Goal: Task Accomplishment & Management: Manage account settings

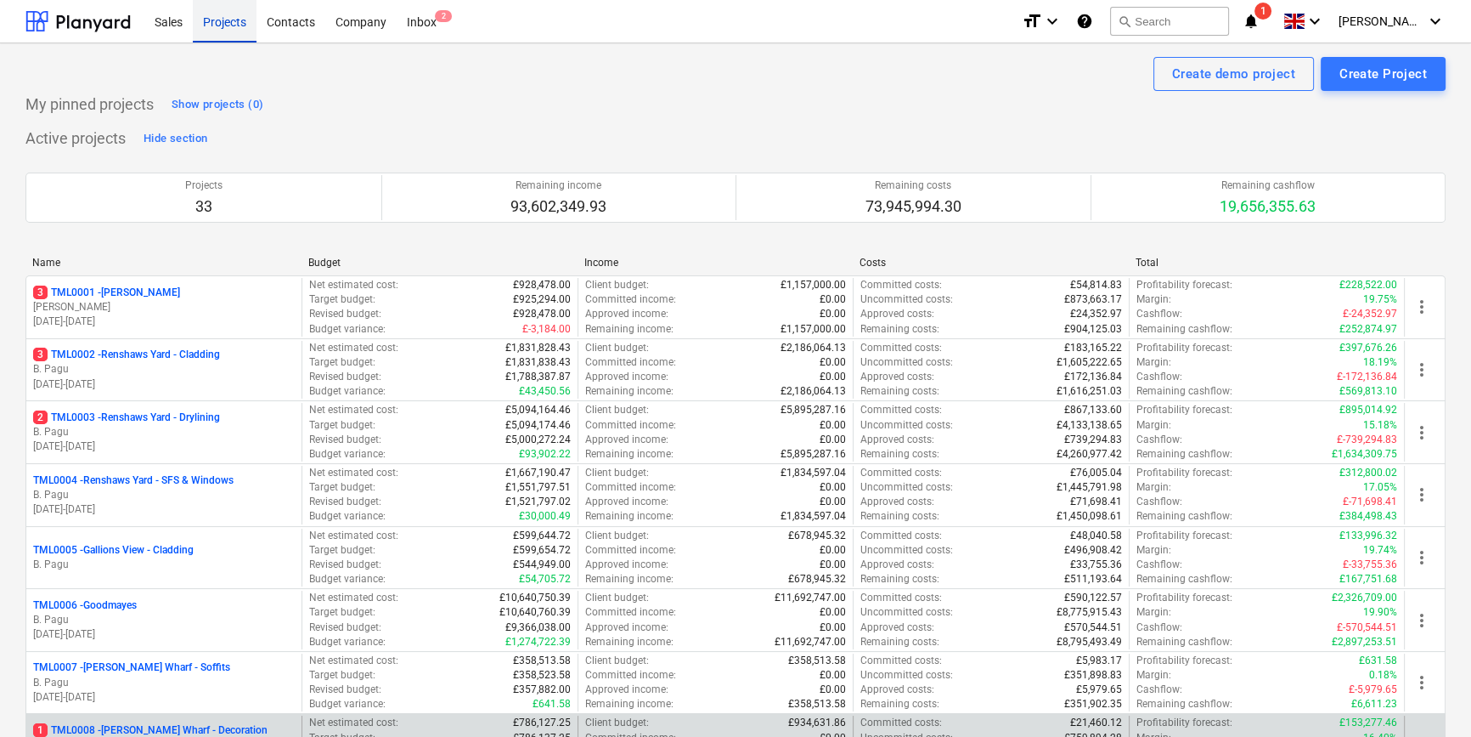
click at [202, 552] on div "TML0005 - Gallions View - Cladding" at bounding box center [164, 550] width 262 height 14
click at [215, 20] on div "Projects" at bounding box center [225, 20] width 64 height 43
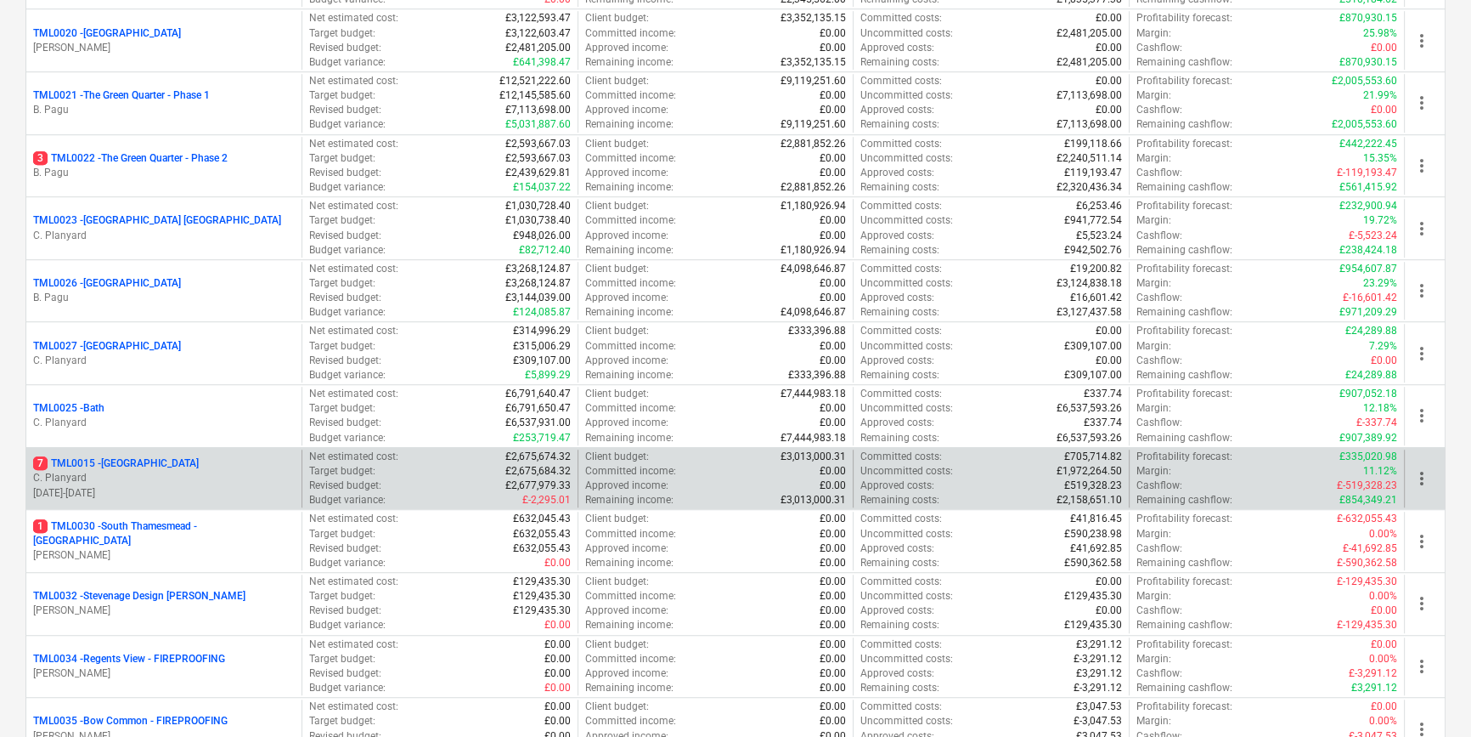
scroll to position [1467, 0]
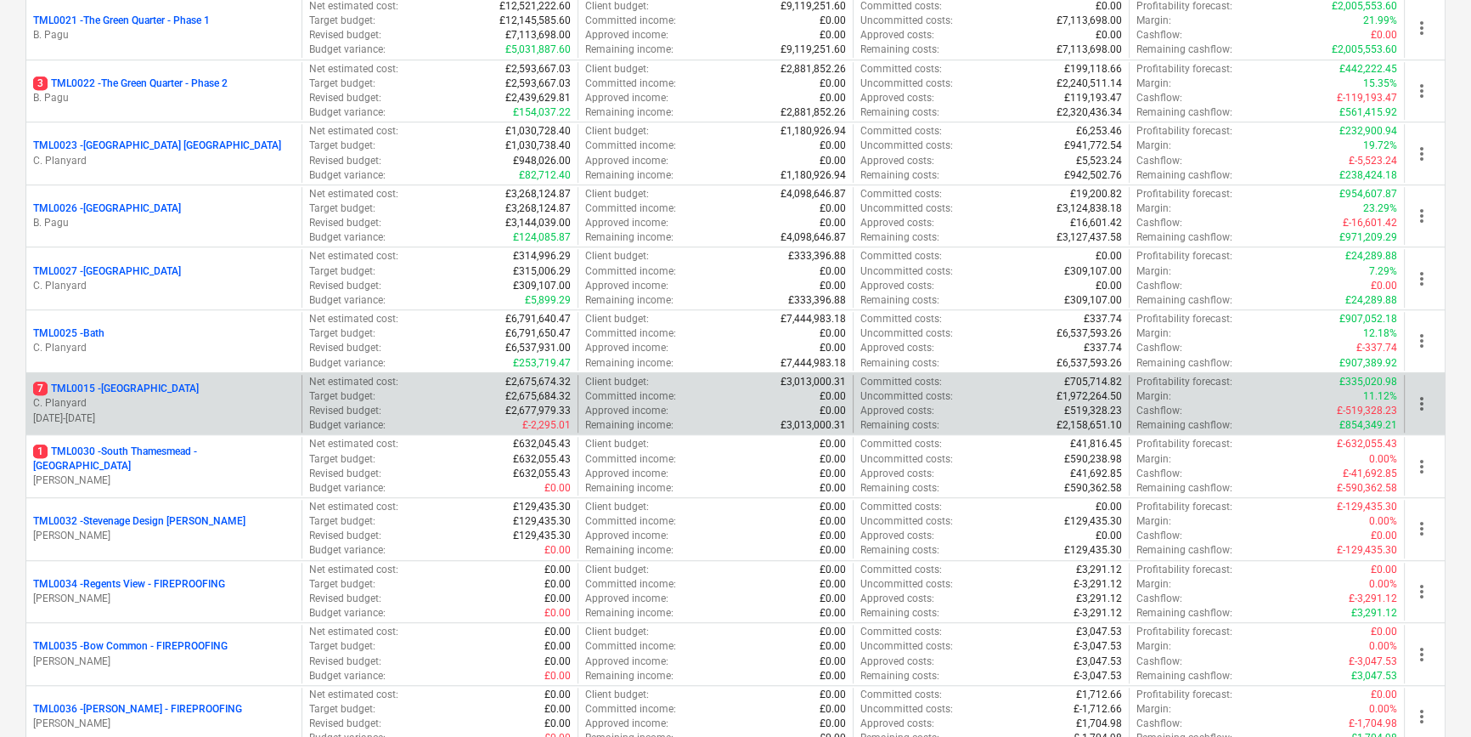
click at [132, 411] on p "[DATE] - [DATE]" at bounding box center [164, 418] width 262 height 14
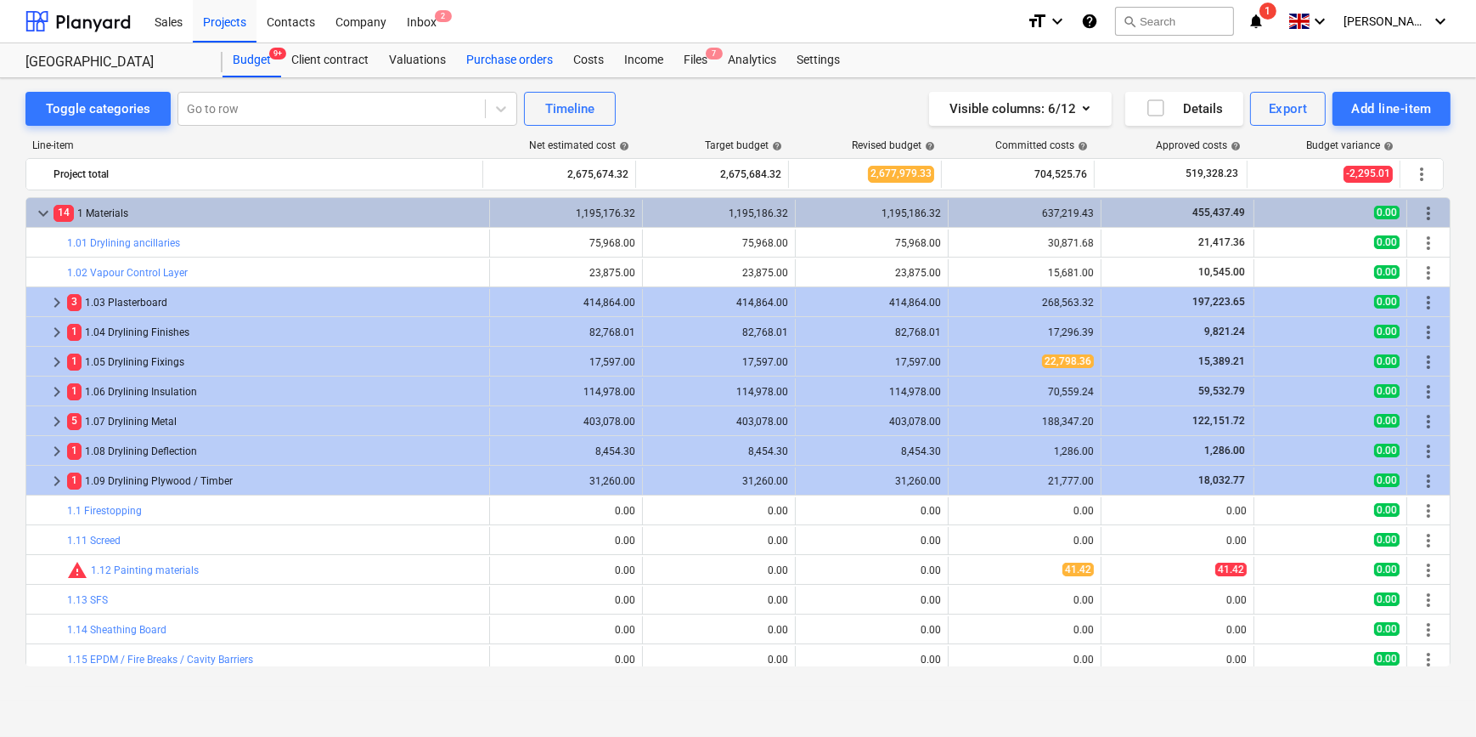
click at [484, 58] on div "Purchase orders" at bounding box center [509, 60] width 107 height 34
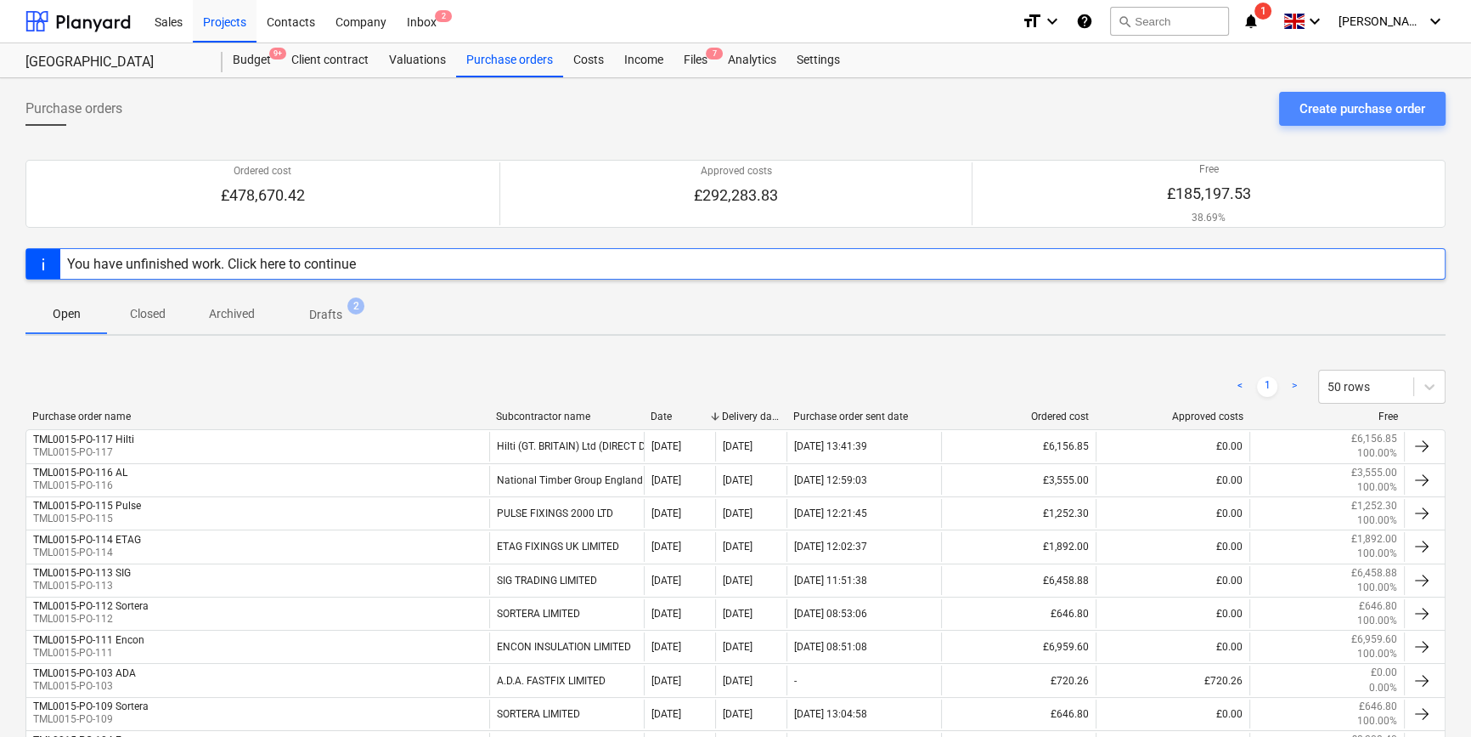
click at [1320, 105] on div "Create purchase order" at bounding box center [1363, 109] width 126 height 22
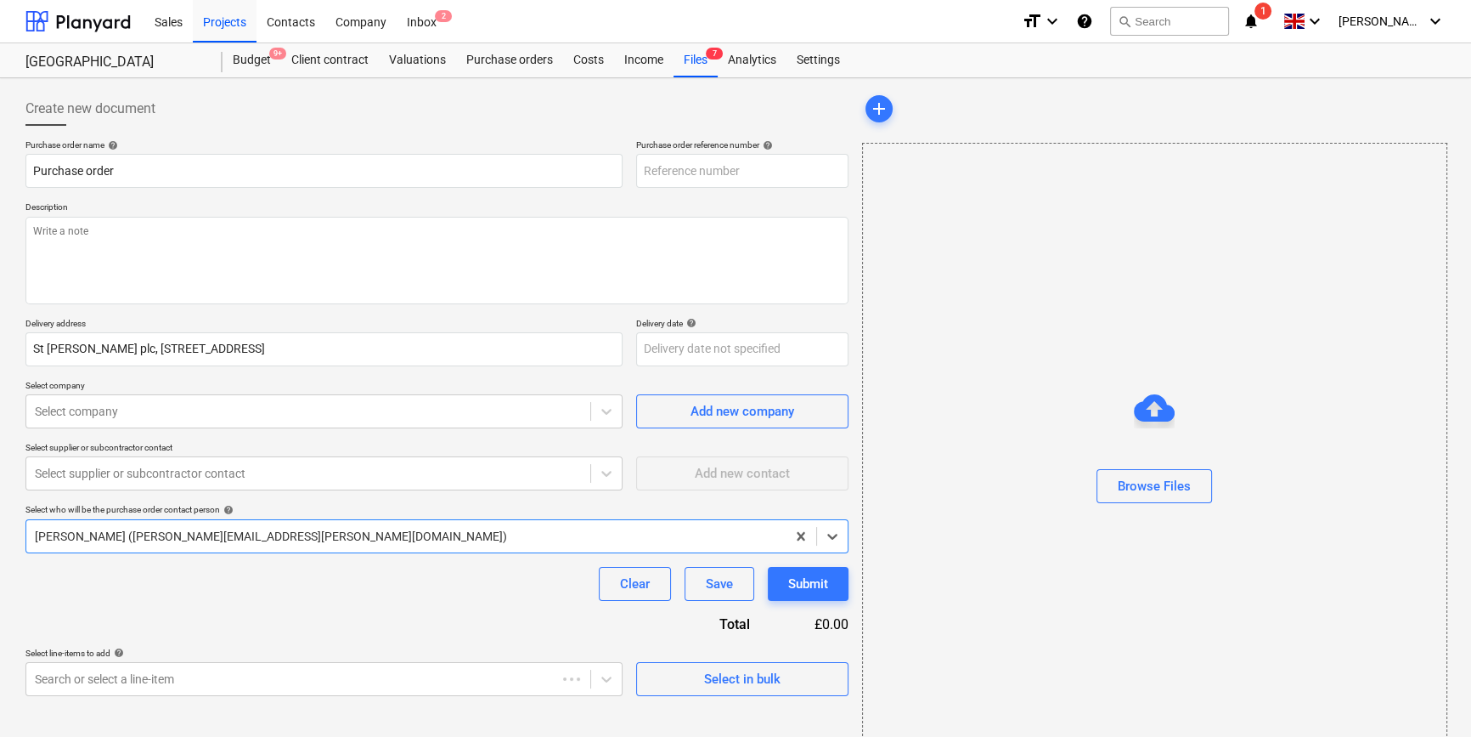
type textarea "x"
type input "TML0015-PO-120"
click at [703, 681] on span "Select in bulk" at bounding box center [743, 679] width 170 height 22
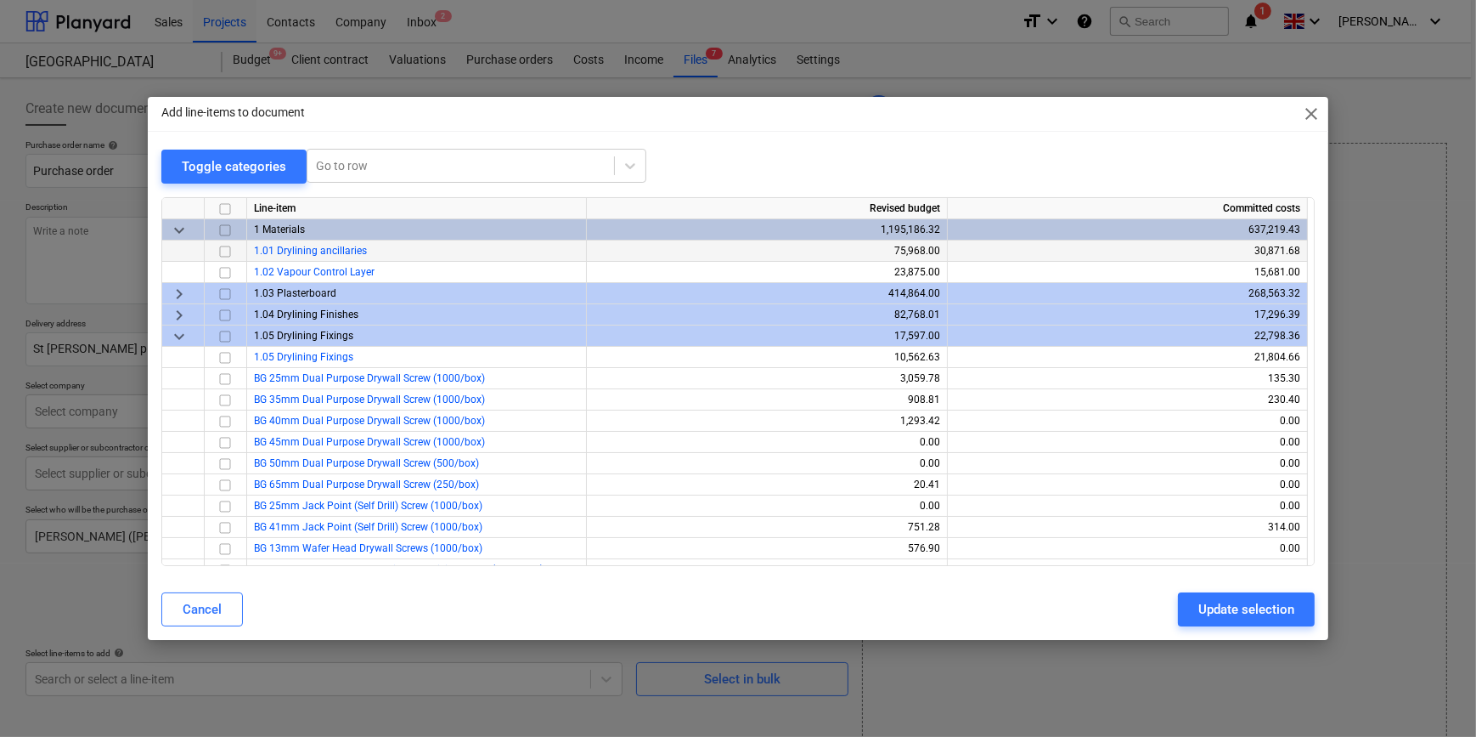
click at [222, 249] on input "checkbox" at bounding box center [225, 250] width 20 height 20
click at [1211, 612] on div "Update selection" at bounding box center [1247, 609] width 96 height 22
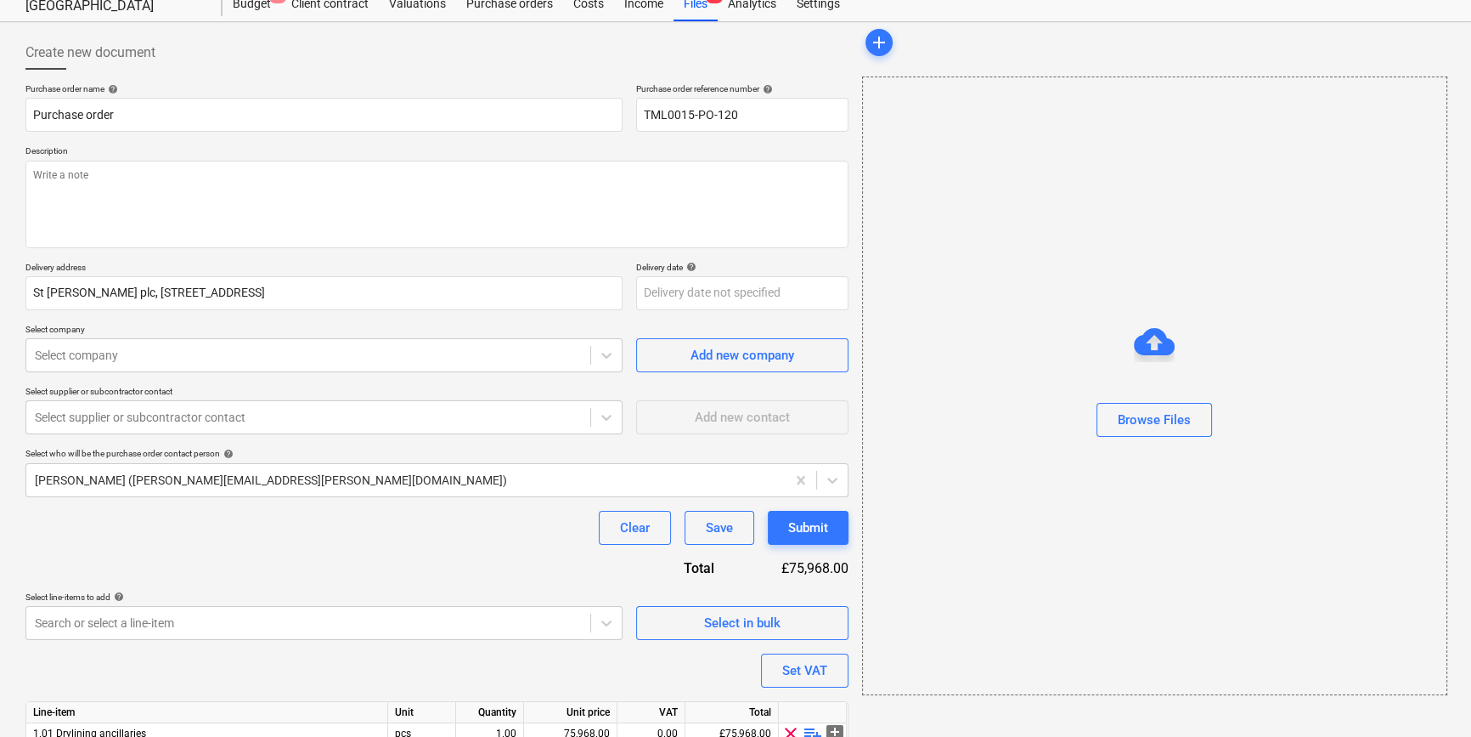
scroll to position [132, 0]
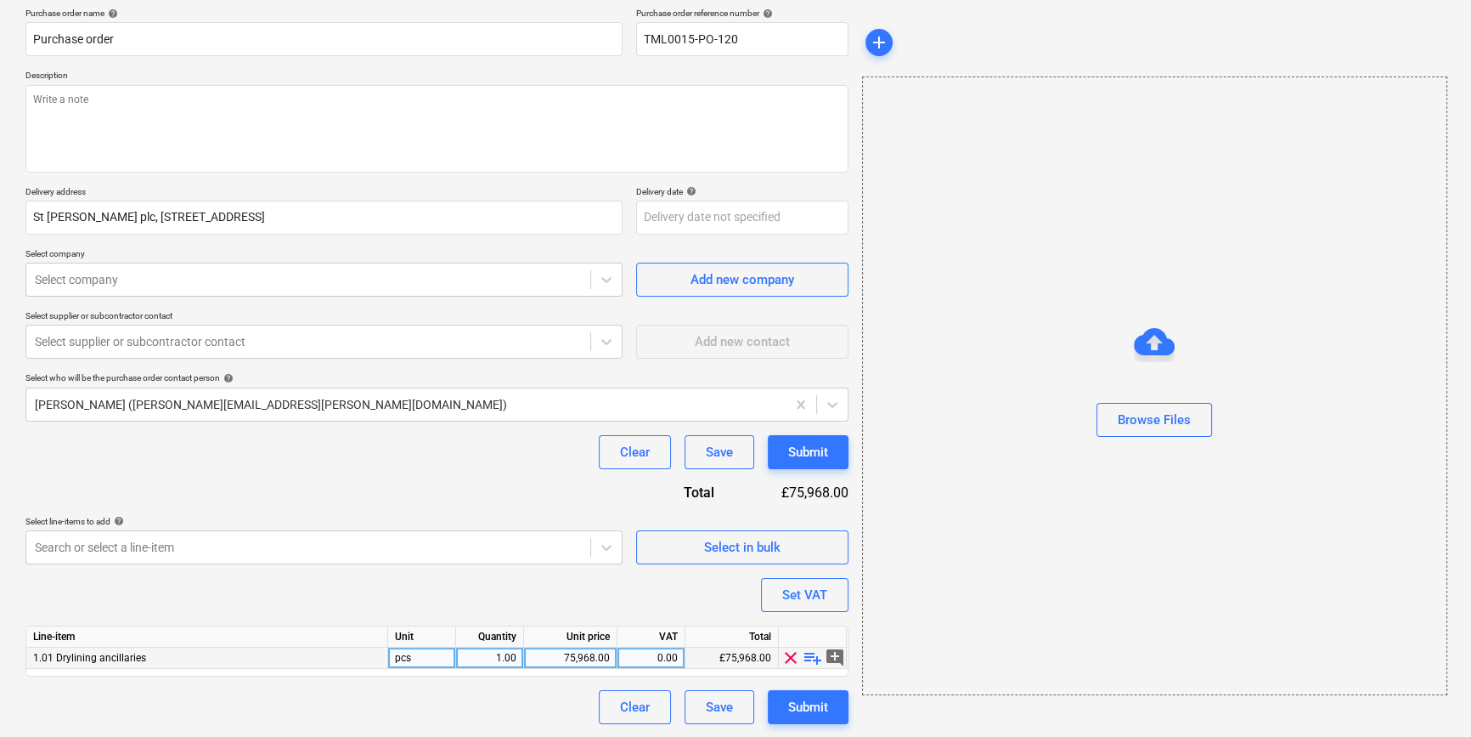
click at [806, 654] on span "playlist_add" at bounding box center [813, 657] width 20 height 20
type textarea "x"
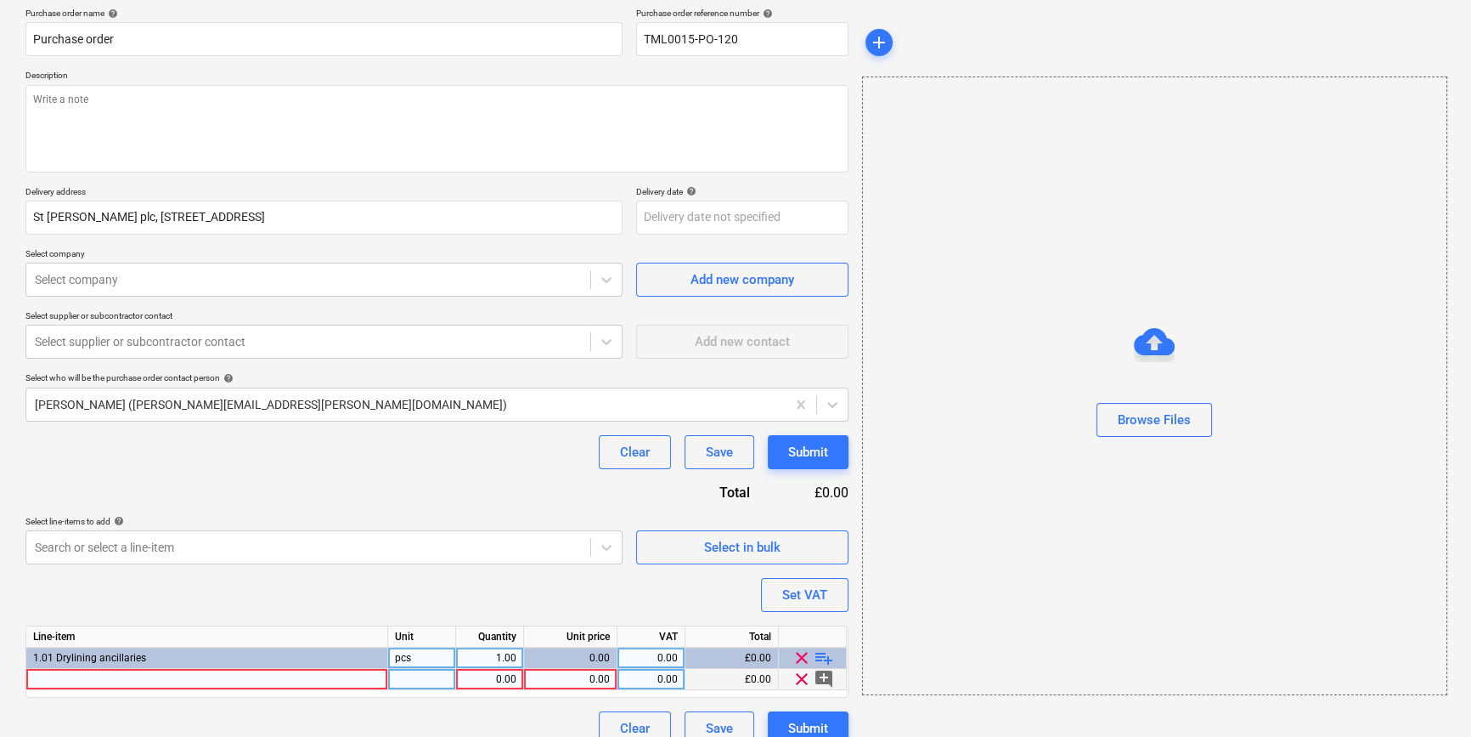
click at [101, 677] on div at bounding box center [207, 679] width 362 height 21
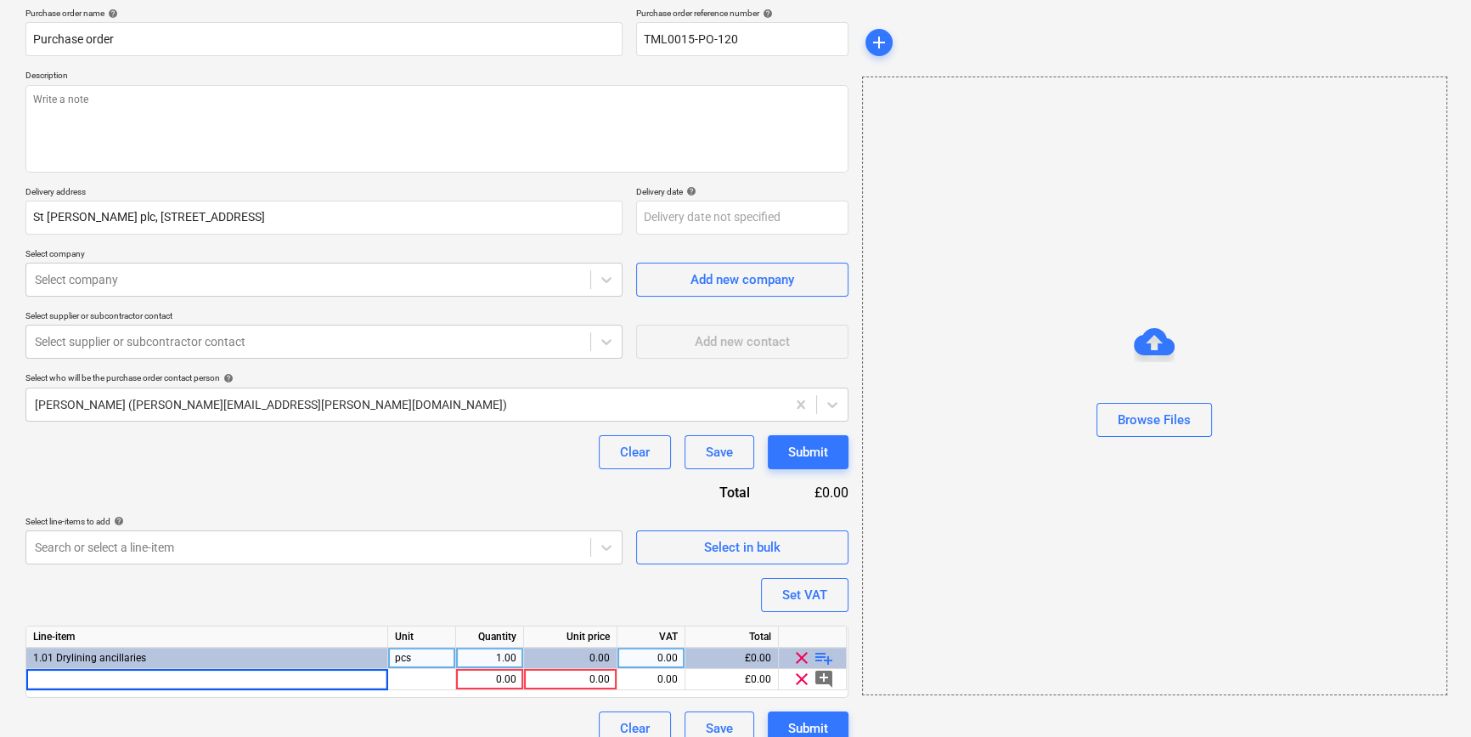
type input "MSS3WH / MT MSS3WH STRAP SADDLE 25MM WHITE"
type textarea "x"
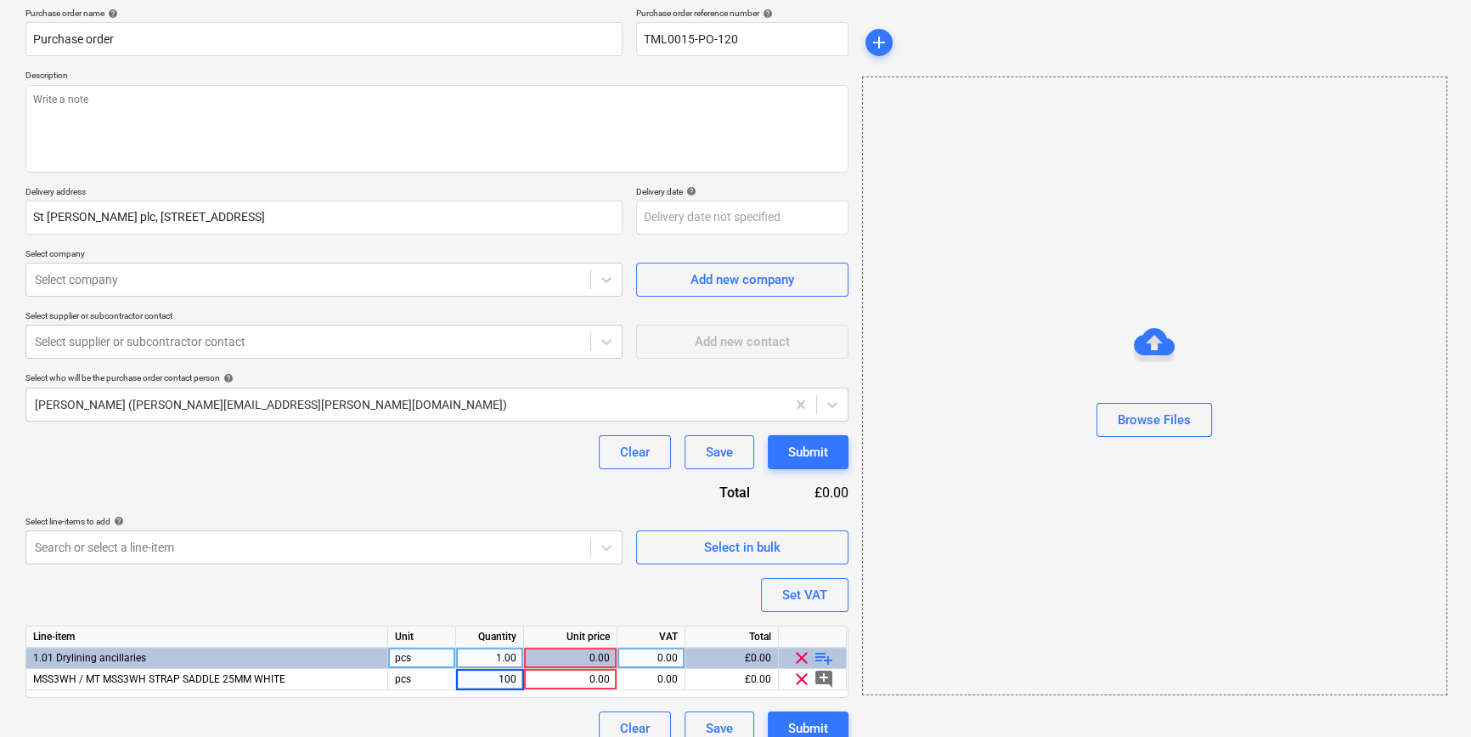
type input "1000"
type textarea "x"
type input "0.31"
type textarea "x"
type input "20"
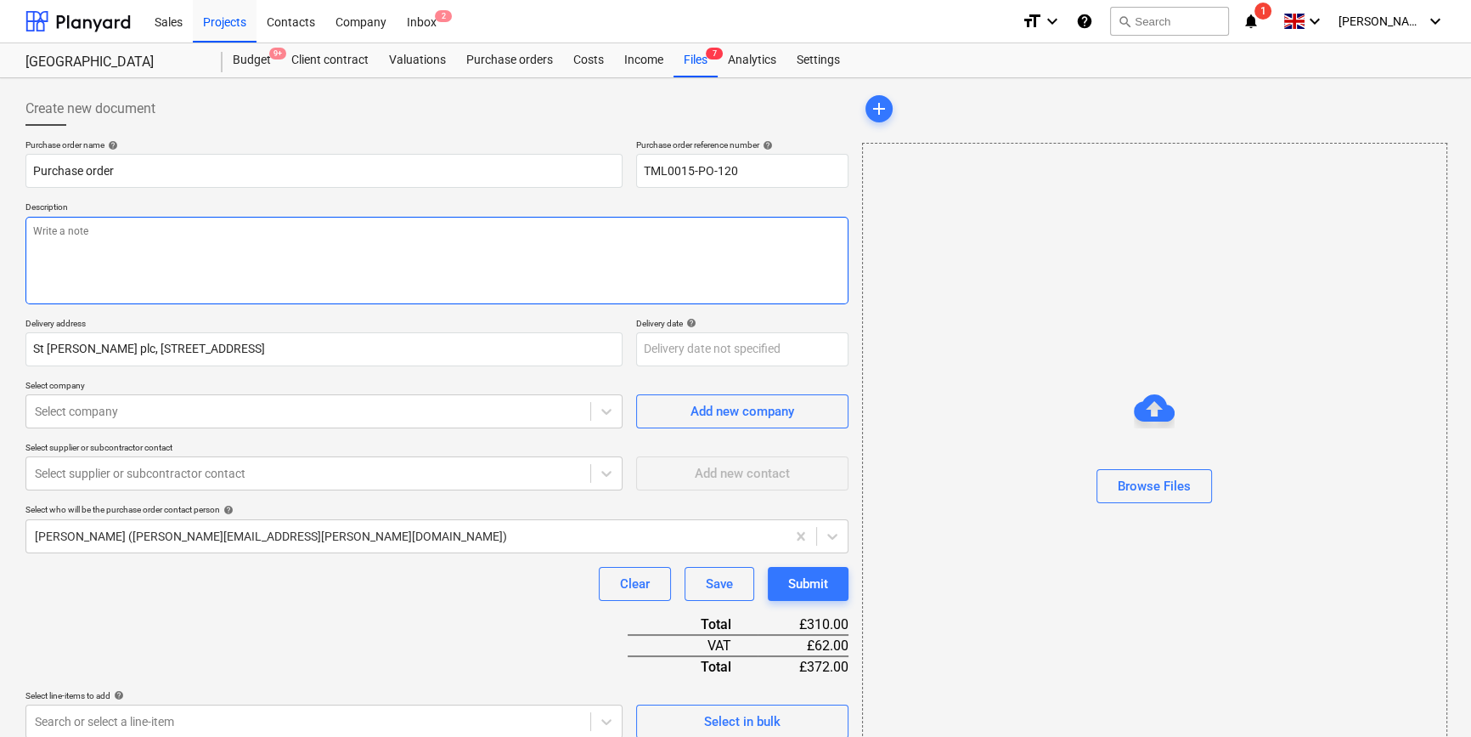
scroll to position [0, 0]
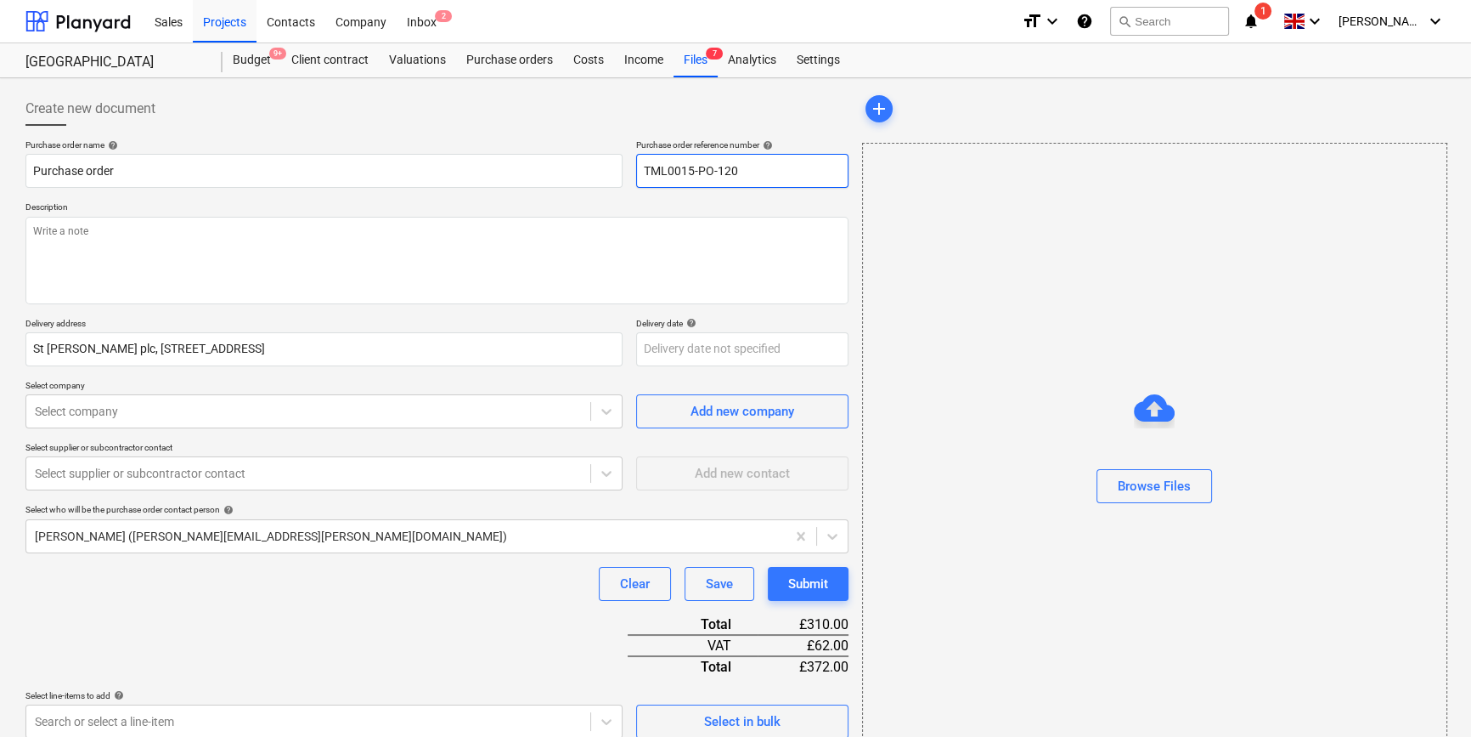
drag, startPoint x: 730, startPoint y: 171, endPoint x: 645, endPoint y: 177, distance: 85.2
click at [645, 177] on input "TML0015-PO-120" at bounding box center [742, 171] width 212 height 34
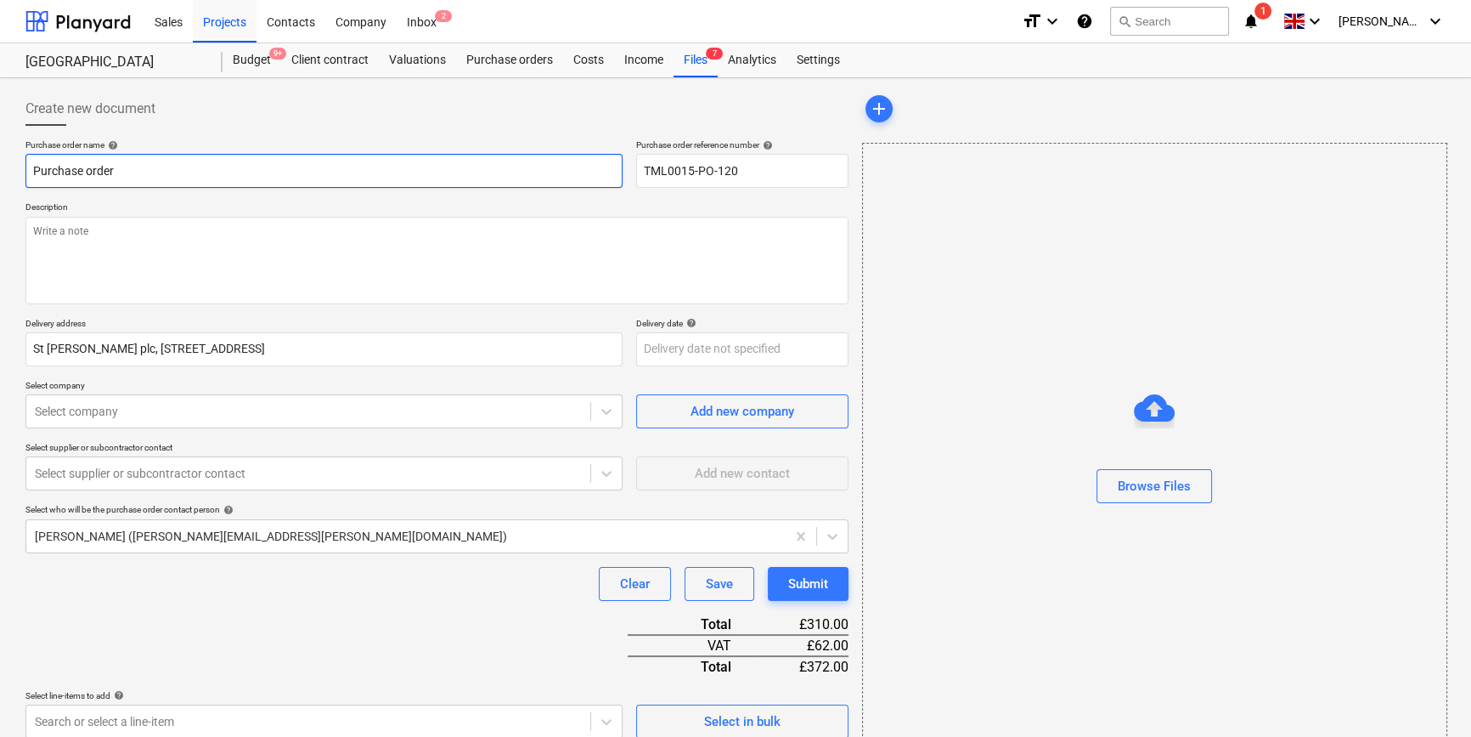
drag, startPoint x: 136, startPoint y: 165, endPoint x: 32, endPoint y: 169, distance: 103.7
click at [32, 169] on input "Purchase order" at bounding box center [323, 171] width 597 height 34
paste input "TML0015-PO-120"
type textarea "x"
type input "TML0015-PO-120"
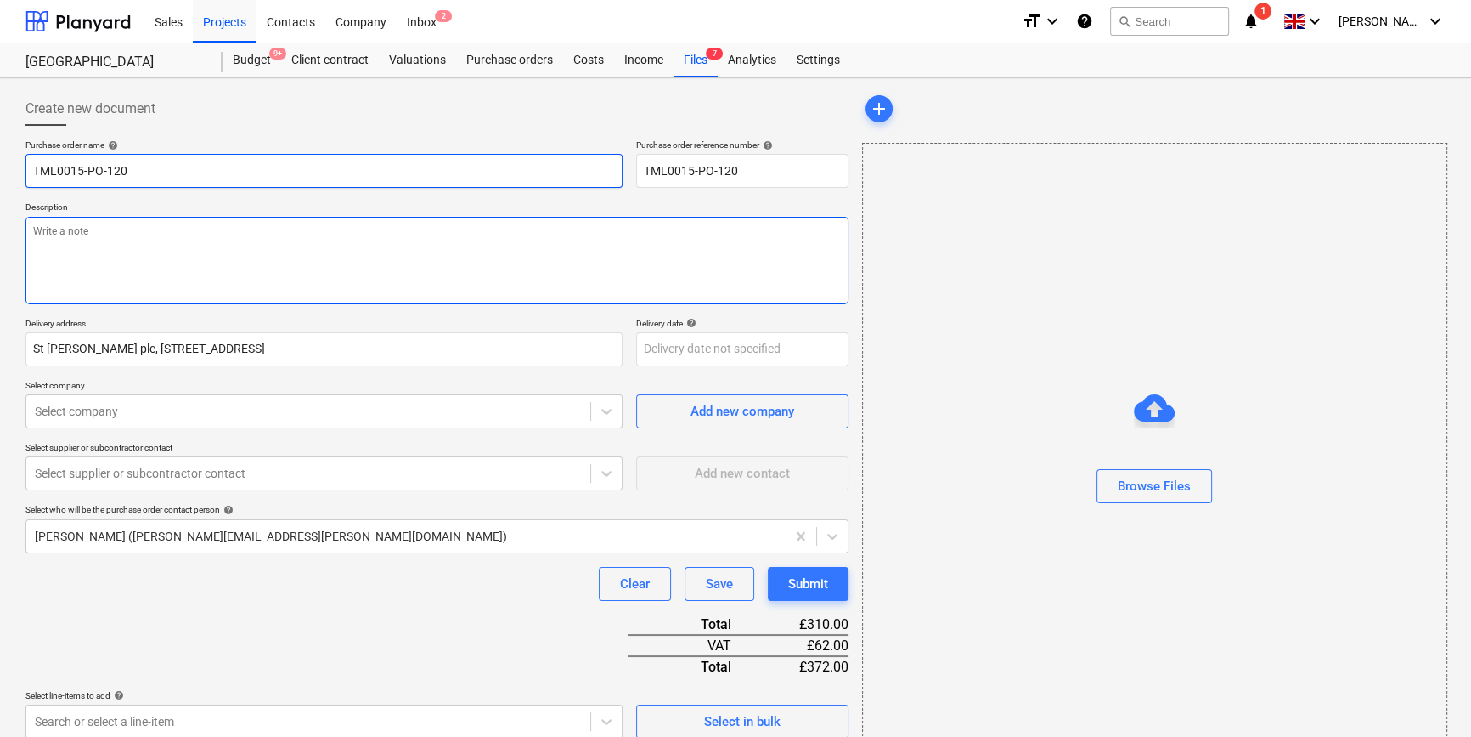
type textarea "x"
type input "TML0015-PO-120"
type textarea "x"
type input "TML0015-PO-120 R"
type textarea "x"
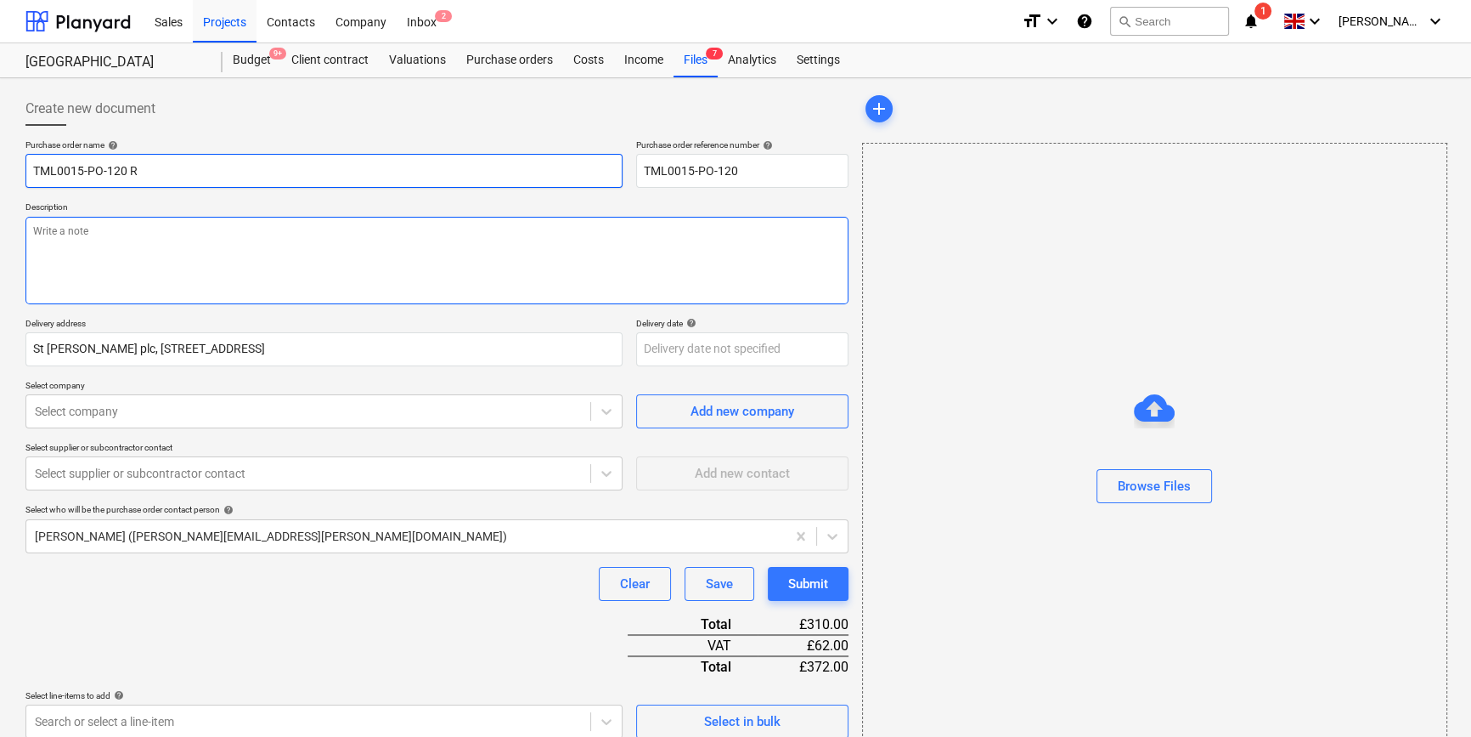
type input "TML0015-PO-120 R&"
type textarea "x"
type input "TML0015-PO-120 R&B"
type textarea "x"
type input "TML0015-PO-120 R&B"
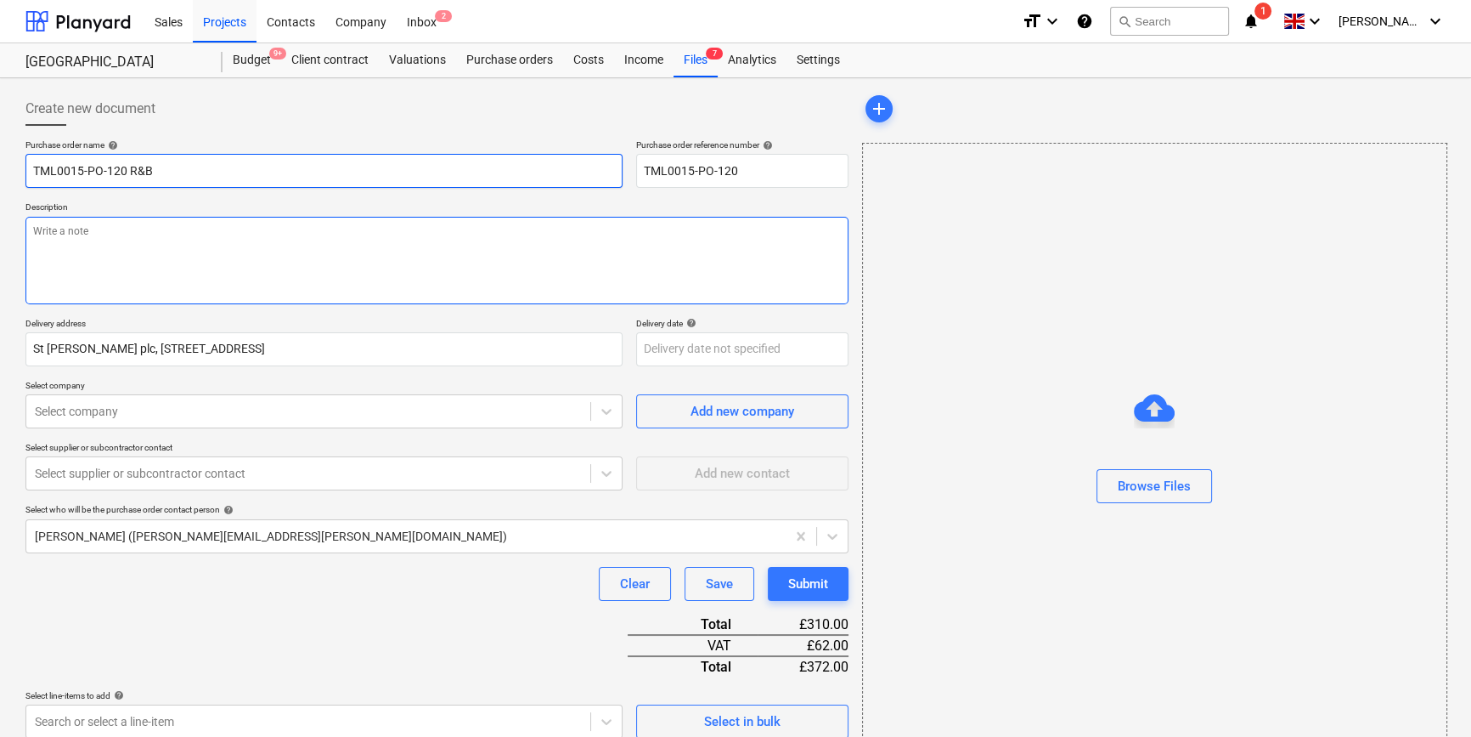
type textarea "x"
type input "TML0015-PO-120 R&B S"
type textarea "x"
type input "TML0015-PO-120 R&B St"
type textarea "x"
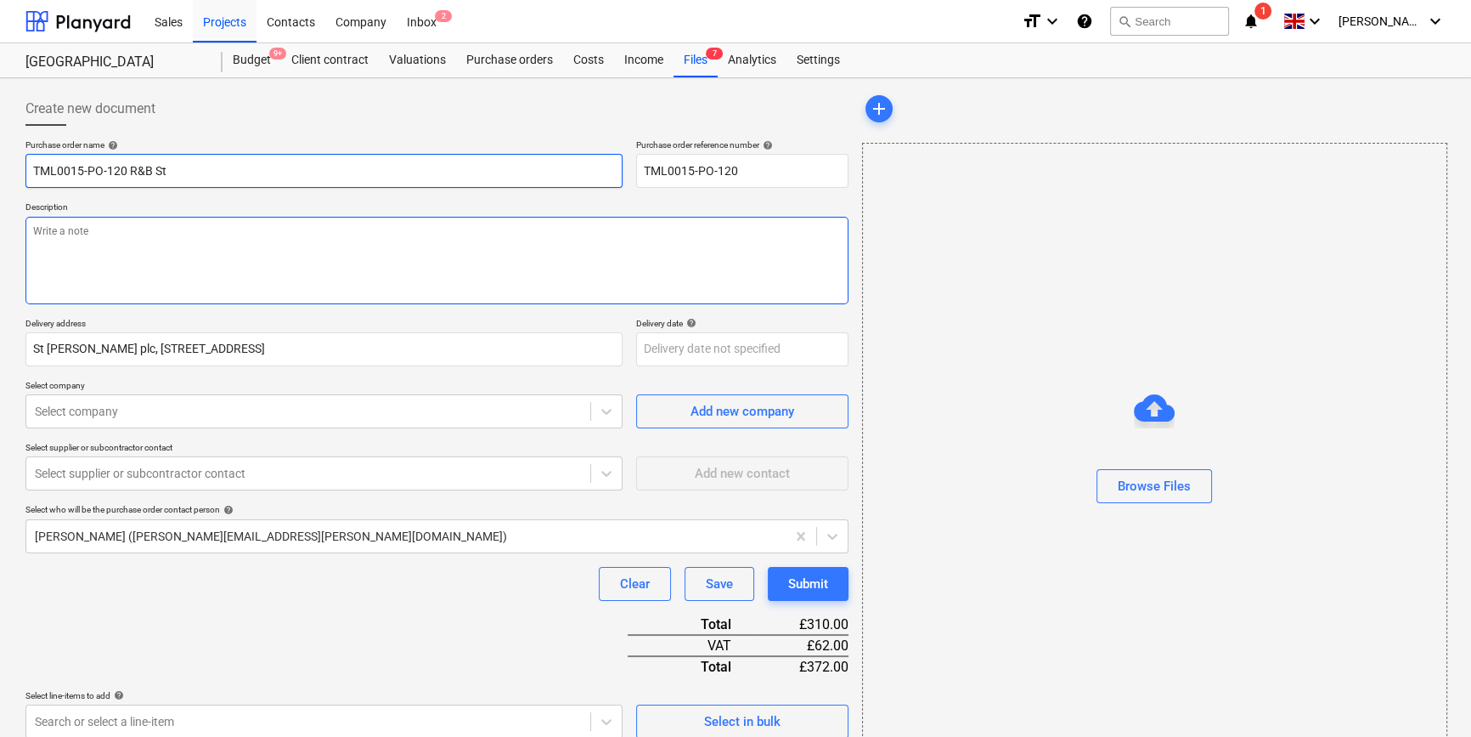
type input "TML0015-PO-120 R&B Sta"
type textarea "x"
type input "TML0015-PO-120 R&B Star"
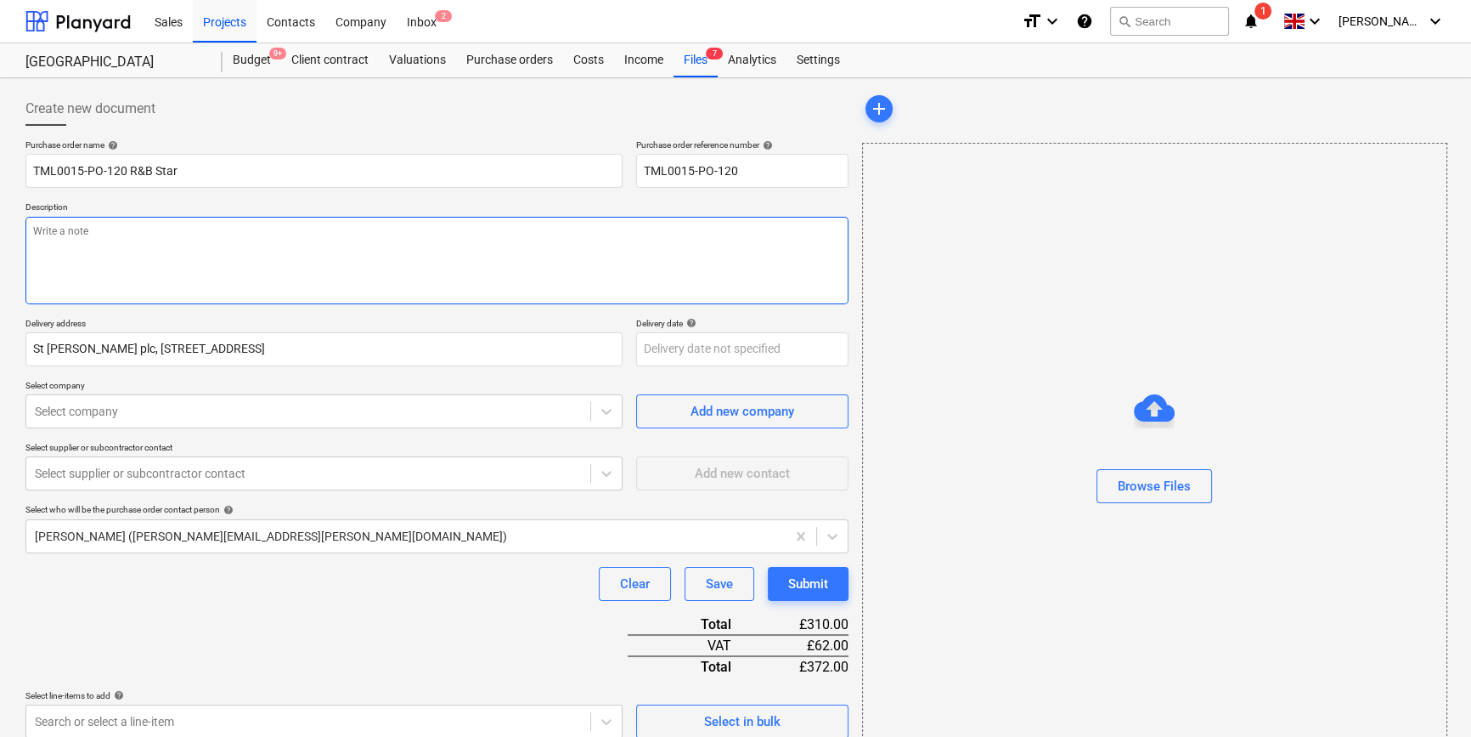
click at [122, 258] on textarea at bounding box center [436, 261] width 823 height 88
type textarea "x"
type textarea "S"
type textarea "x"
type textarea "Si"
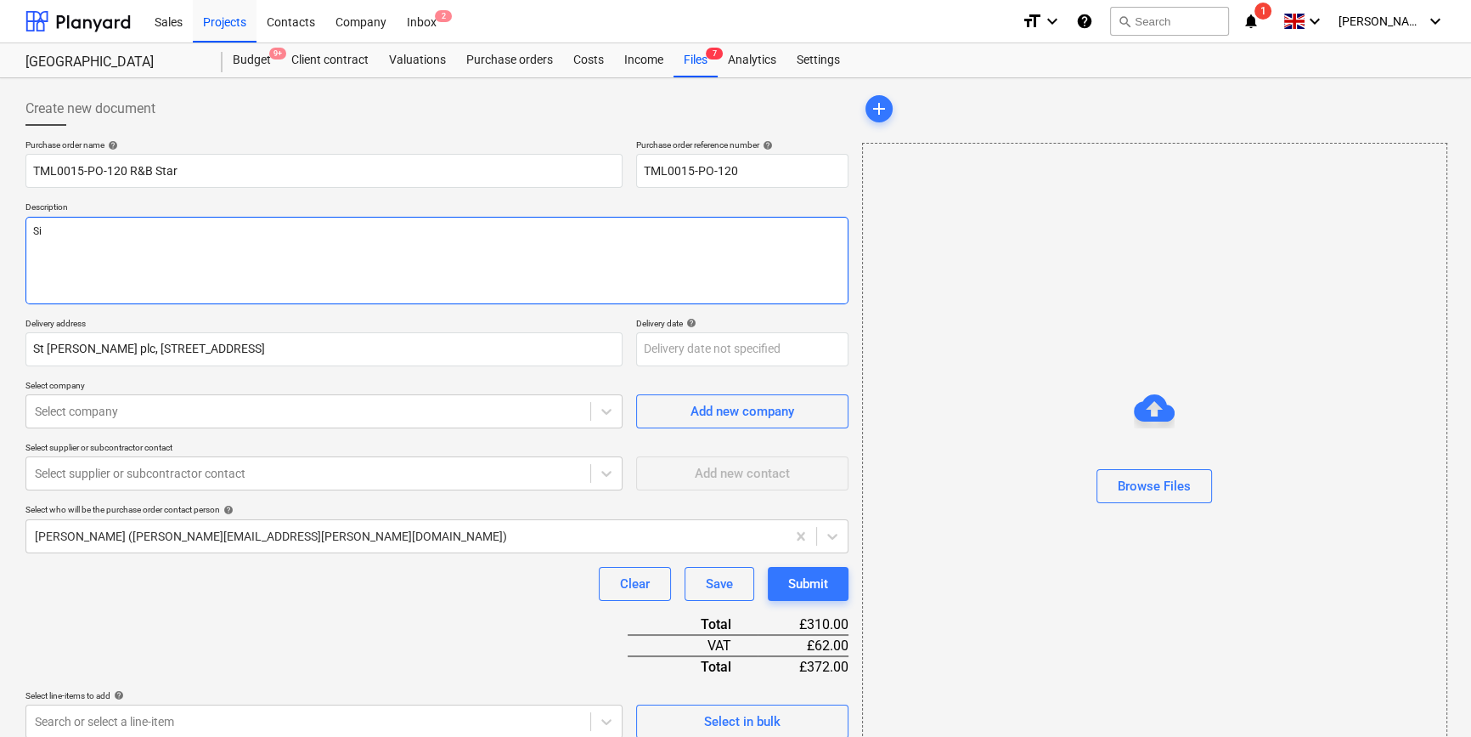
type textarea "x"
type textarea "Sit"
type textarea "x"
type textarea "Site"
type textarea "x"
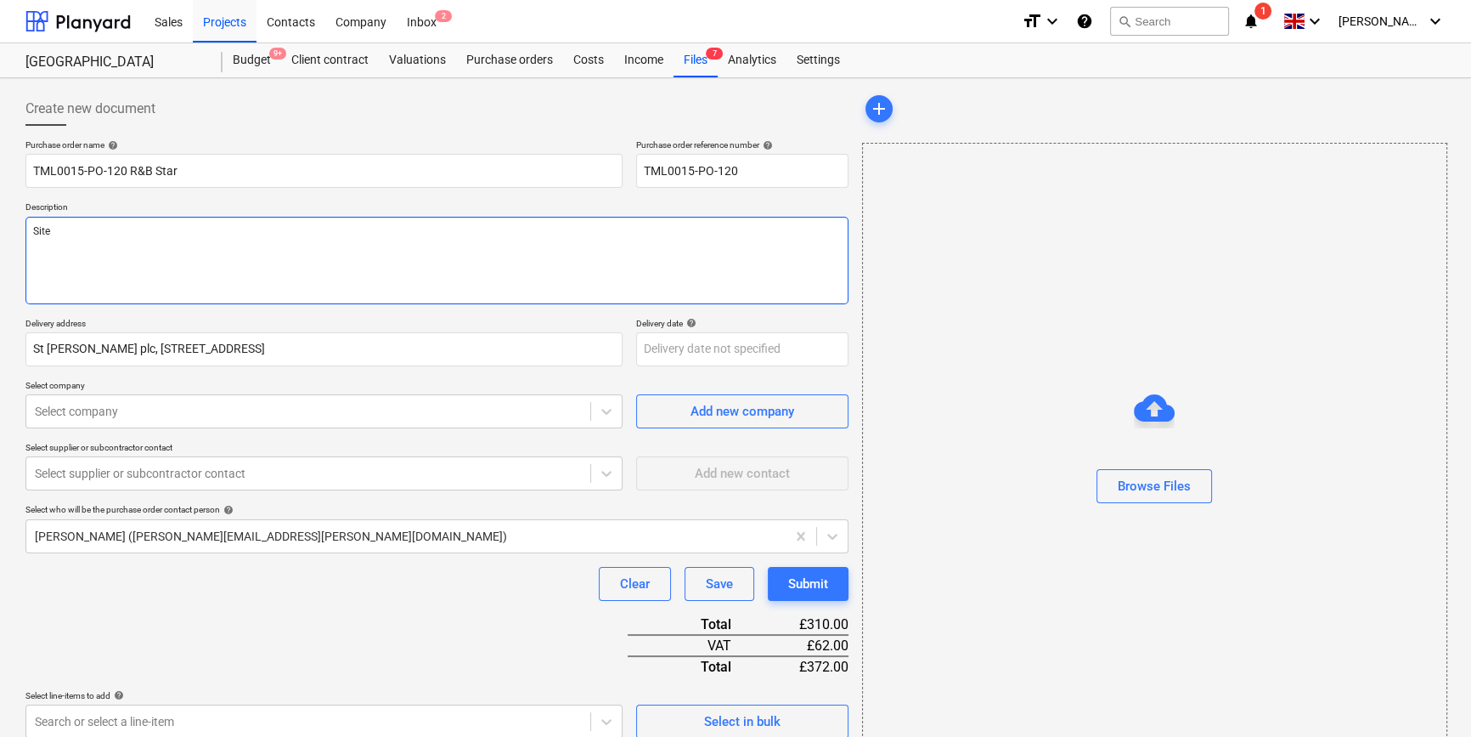
type textarea "Site"
type textarea "x"
type textarea "Site c"
type textarea "x"
type textarea "Site co"
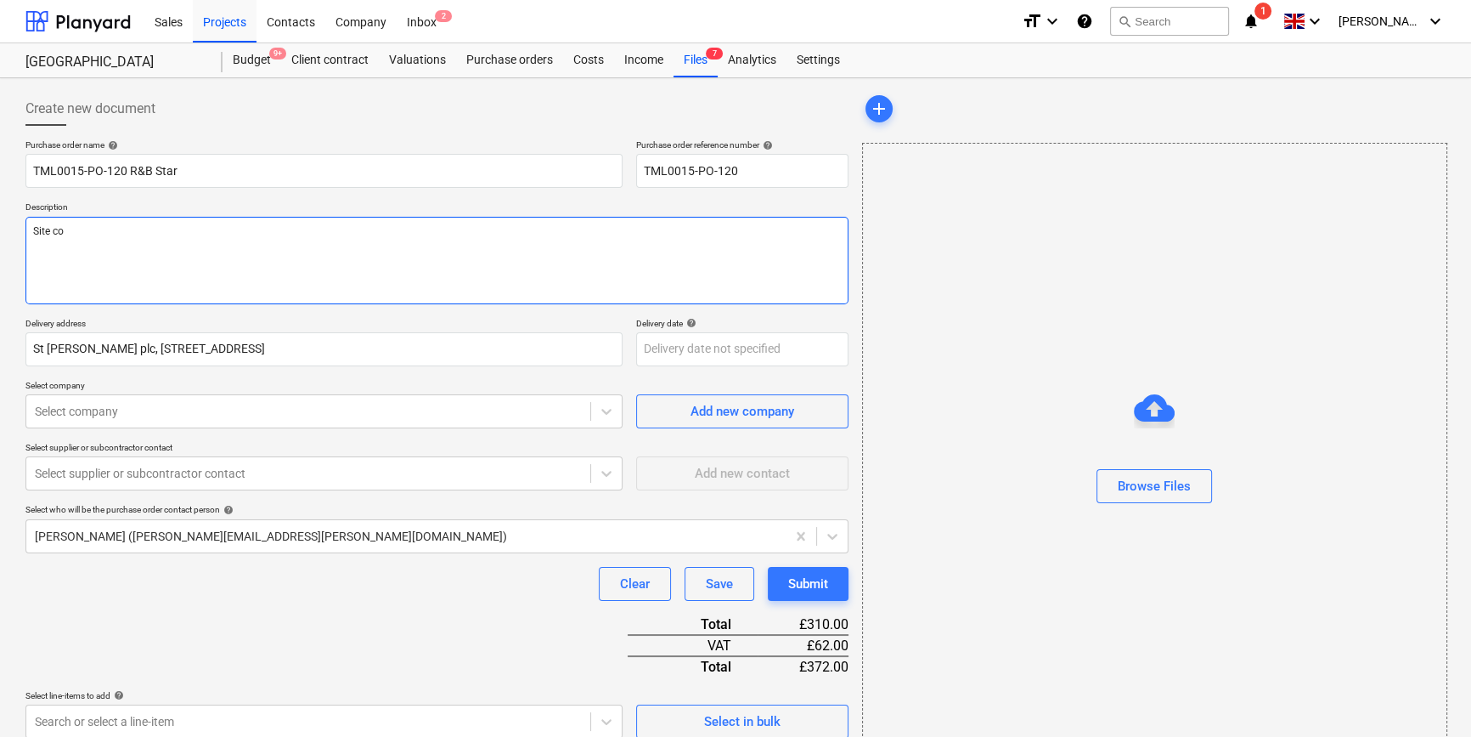
type textarea "x"
type textarea "Site con"
type textarea "x"
type textarea "Site cont"
type textarea "x"
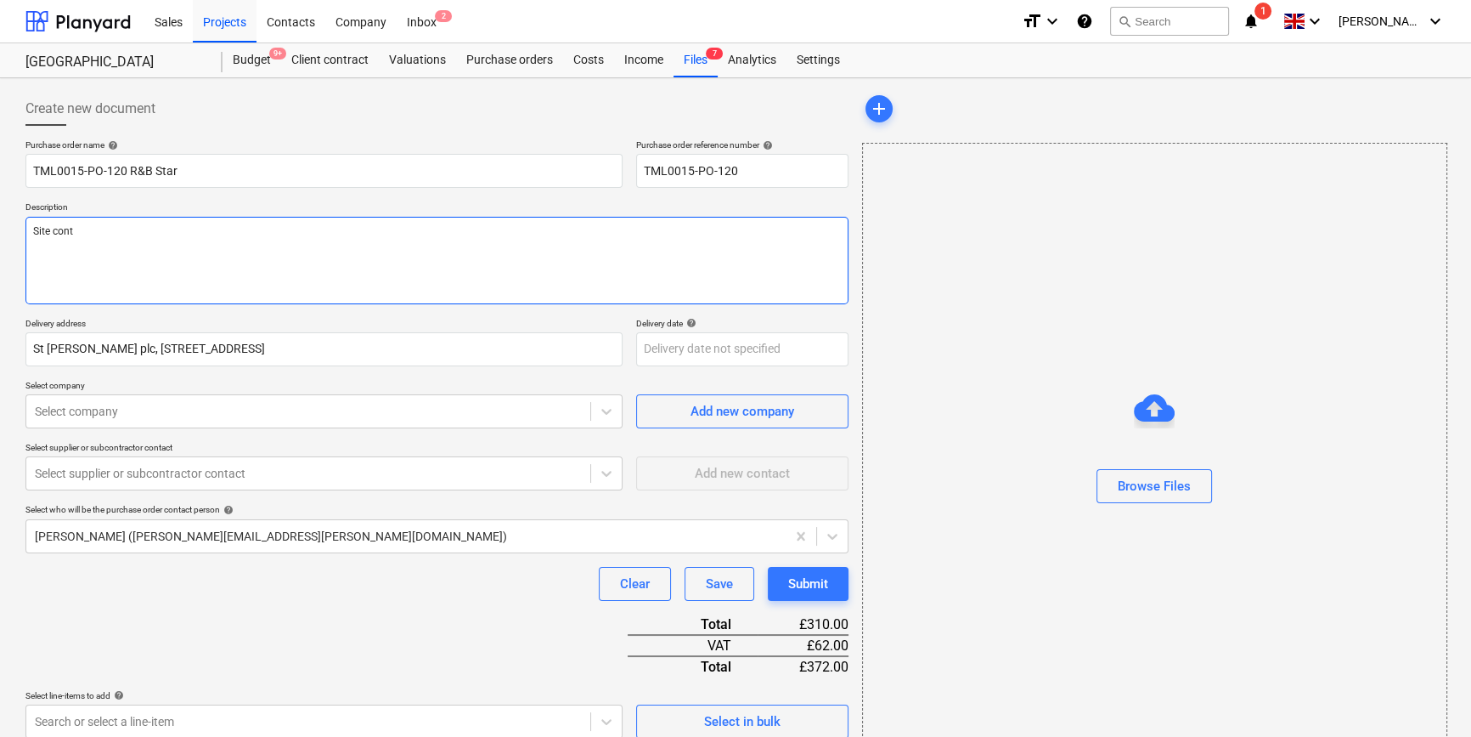
type textarea "Site conta"
type textarea "x"
type textarea "Site contac"
type textarea "x"
type textarea "Site contact"
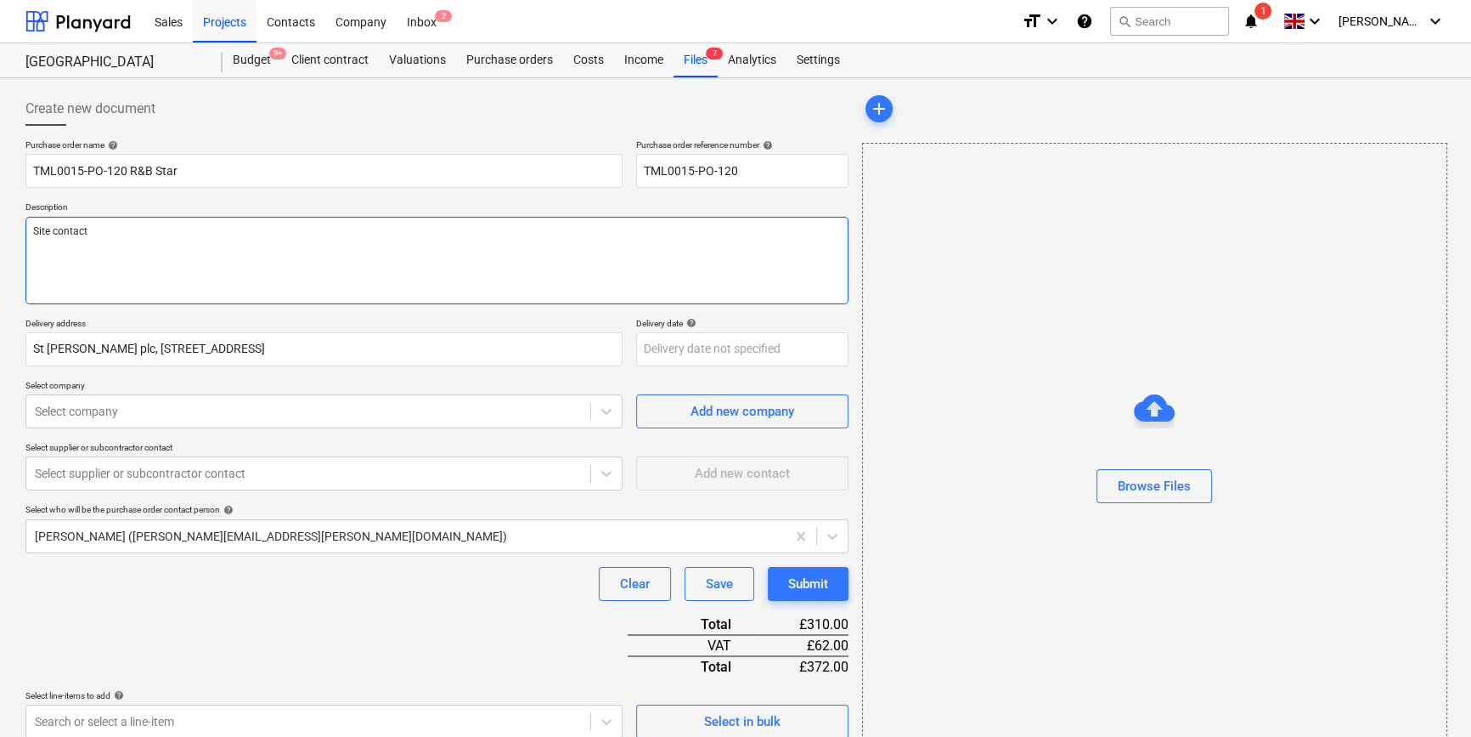
type textarea "x"
type textarea "Site contact N"
type textarea "x"
type textarea "Site contact Na"
type textarea "x"
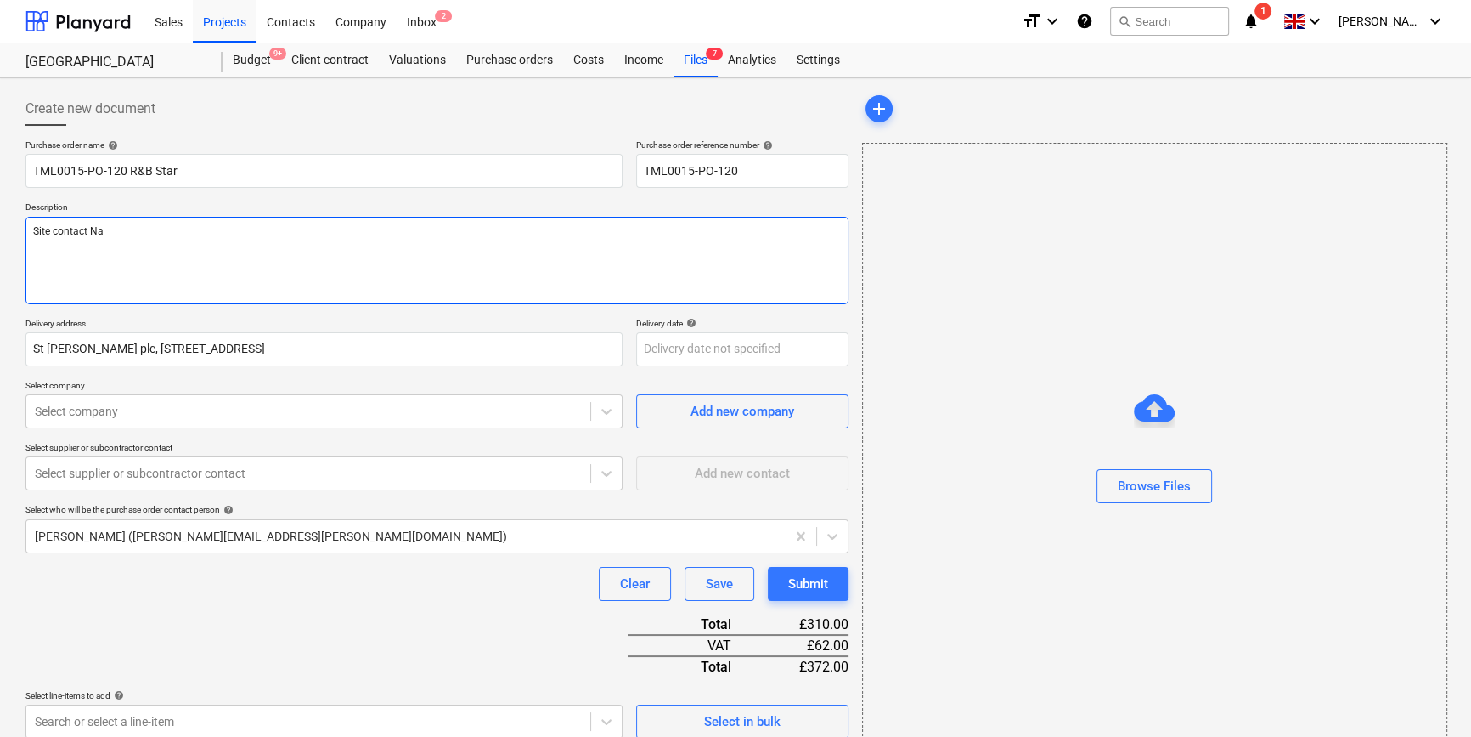
type textarea "Site contact Nar"
type textarea "x"
type textarea "Site contact Narc"
type textarea "x"
type textarea "Site contact [PERSON_NAME]"
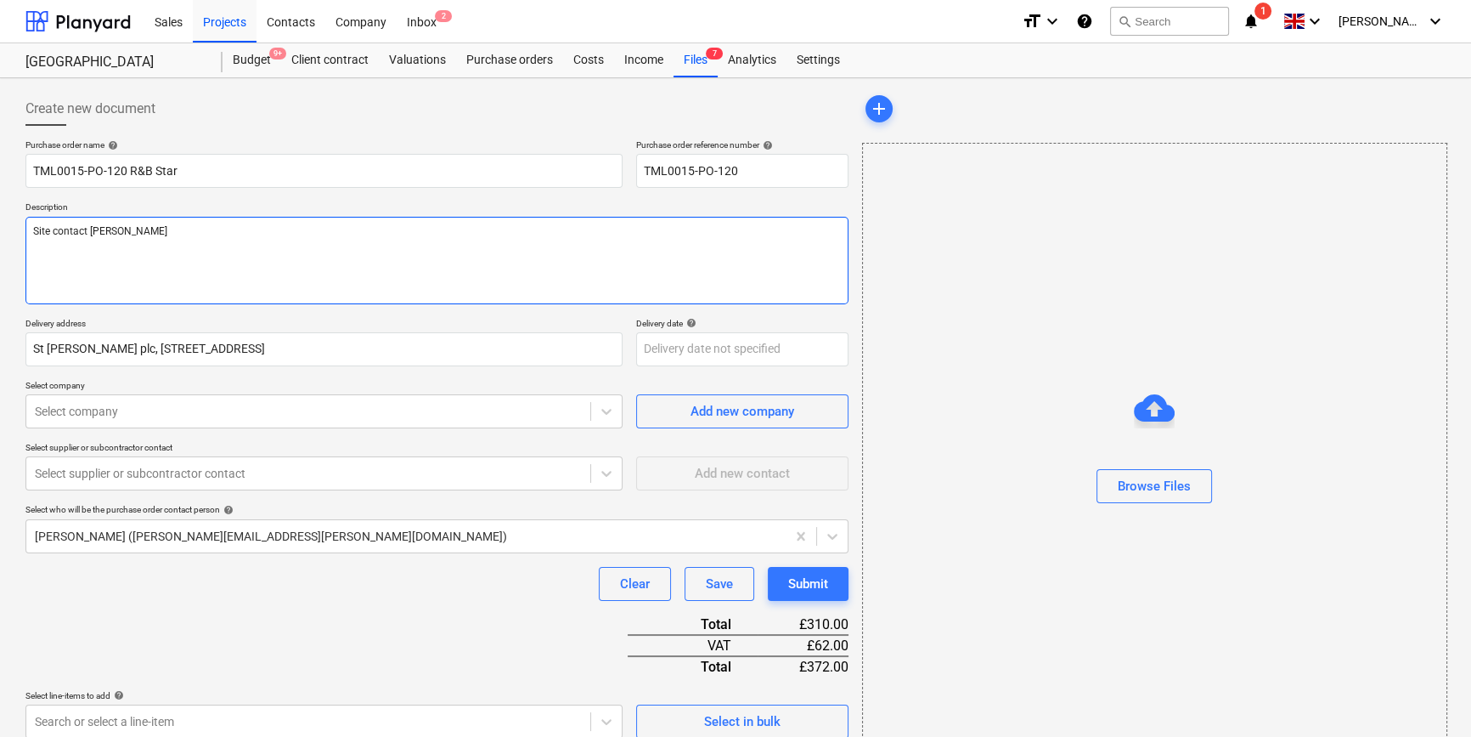
type textarea "x"
type textarea "Site contact [PERSON_NAME]"
type textarea "x"
type textarea "Site contact [PERSON_NAME]"
type textarea "x"
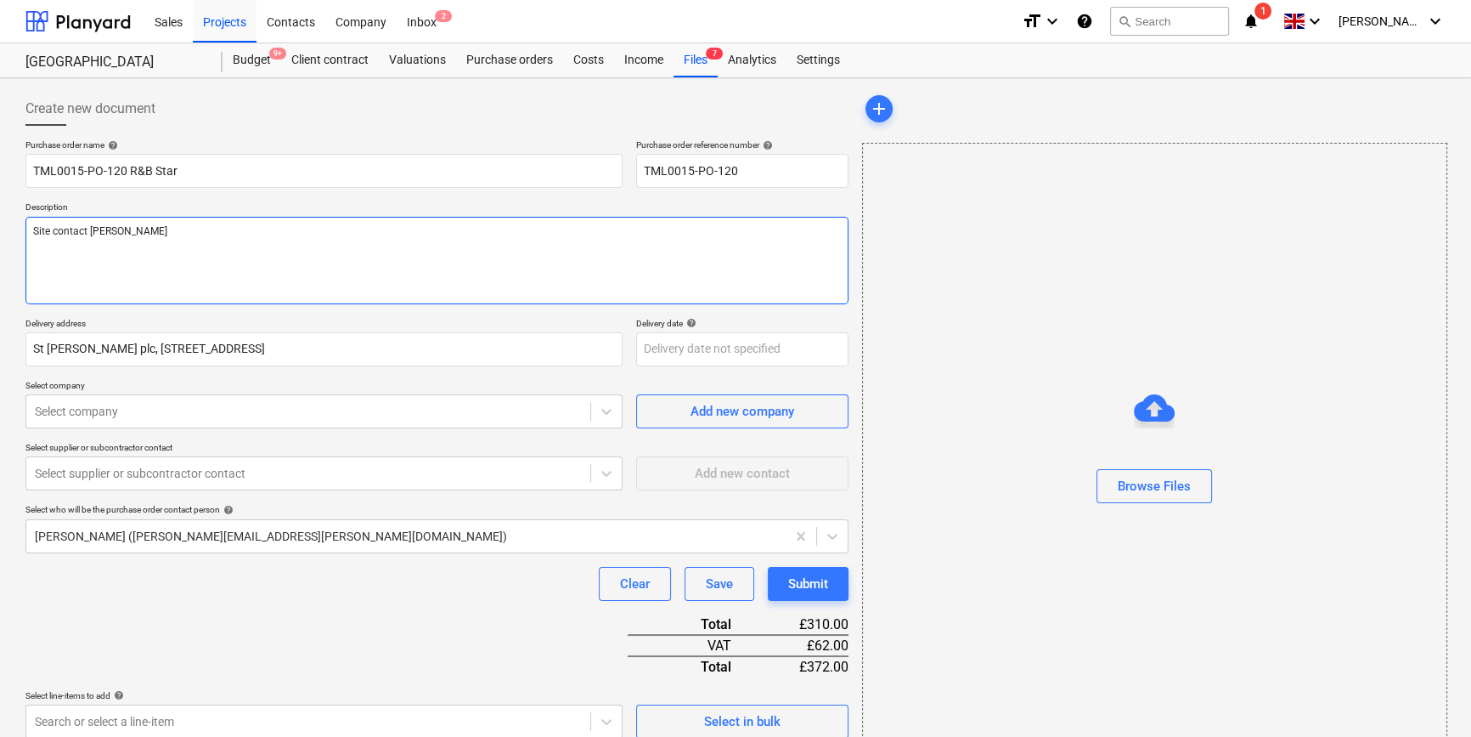
type textarea "Site contact Narcis 0"
type textarea "x"
type textarea "Site contact Narcis 07"
type textarea "x"
type textarea "Site contact [PERSON_NAME] 073"
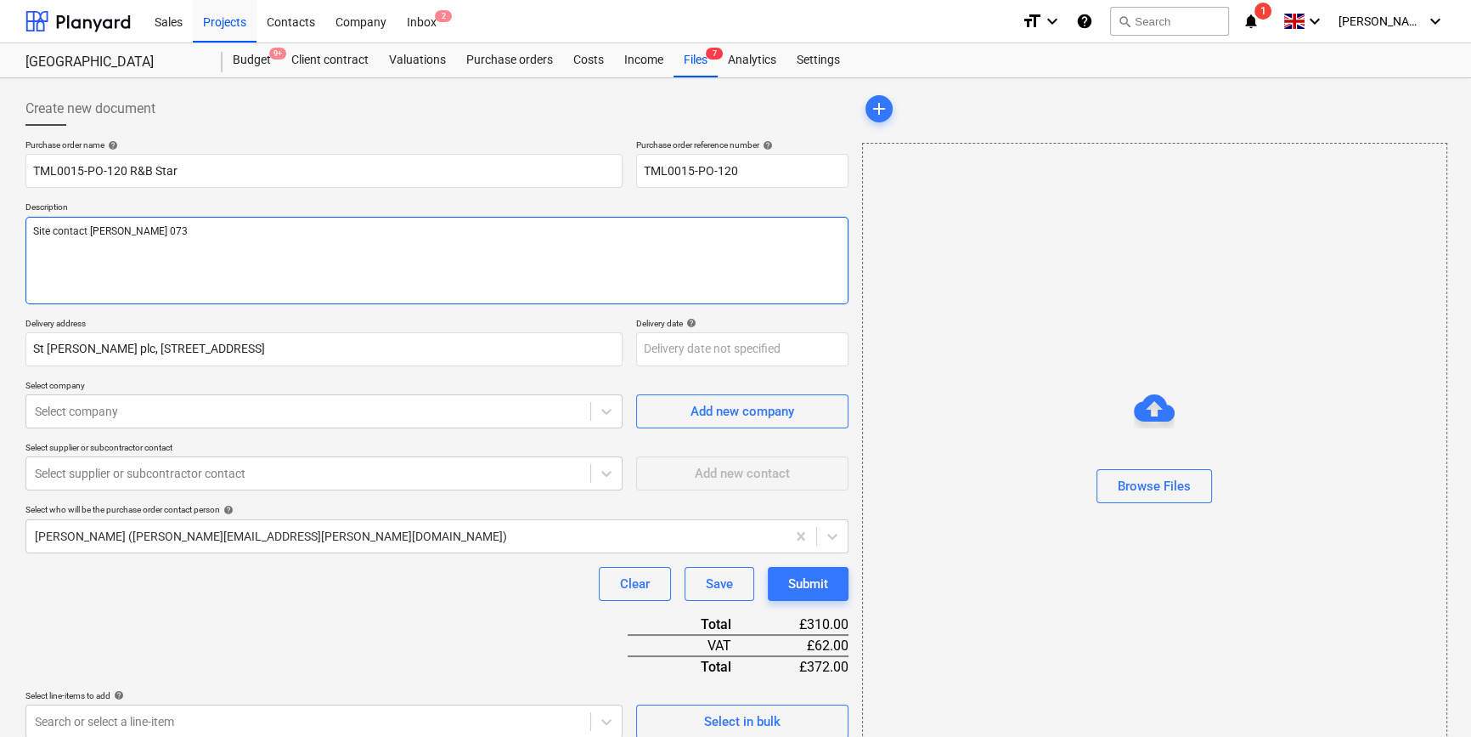
type textarea "x"
type textarea "Site contact Narcis 0731"
type textarea "x"
type textarea "Site contact [PERSON_NAME] 07311"
type textarea "x"
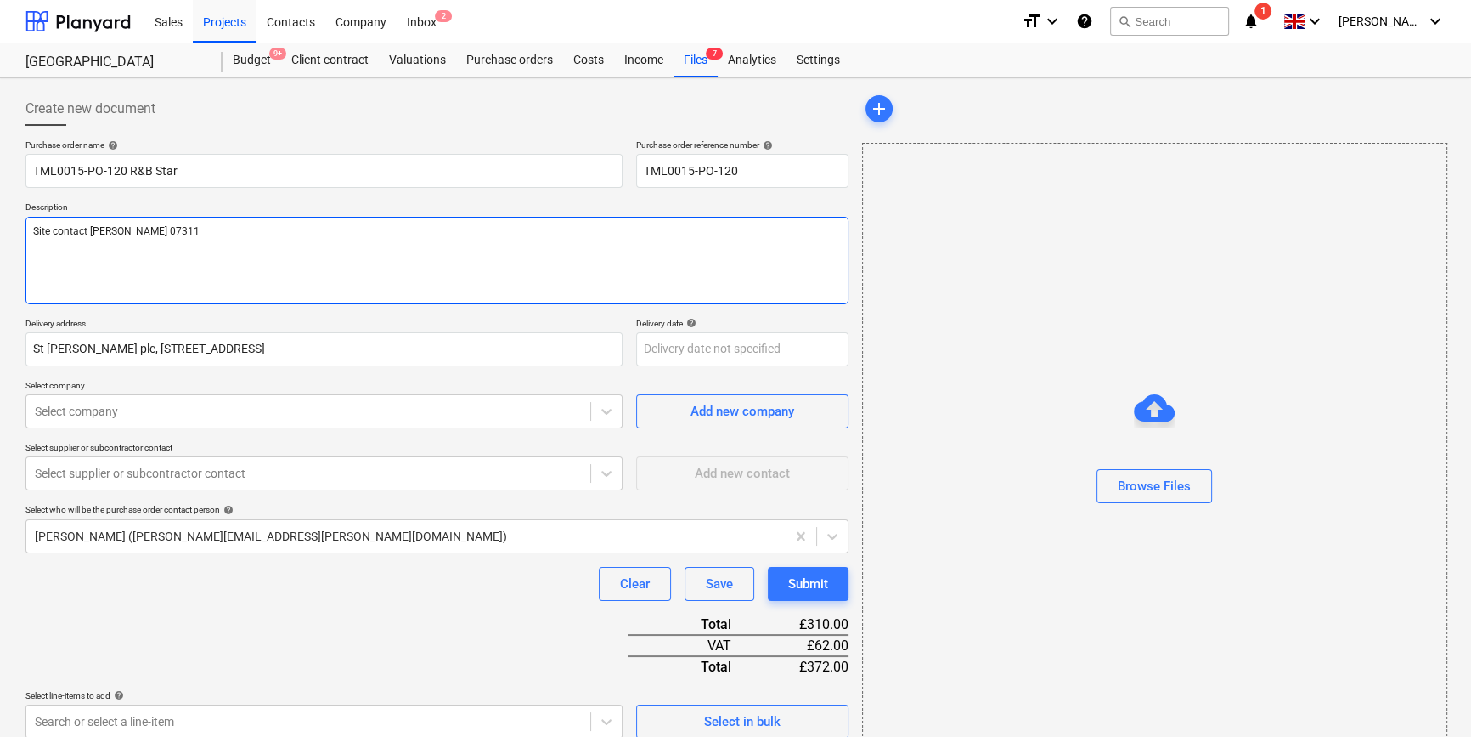
type textarea "Site contact [PERSON_NAME] 07311"
type textarea "x"
type textarea "Site contact [PERSON_NAME] 07311 0"
type textarea "x"
type textarea "Site contact [PERSON_NAME] 07311"
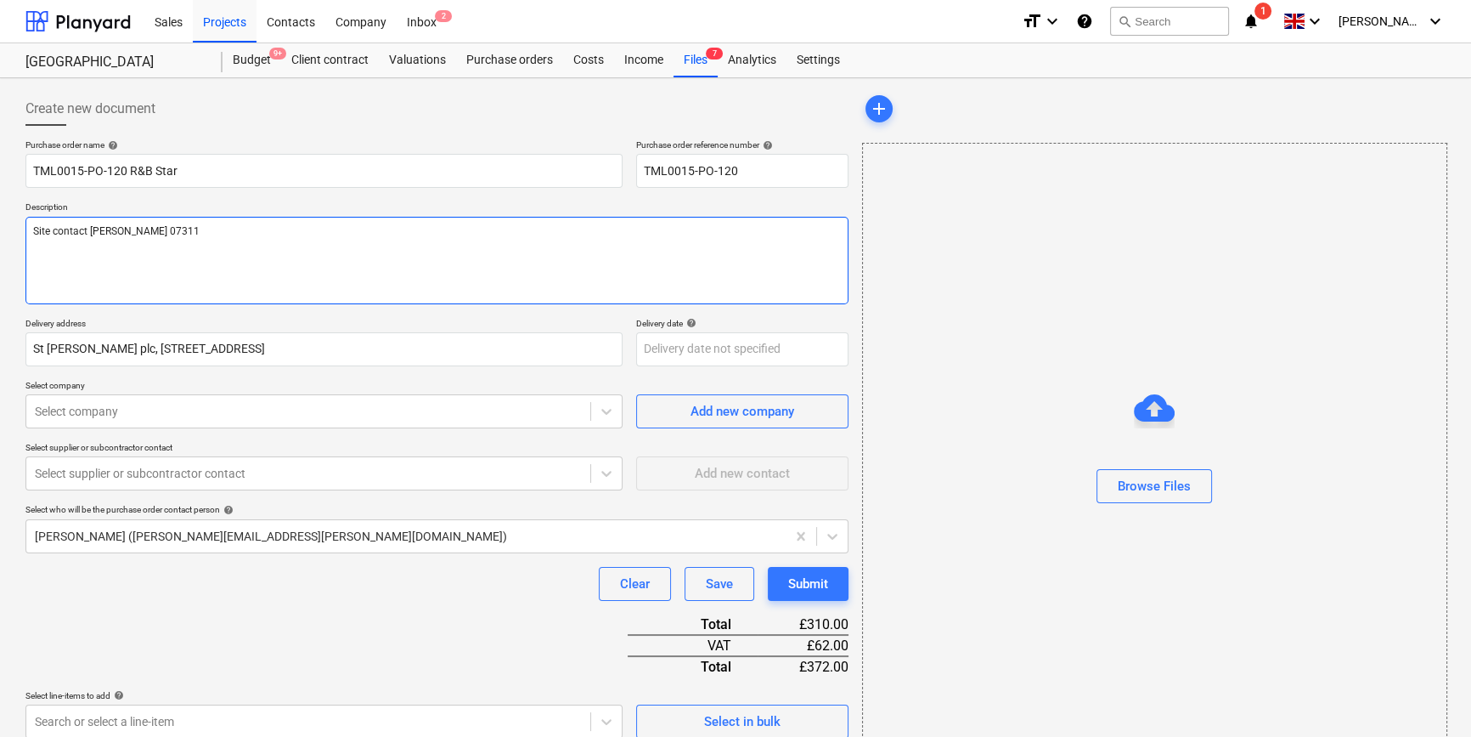
type textarea "x"
type textarea "Site contact [PERSON_NAME] 07311 2"
type textarea "x"
type textarea "Site contact [PERSON_NAME] [PHONE_NUMBER]"
type textarea "x"
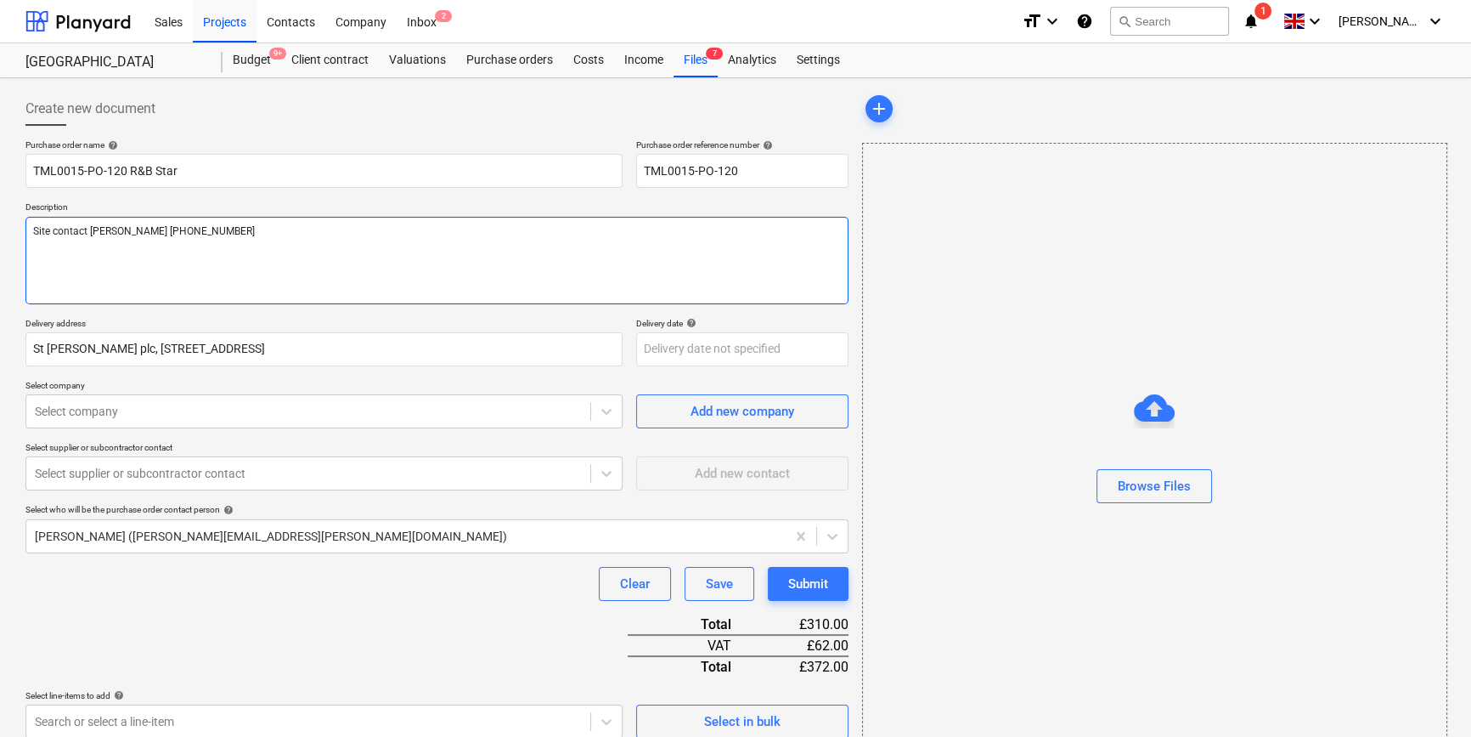
type textarea "Site contact [PERSON_NAME] [PHONE_NUMBER]"
type textarea "x"
type textarea "Site contact [PERSON_NAME] [PHONE_NUMBER]"
type textarea "x"
type textarea "Site contact [PERSON_NAME] [PHONE_NUMBER]"
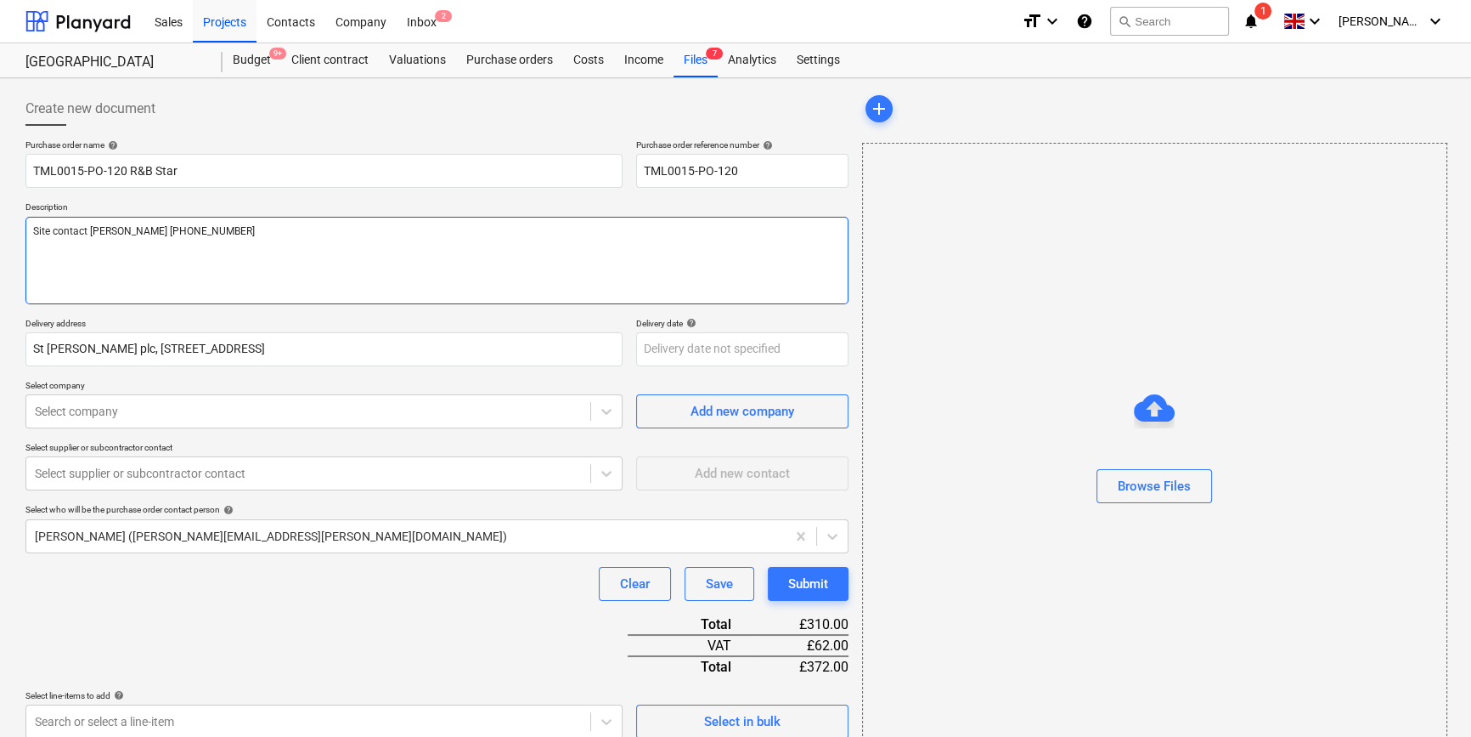
type textarea "x"
type textarea "Site contact [PERSON_NAME] [PHONE_NUMBER]"
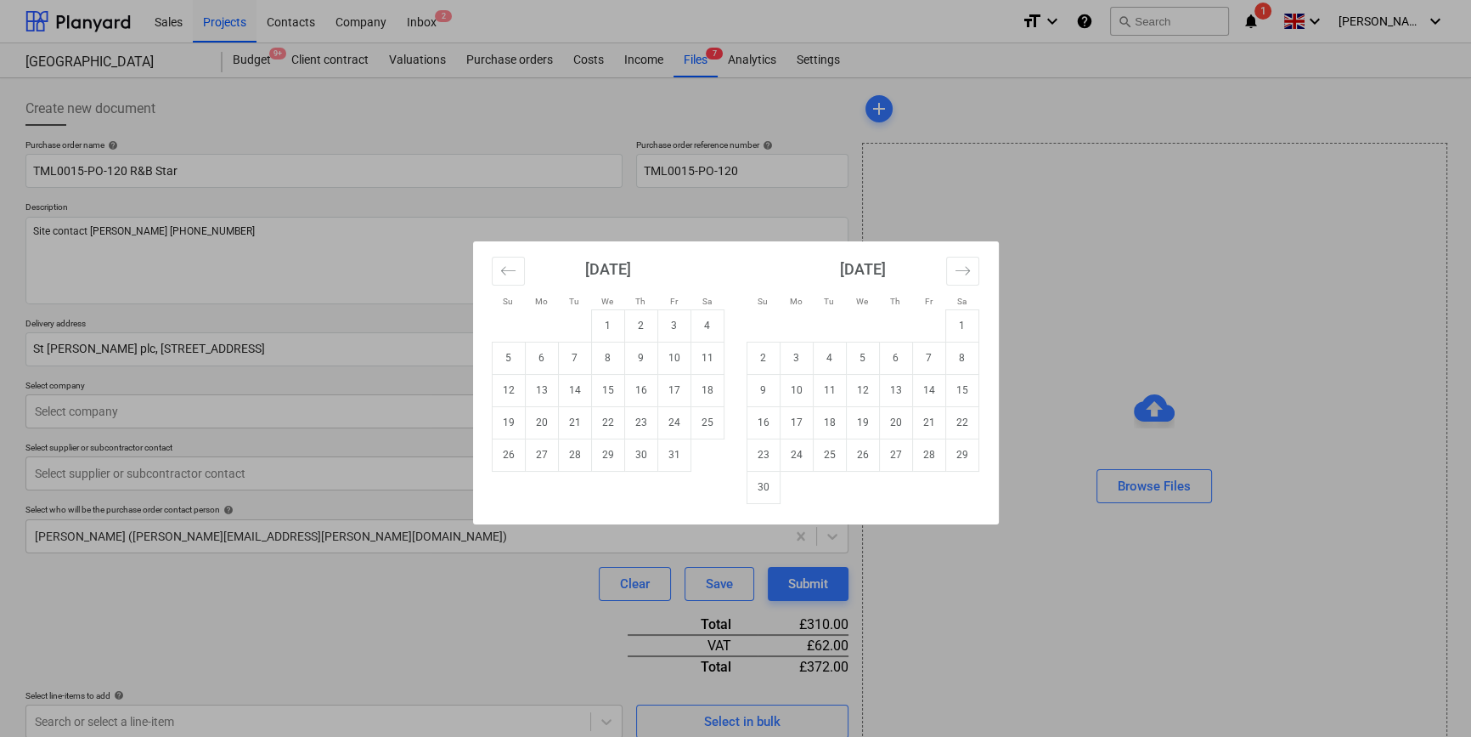
click at [729, 348] on body "Sales Projects Contacts Company Inbox 2 format_size keyboard_arrow_down help se…" at bounding box center [735, 368] width 1471 height 737
click at [641, 325] on td "2" at bounding box center [640, 325] width 33 height 32
type textarea "x"
type input "[DATE]"
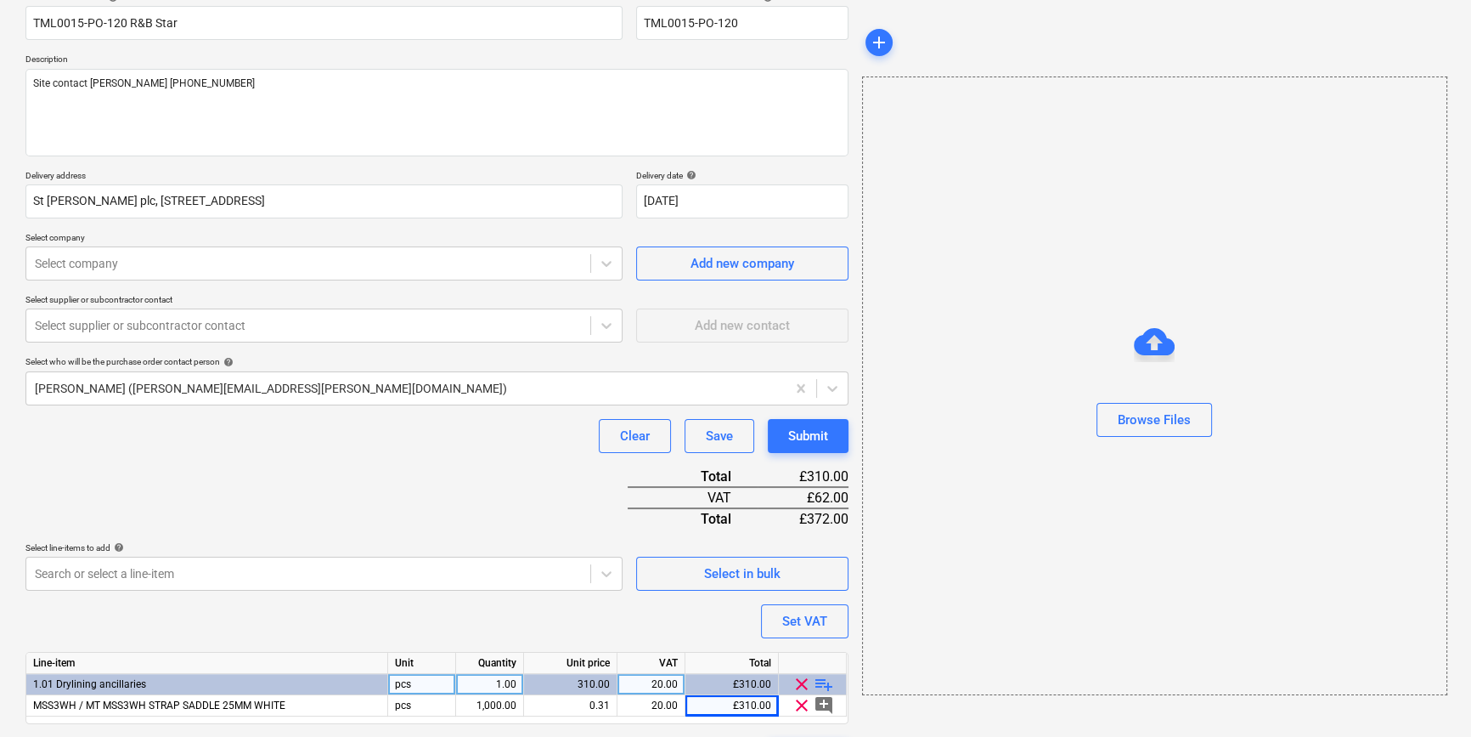
scroll to position [154, 0]
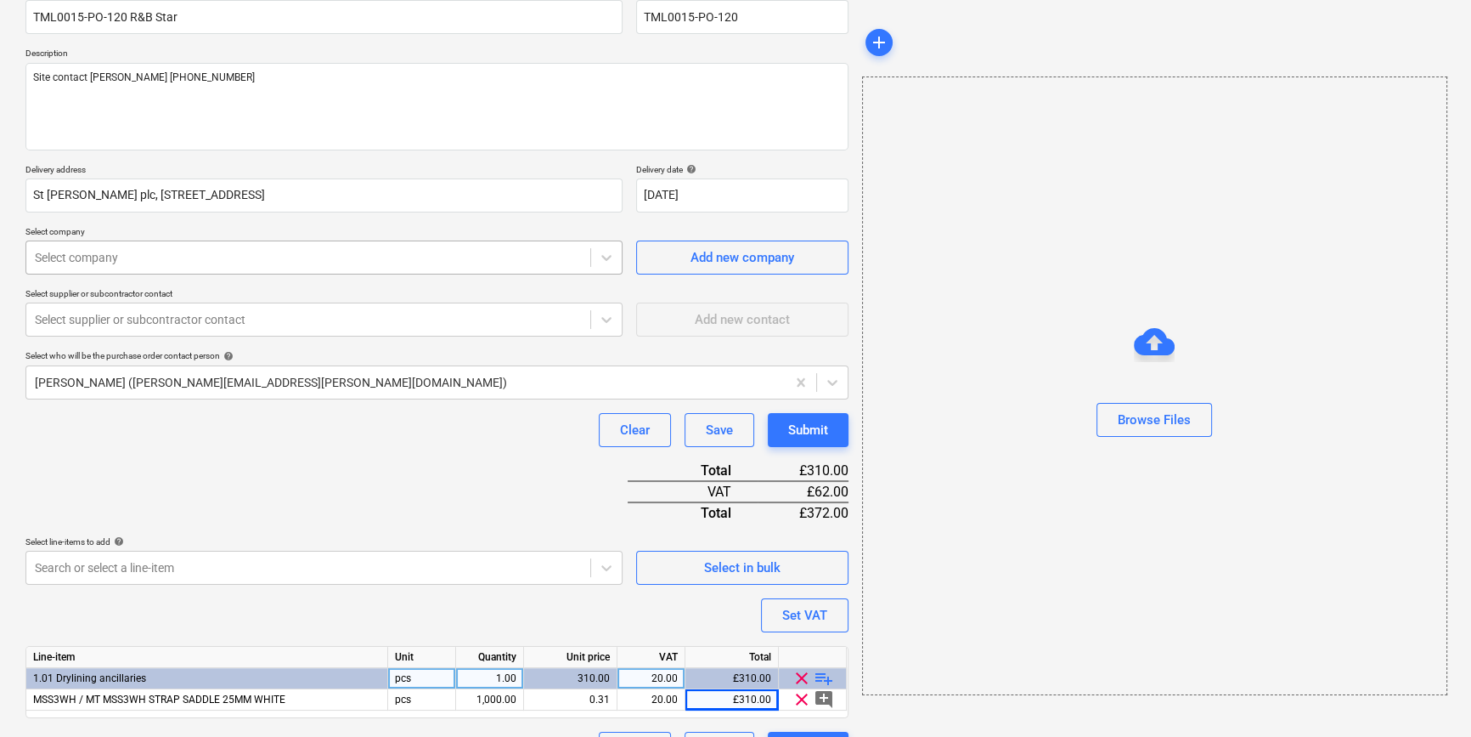
click at [487, 255] on div at bounding box center [308, 257] width 547 height 17
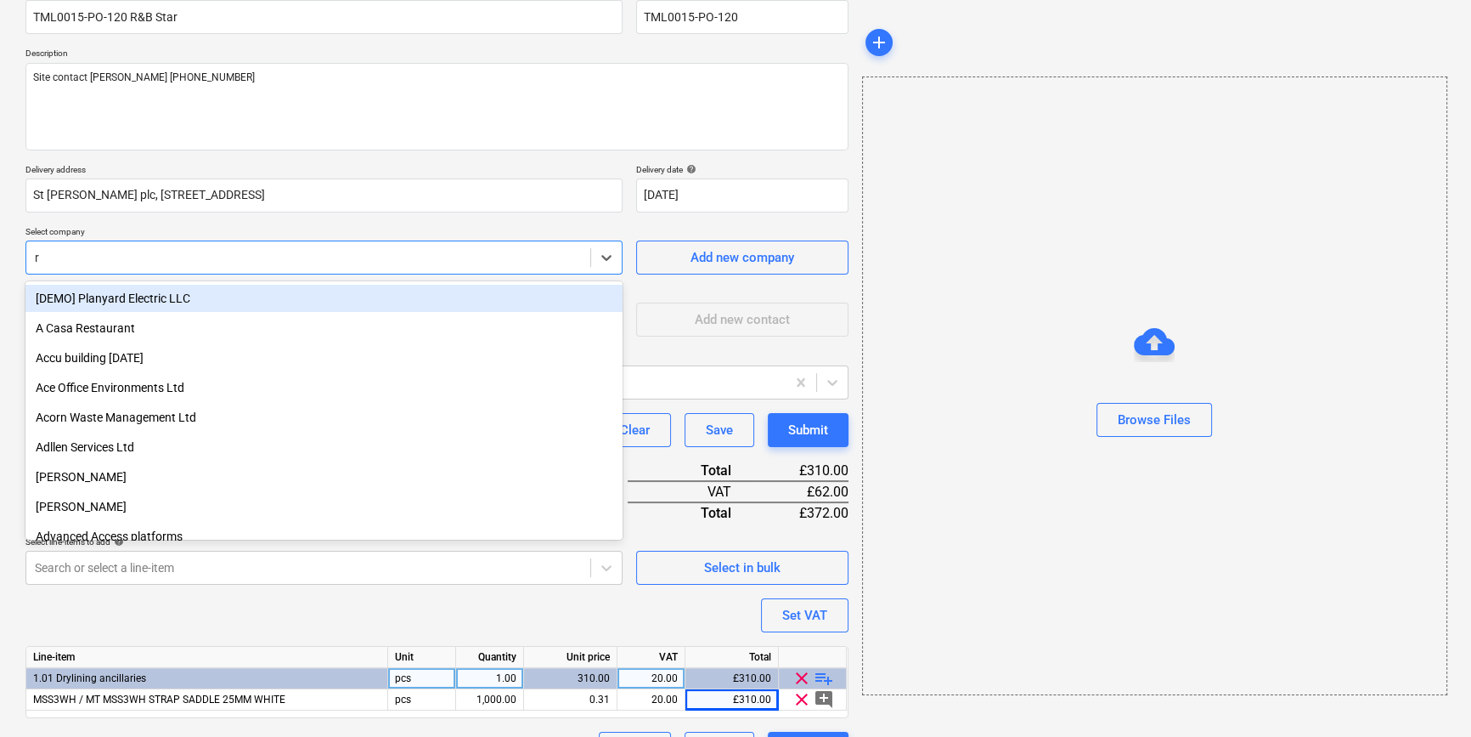
type input "r."
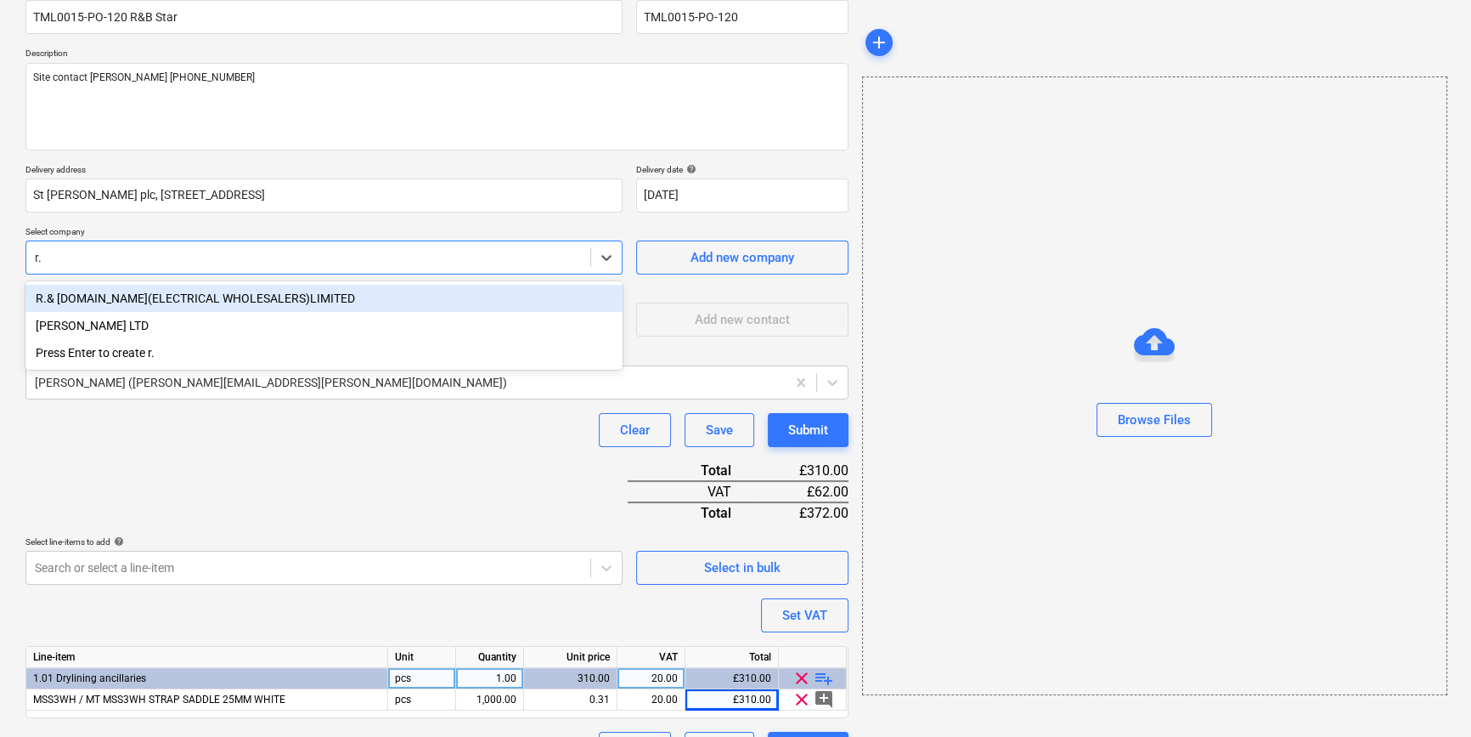
click at [312, 296] on div "R.& [DOMAIN_NAME](ELECTRICAL WHOLESALERS)LIMITED" at bounding box center [323, 298] width 597 height 27
type textarea "x"
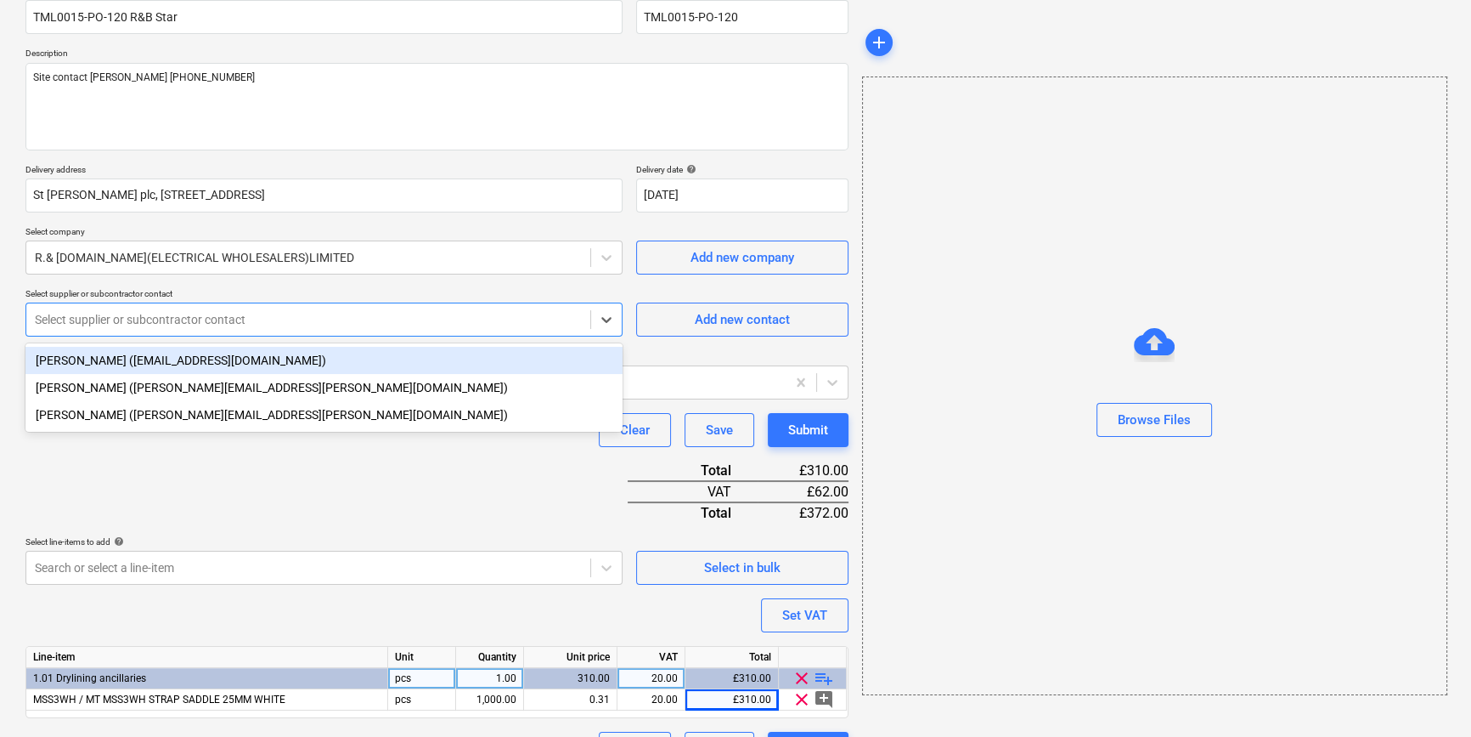
click at [305, 319] on div at bounding box center [308, 319] width 547 height 17
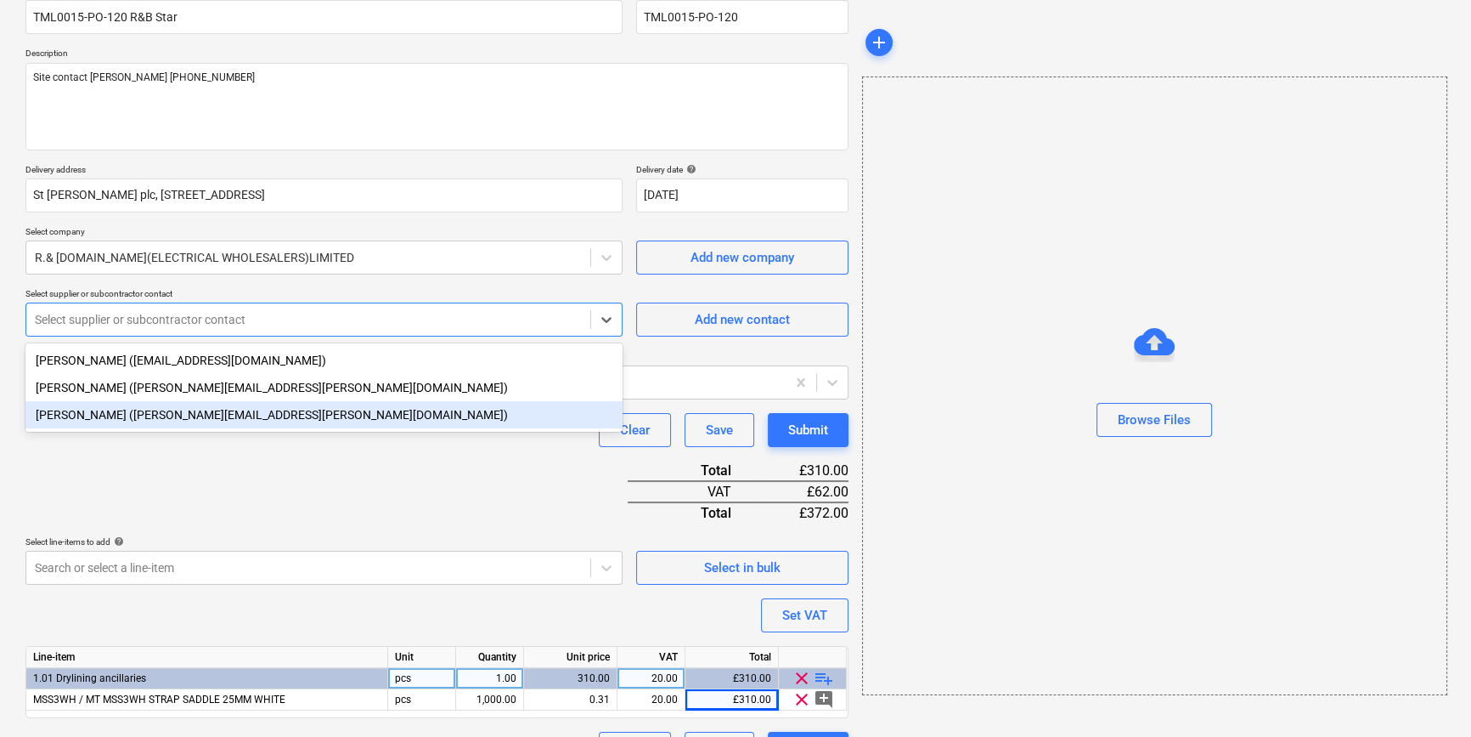
click at [221, 420] on div "[PERSON_NAME] ([PERSON_NAME][EMAIL_ADDRESS][PERSON_NAME][DOMAIN_NAME])" at bounding box center [323, 414] width 597 height 27
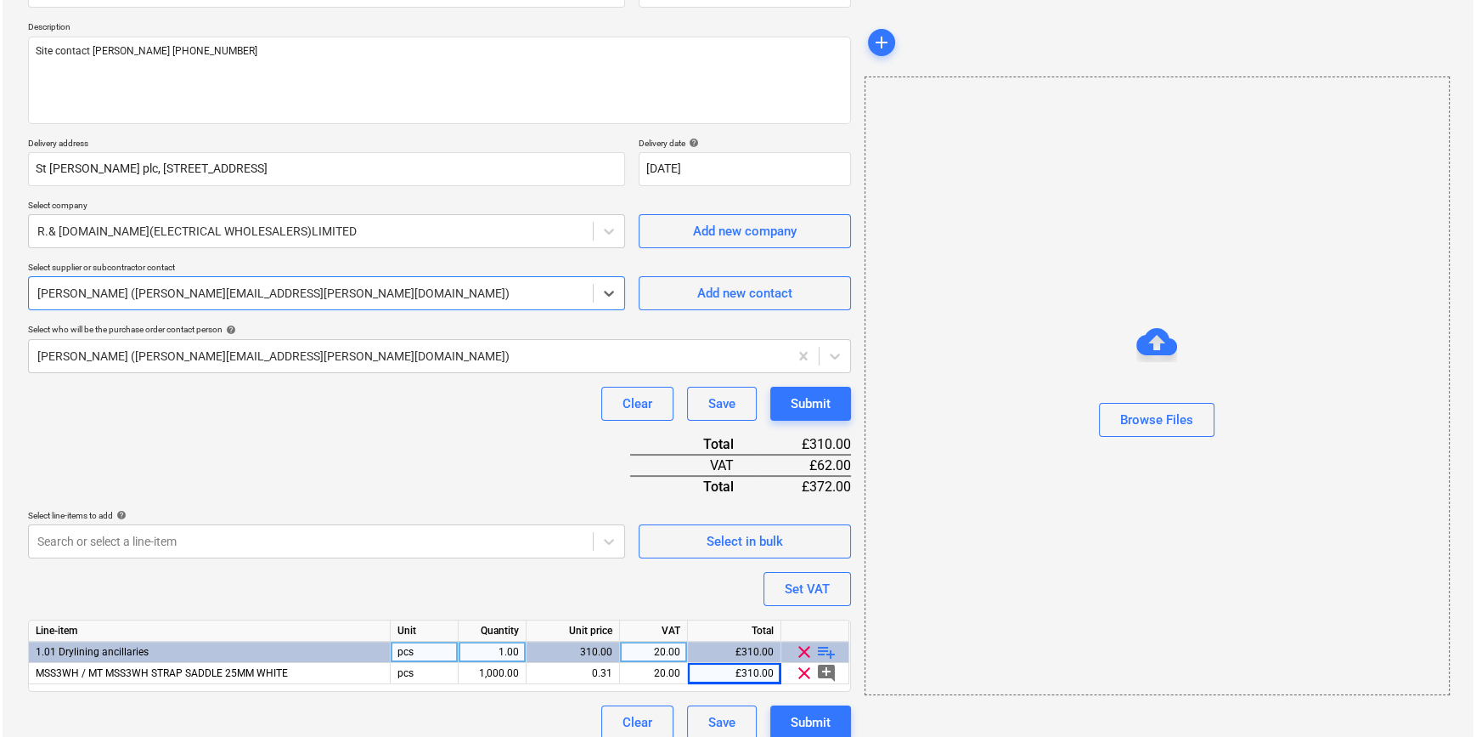
scroll to position [195, 0]
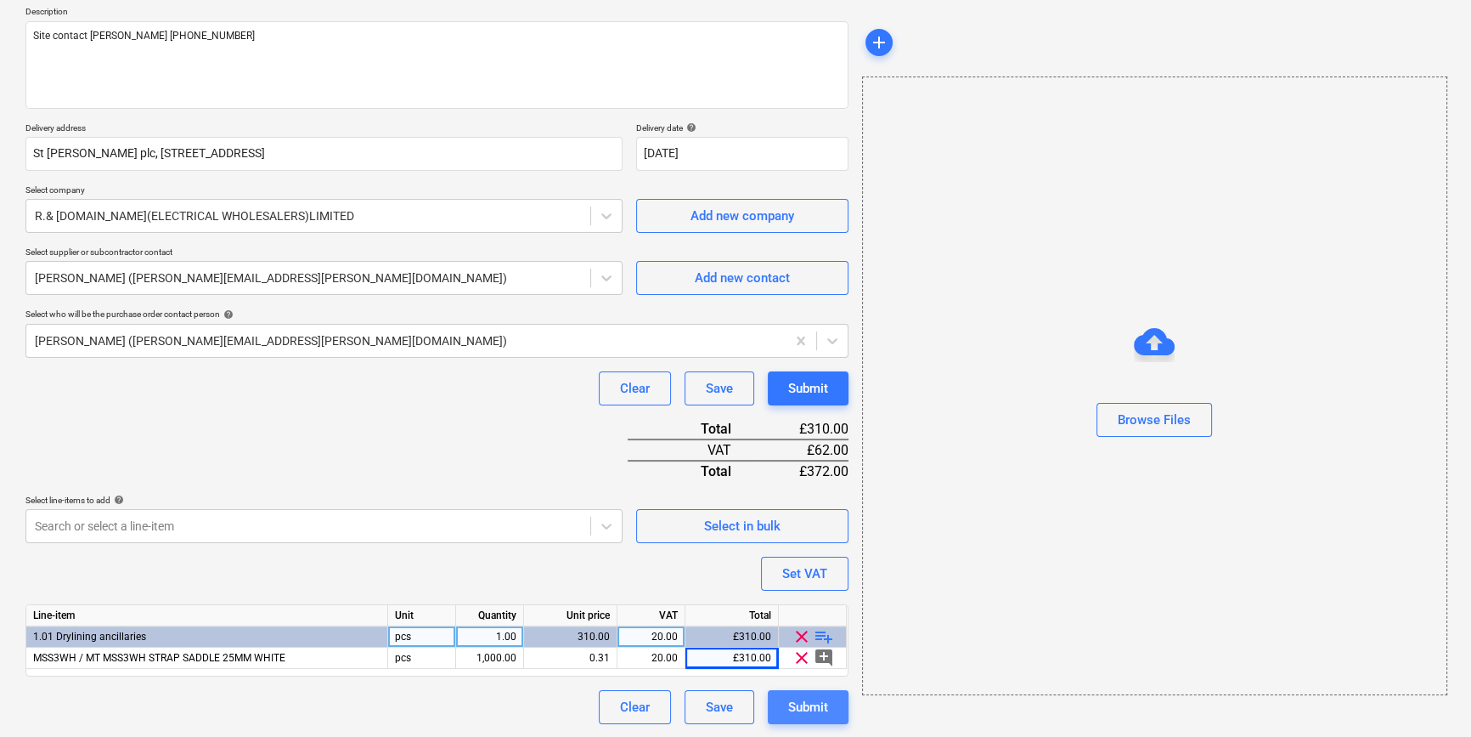
click at [806, 703] on div "Submit" at bounding box center [808, 707] width 40 height 22
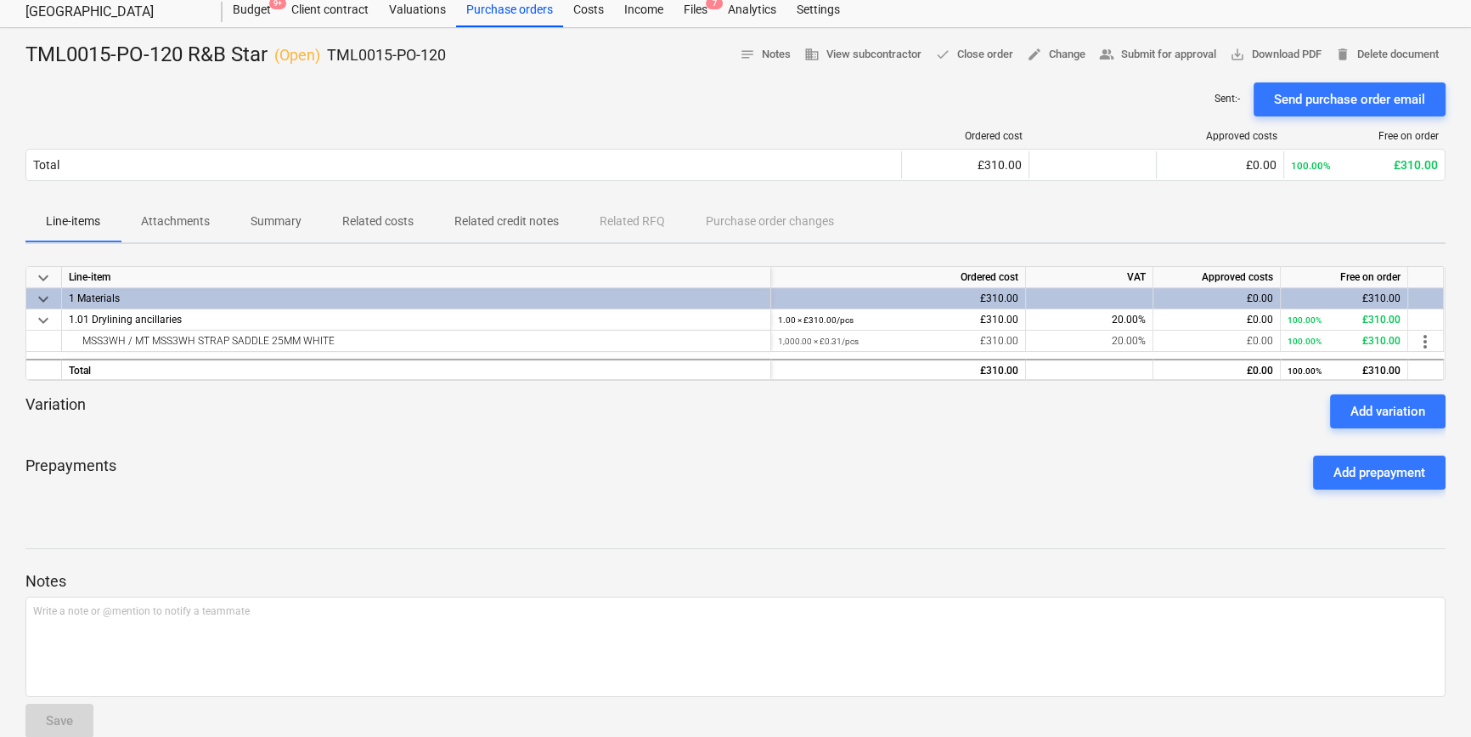
scroll to position [76, 0]
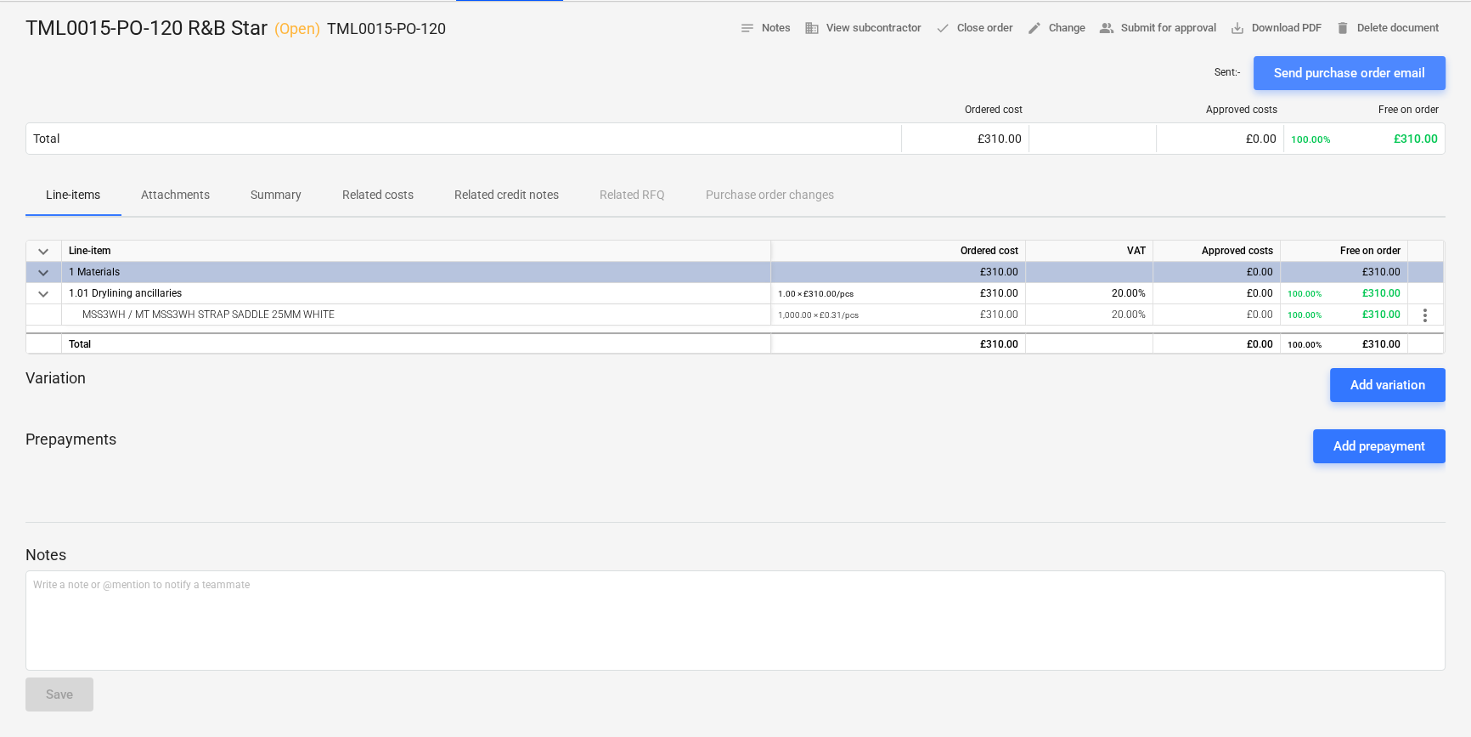
click at [1310, 72] on div "Send purchase order email" at bounding box center [1349, 73] width 151 height 22
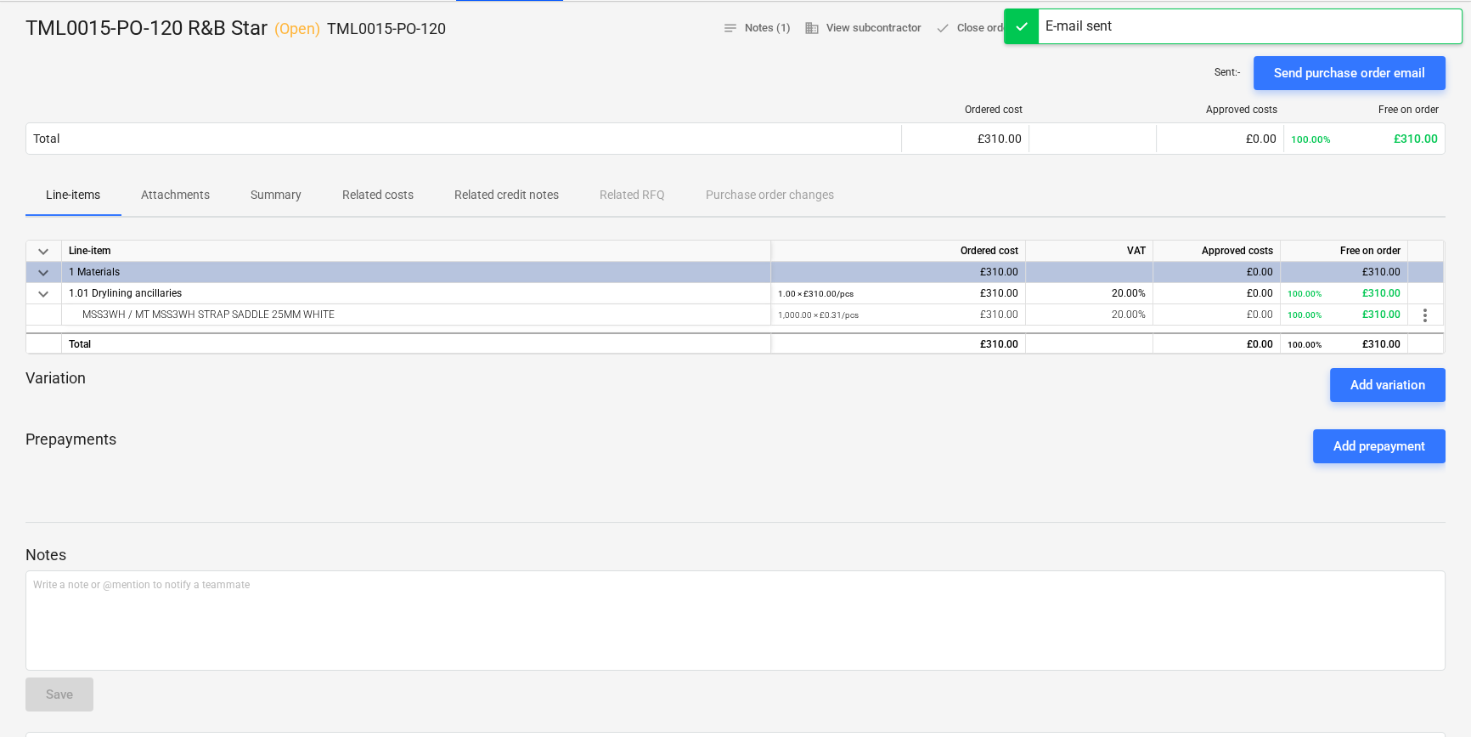
scroll to position [0, 0]
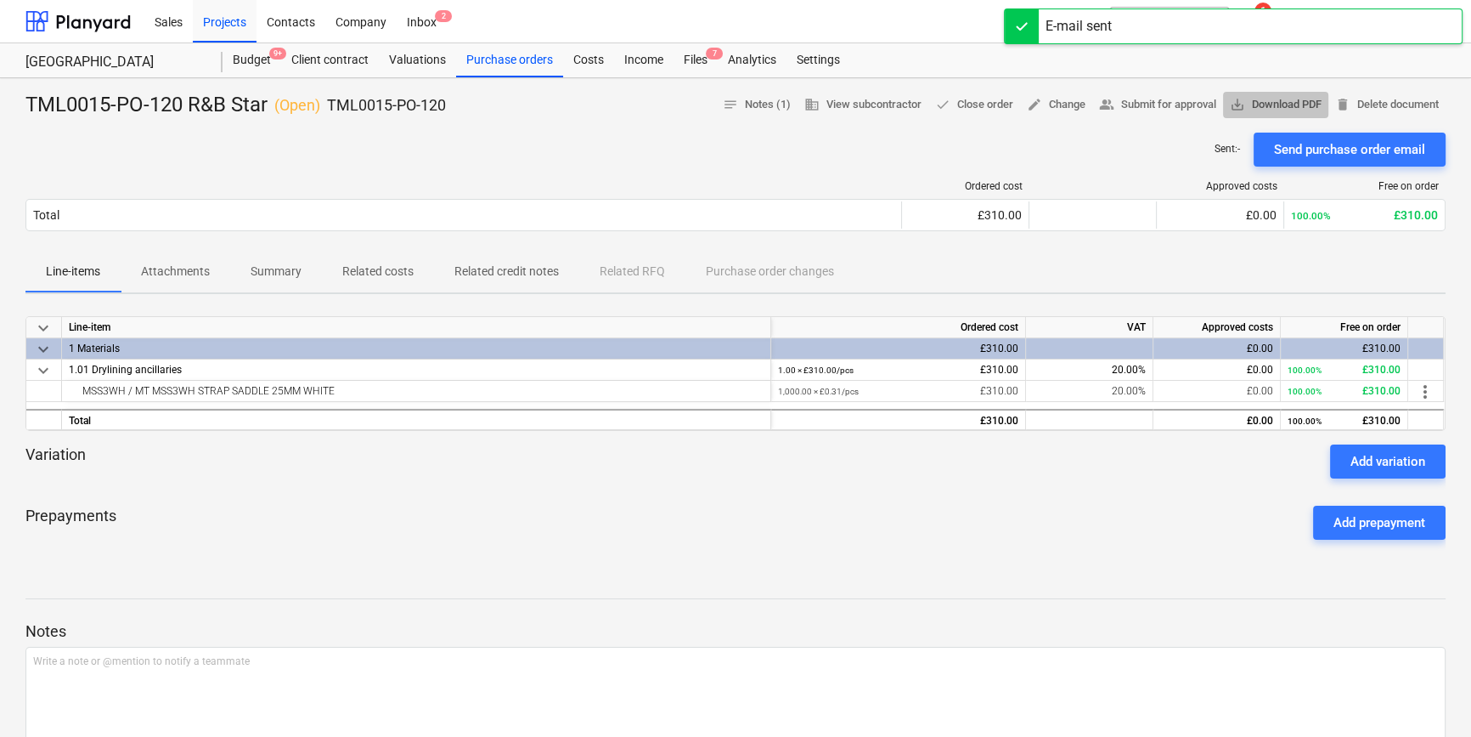
click at [1278, 105] on span "save_alt Download PDF" at bounding box center [1276, 105] width 92 height 20
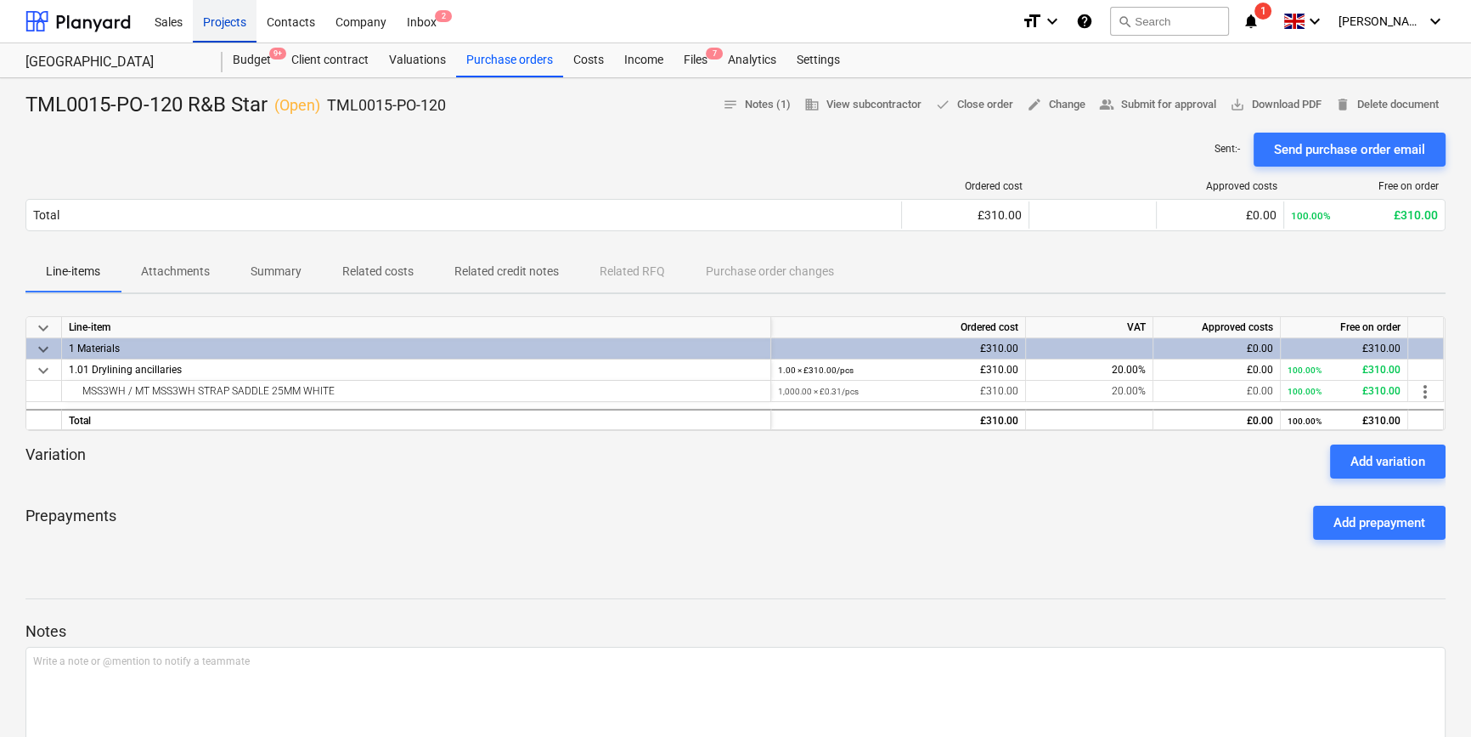
click at [230, 27] on div "Projects" at bounding box center [225, 20] width 64 height 43
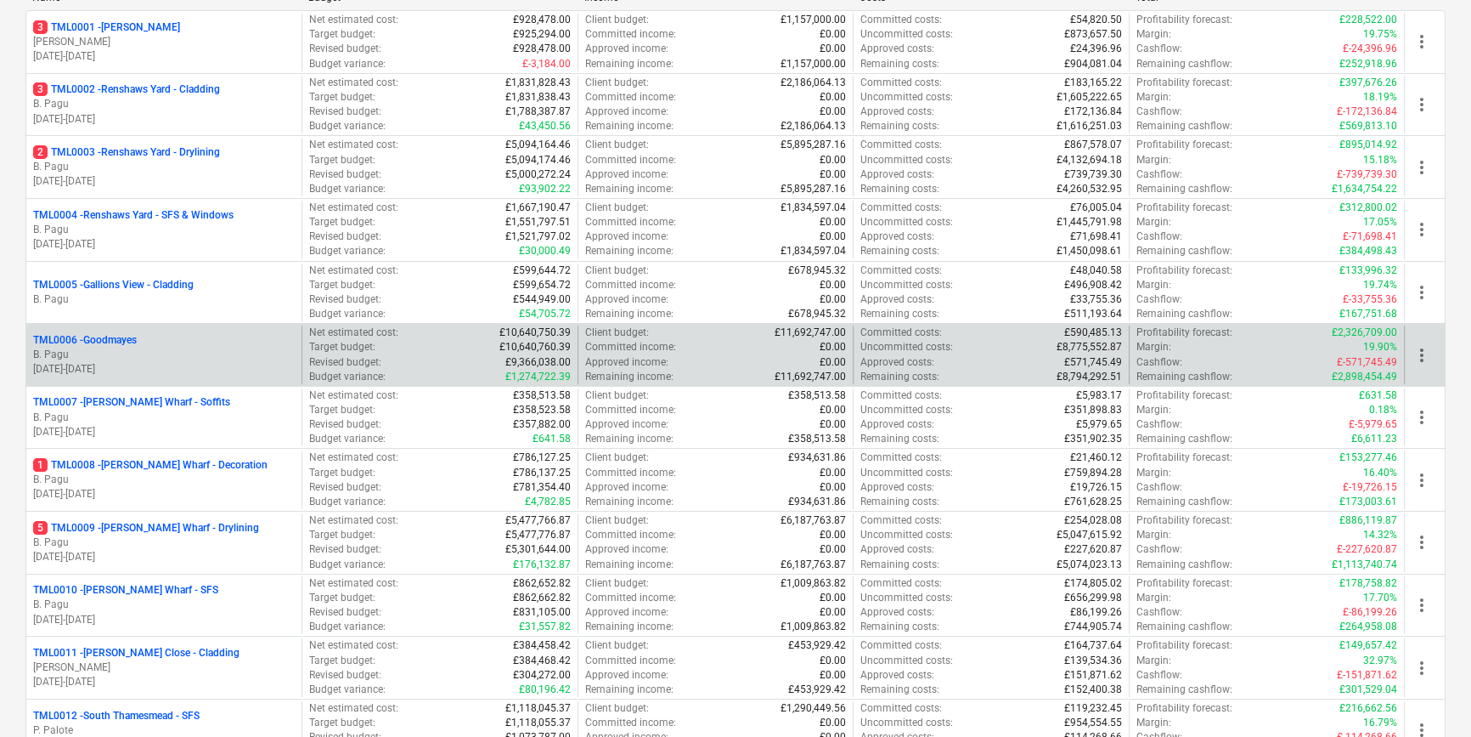
scroll to position [308, 0]
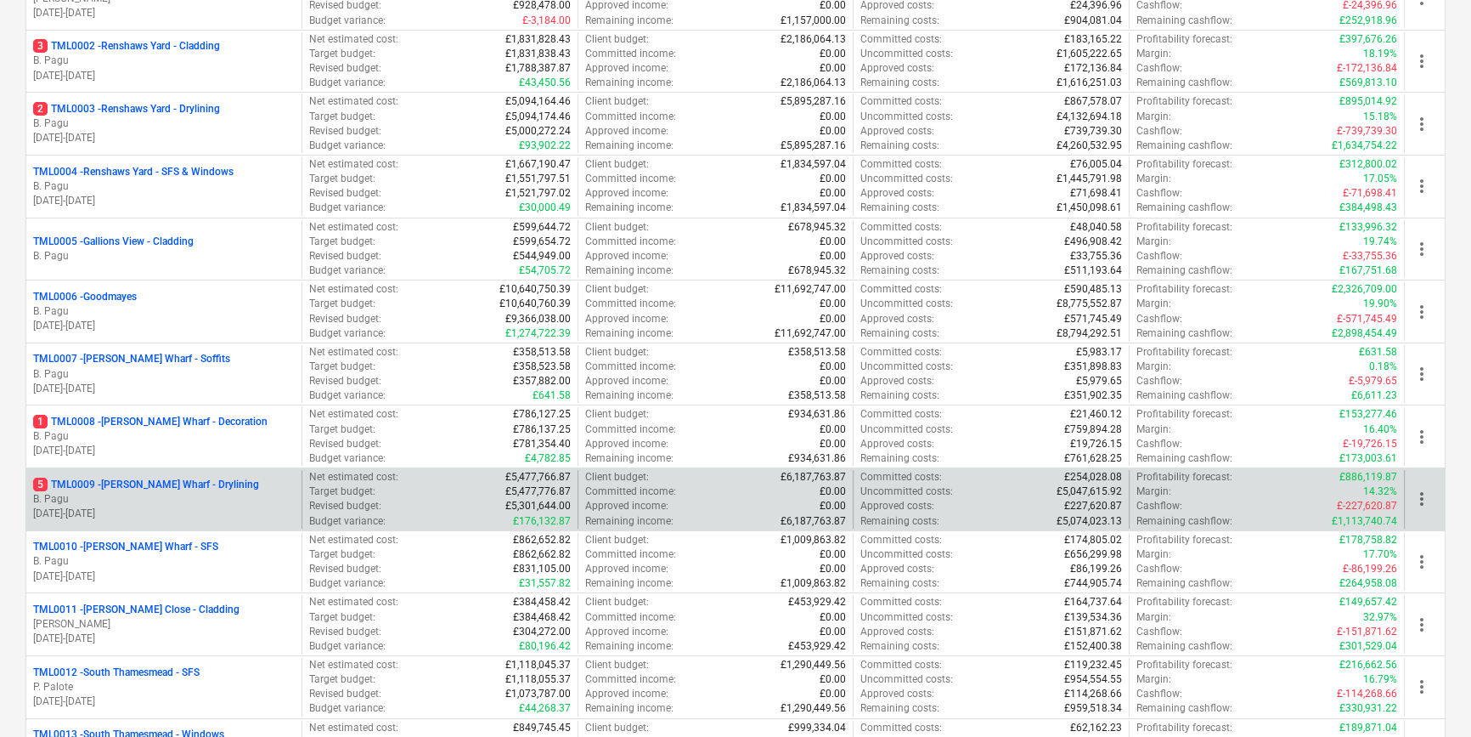
click at [212, 501] on p "B. Pagu" at bounding box center [164, 499] width 262 height 14
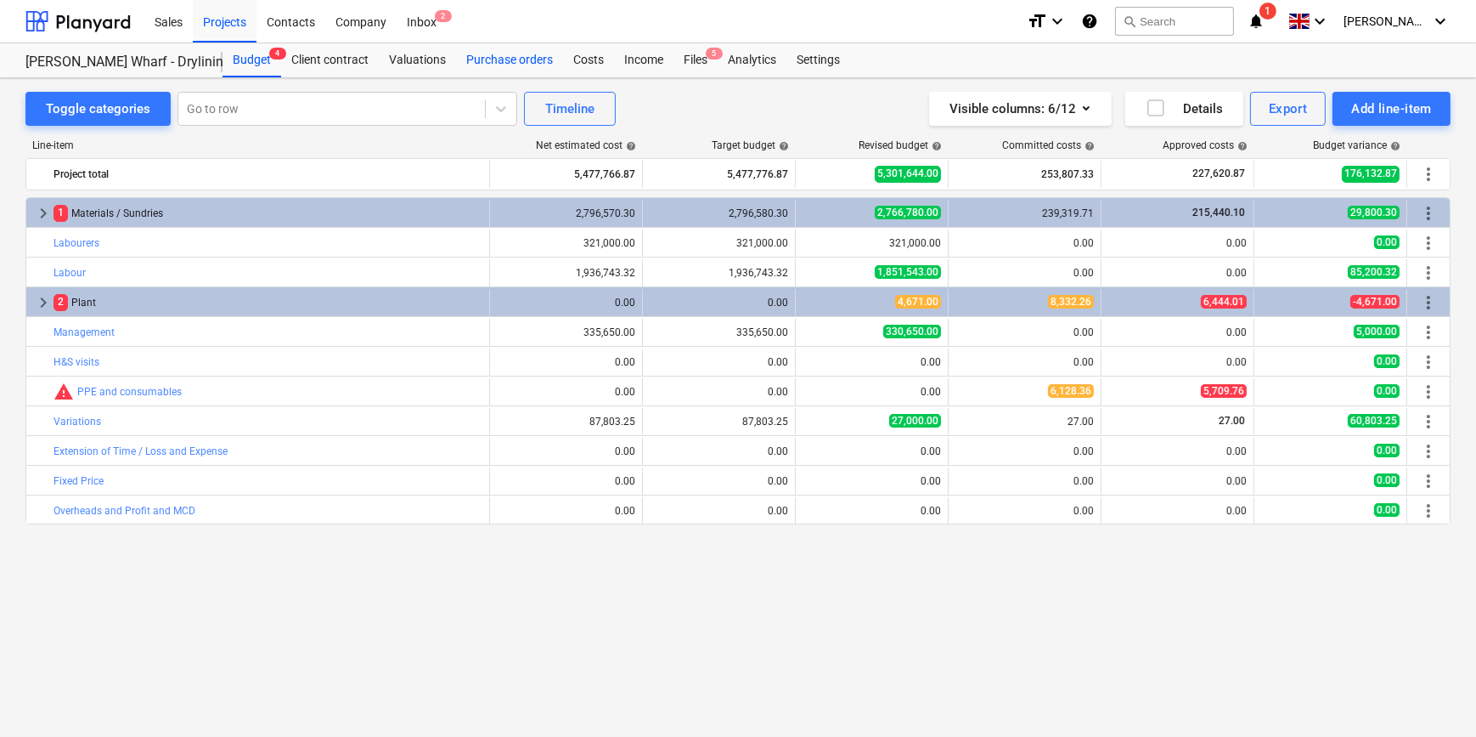
click at [518, 63] on div "Purchase orders" at bounding box center [509, 60] width 107 height 34
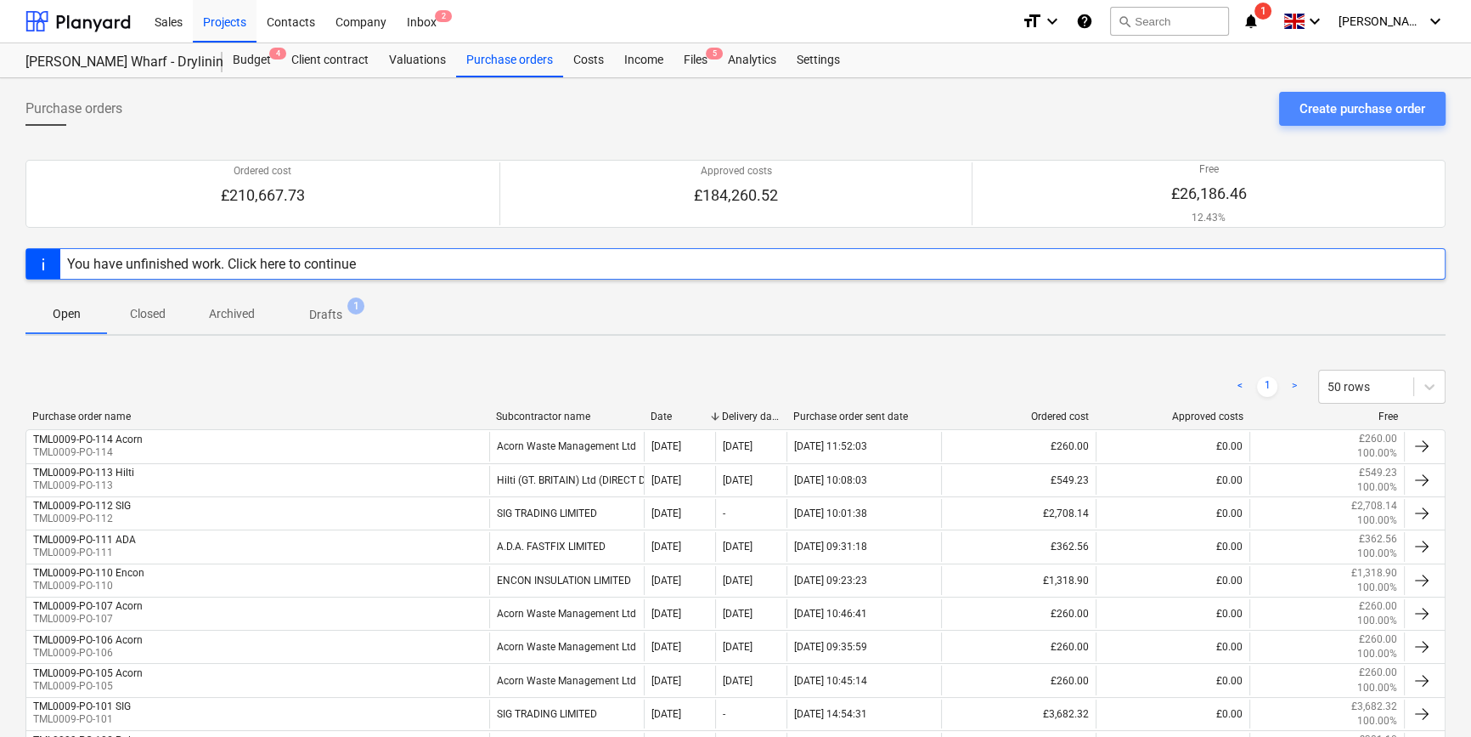
click at [1308, 114] on div "Create purchase order" at bounding box center [1363, 109] width 126 height 22
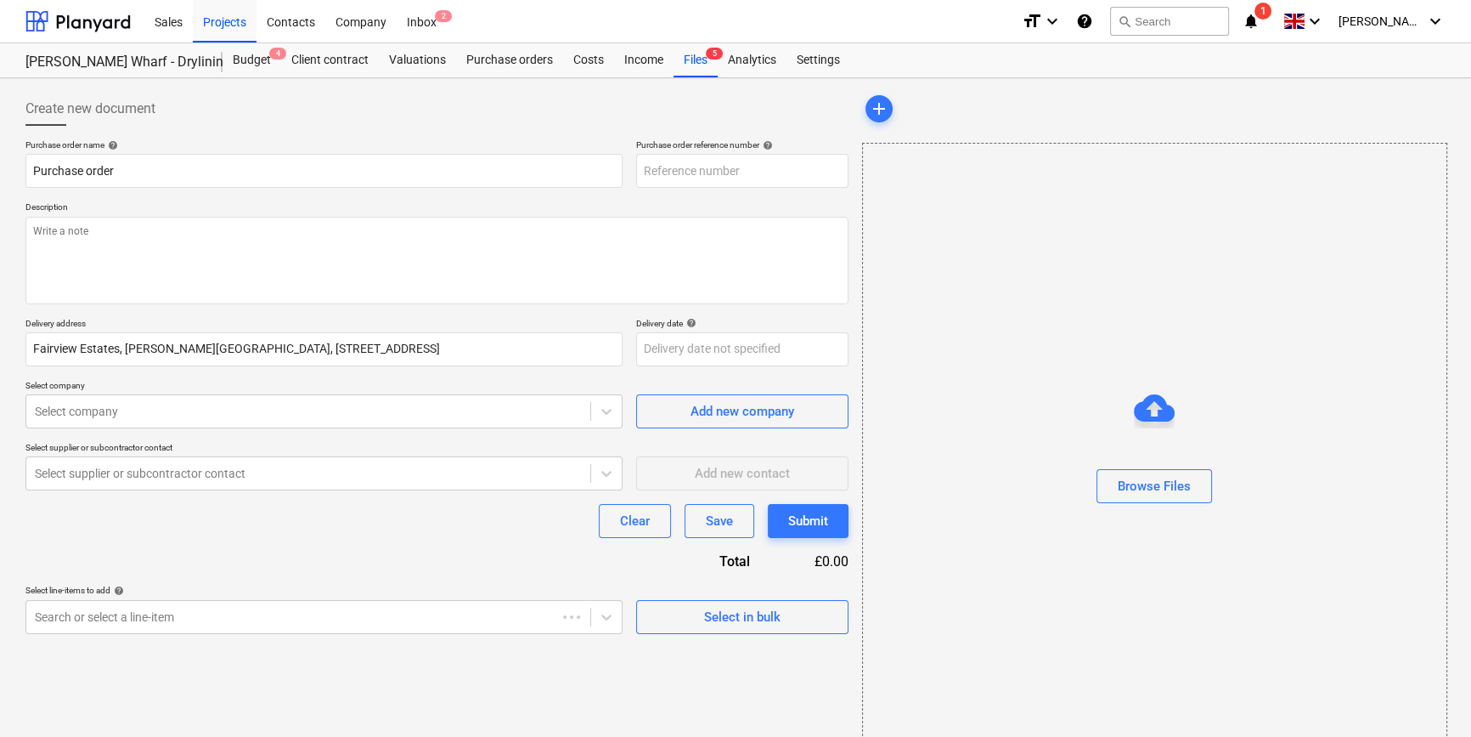
type textarea "x"
type input "TML0009-PO-115"
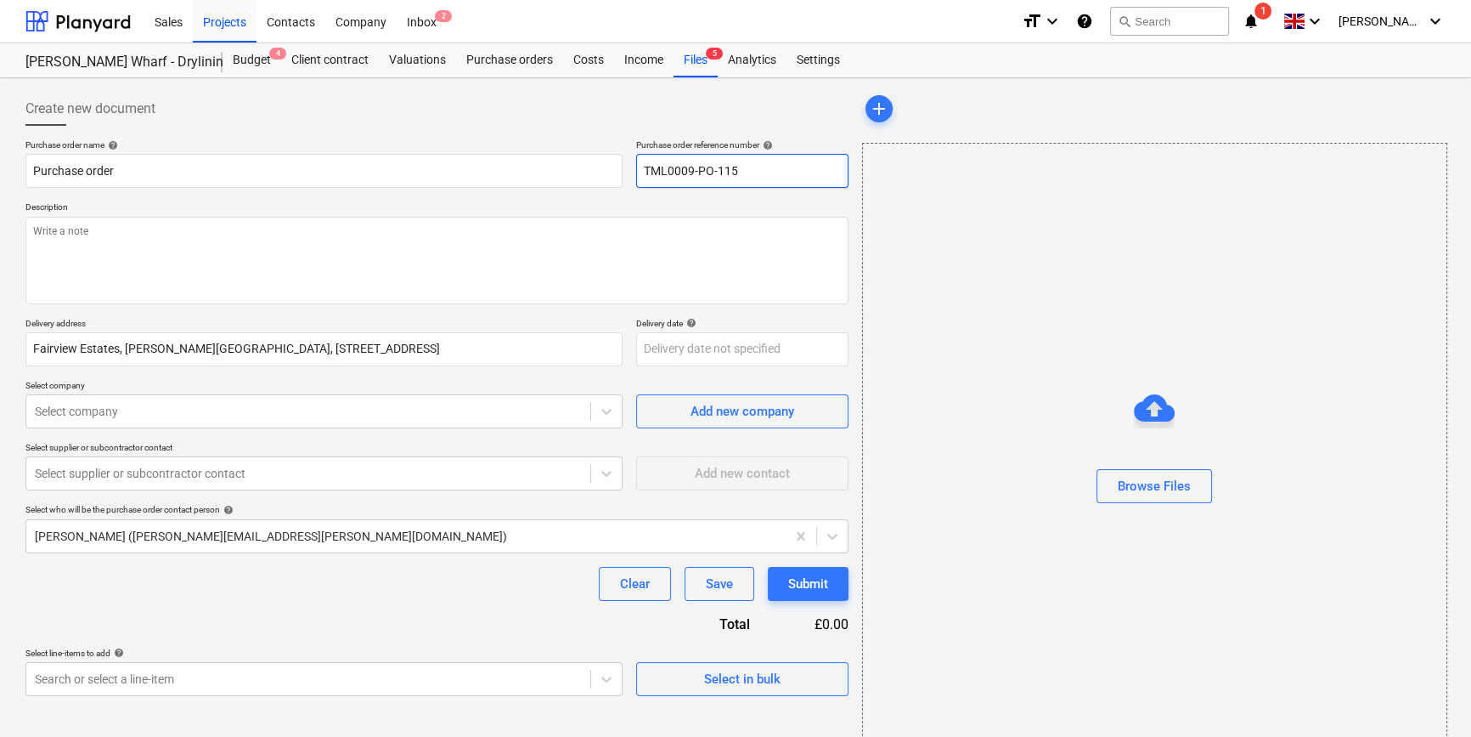
drag, startPoint x: 745, startPoint y: 170, endPoint x: 637, endPoint y: 171, distance: 107.9
click at [637, 171] on input "TML0009-PO-115" at bounding box center [742, 171] width 212 height 34
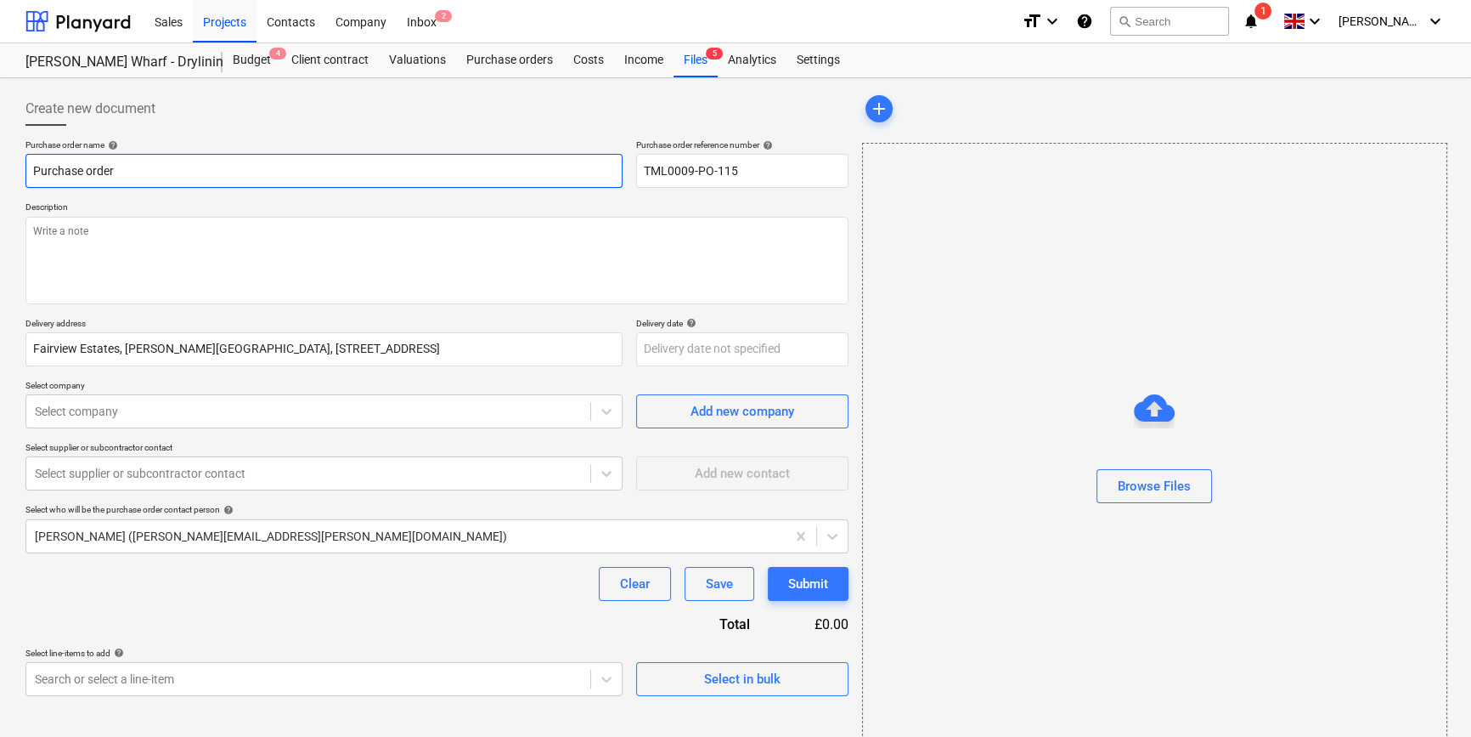
drag, startPoint x: 114, startPoint y: 170, endPoint x: 31, endPoint y: 176, distance: 83.5
click at [31, 176] on input "Purchase order" at bounding box center [323, 171] width 597 height 34
paste input "TML0009-PO-115"
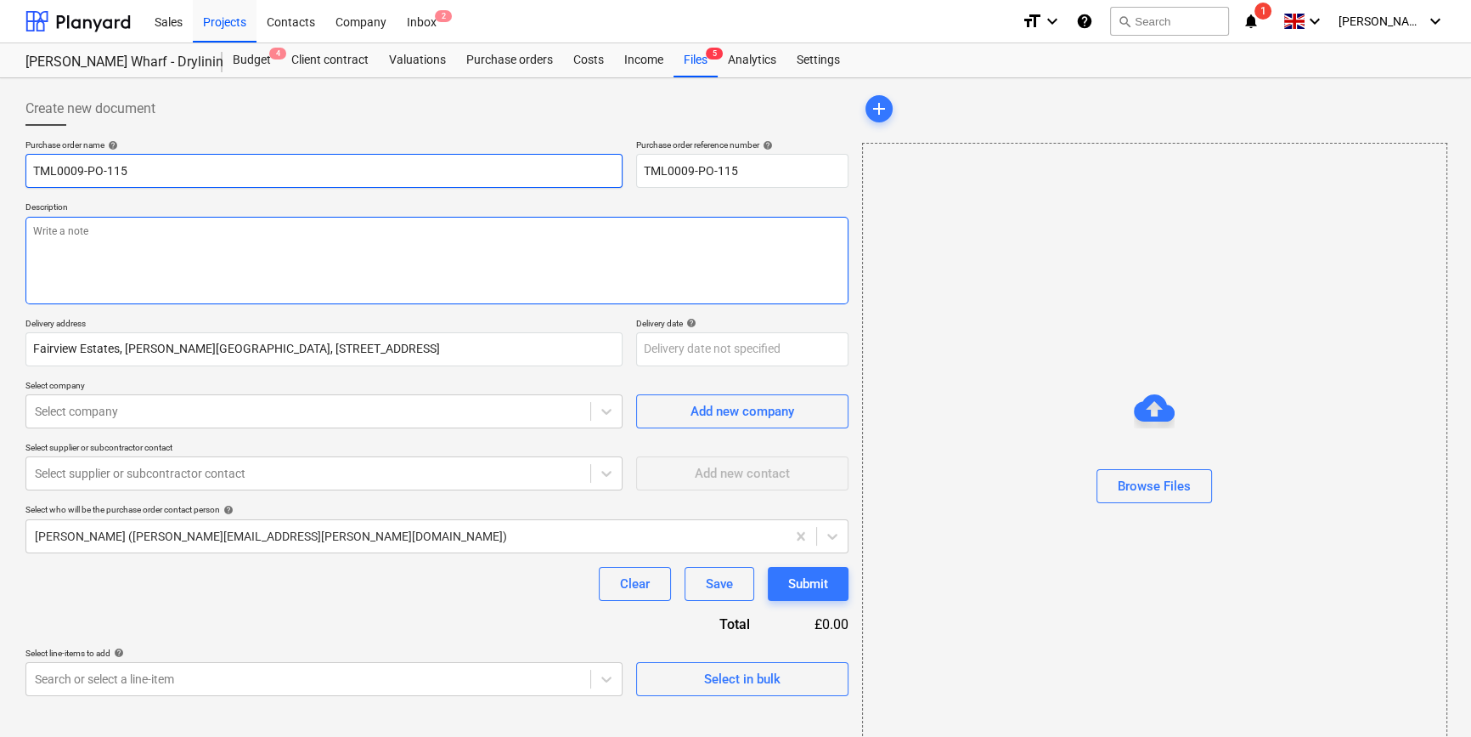
type textarea "x"
type input "TML0009-PO-115"
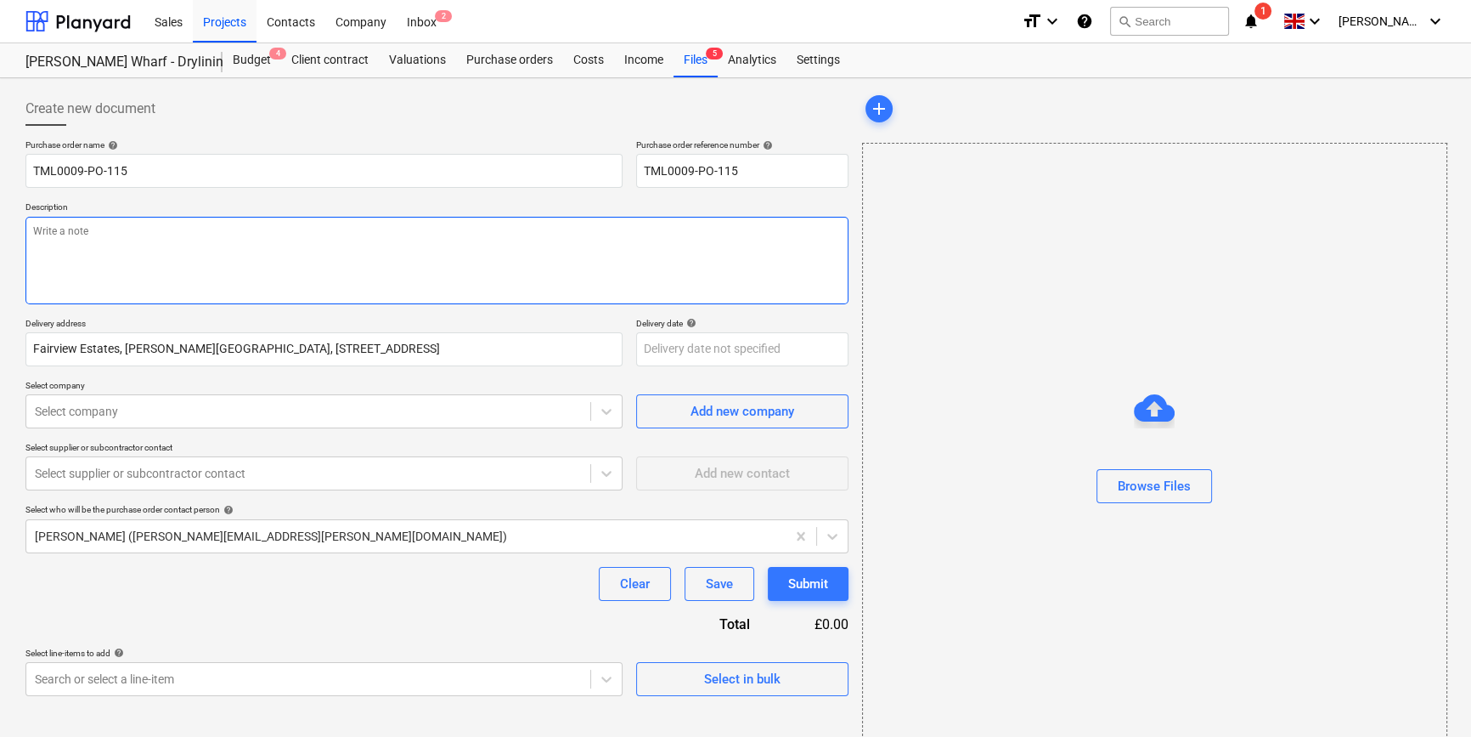
click at [70, 247] on textarea at bounding box center [436, 261] width 823 height 88
type textarea "x"
type textarea "S"
type textarea "x"
type textarea "Si"
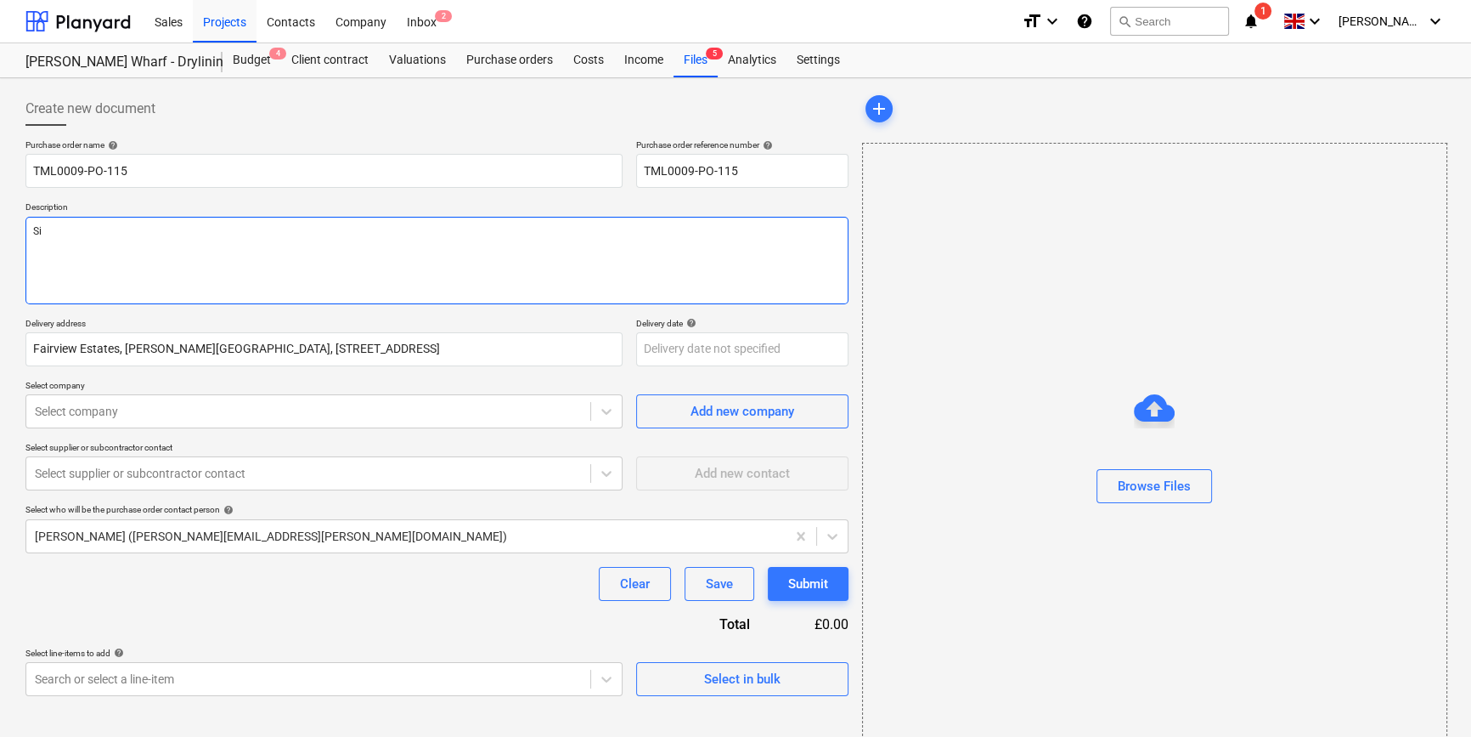
type textarea "x"
type textarea "Sir"
type textarea "x"
type textarea "Si"
type textarea "x"
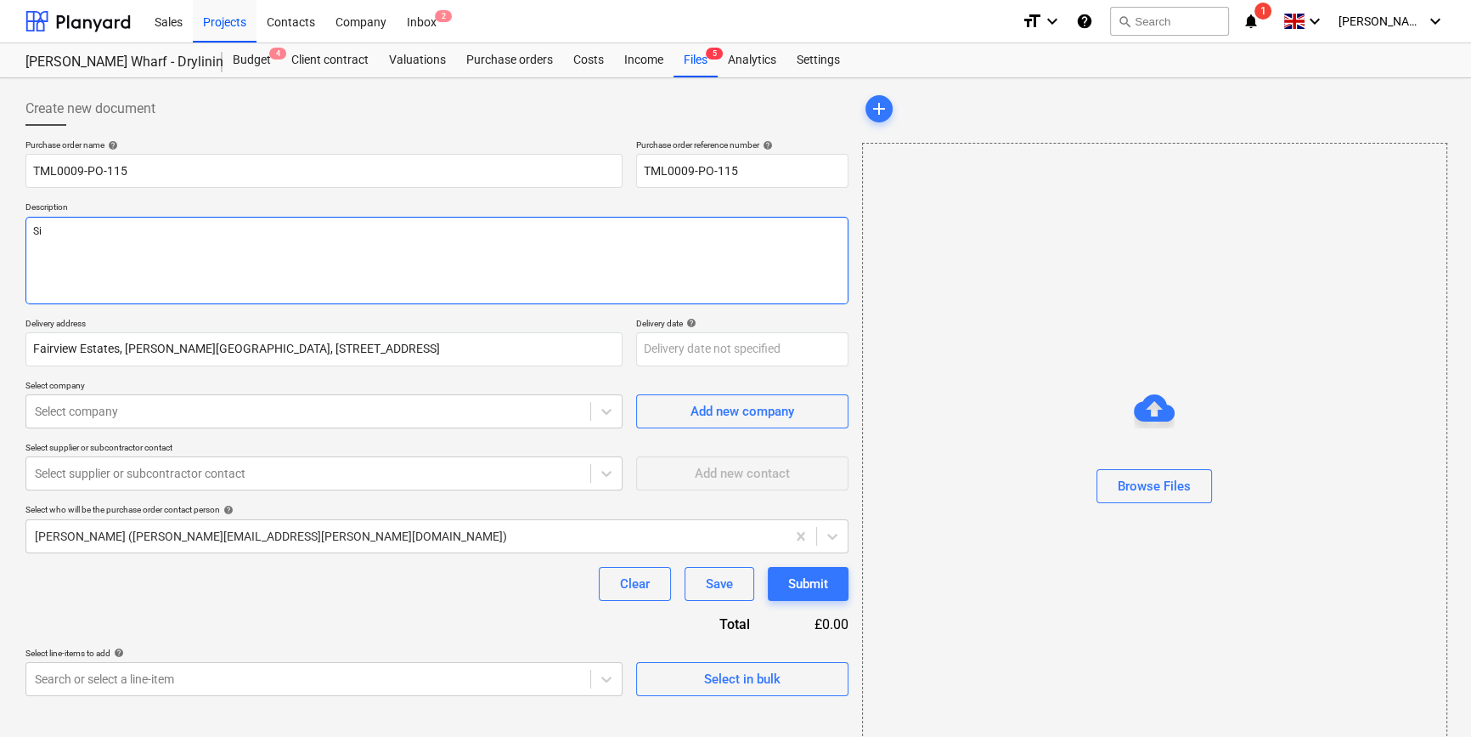
type textarea "Sit"
type textarea "x"
type textarea "Site"
type textarea "x"
type textarea "Site"
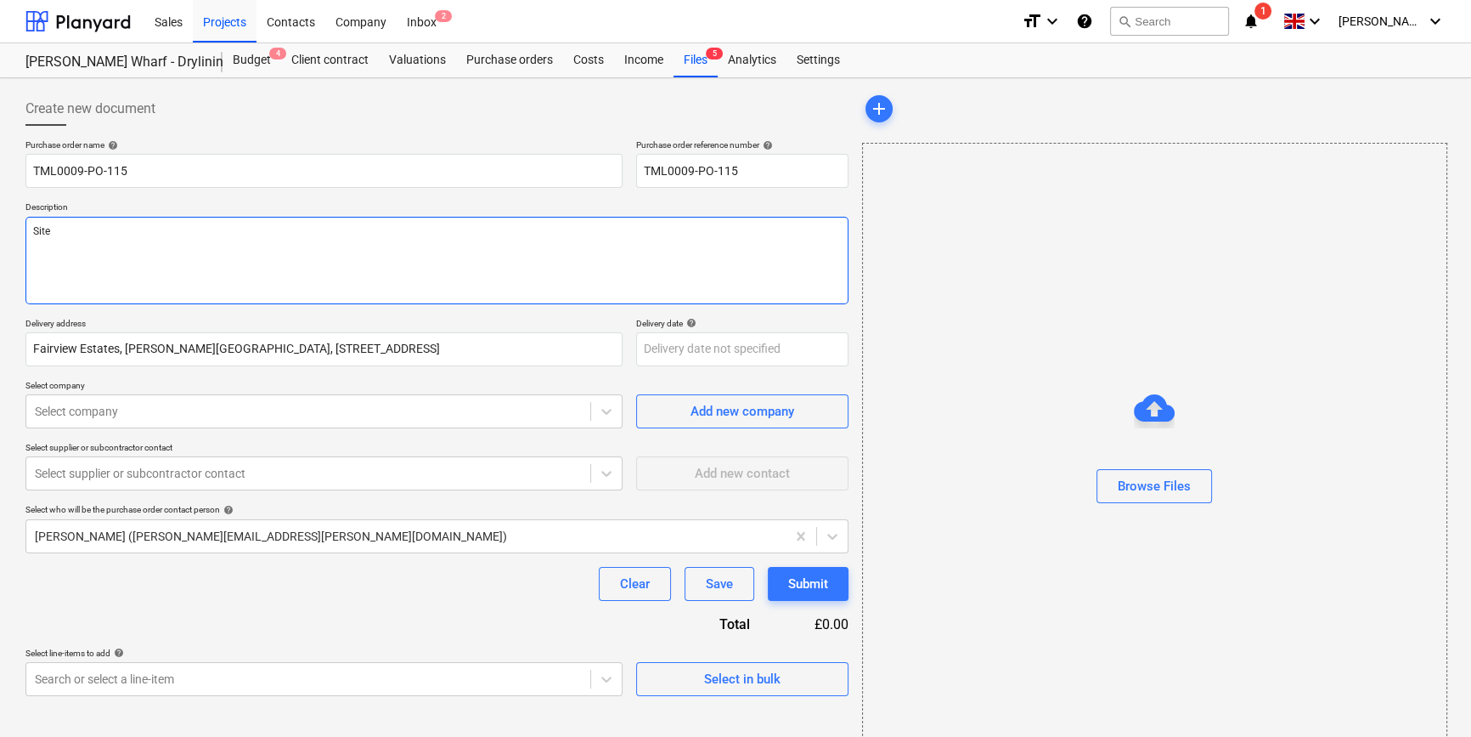
type textarea "x"
type textarea "Site c"
type textarea "x"
type textarea "Site co"
type textarea "x"
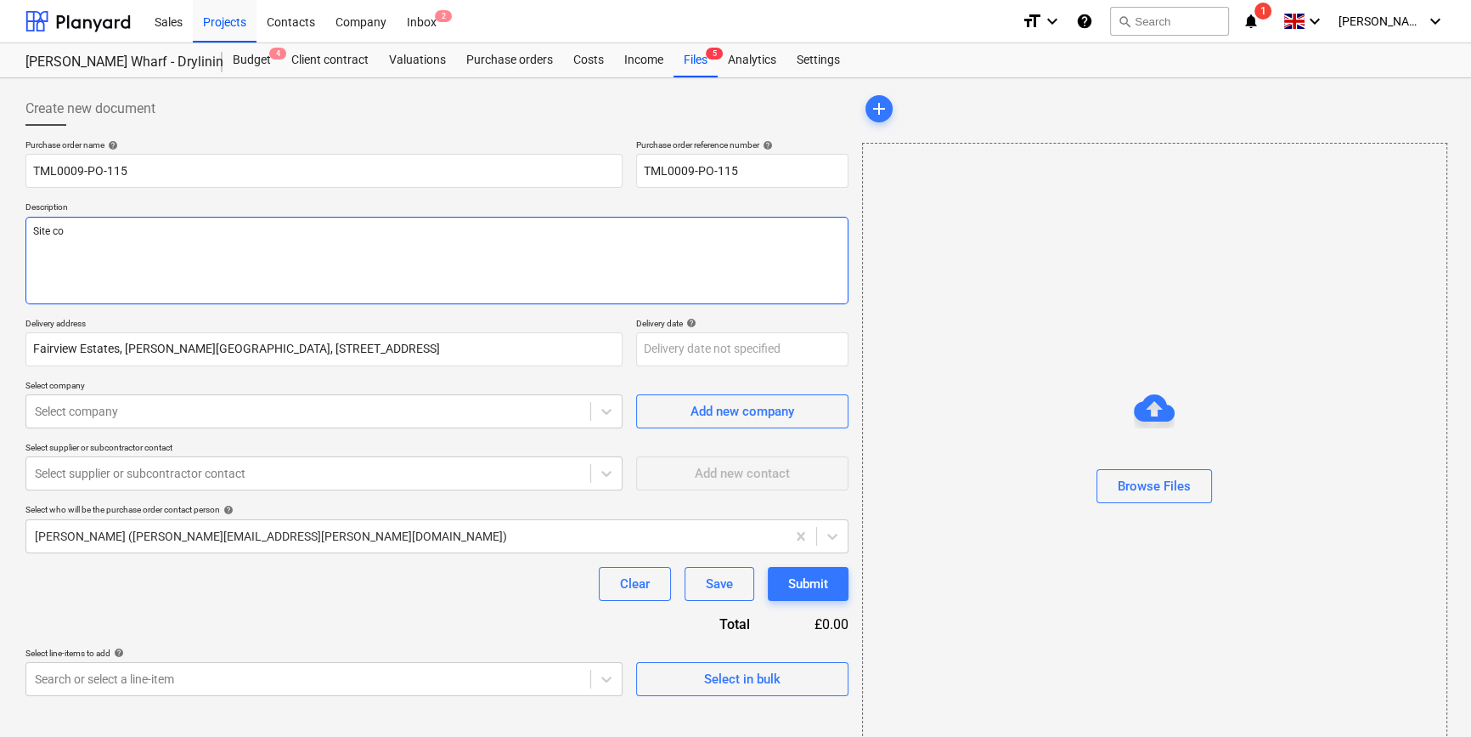
type textarea "Site con"
type textarea "x"
type textarea "Site cont"
type textarea "x"
type textarea "Site conta"
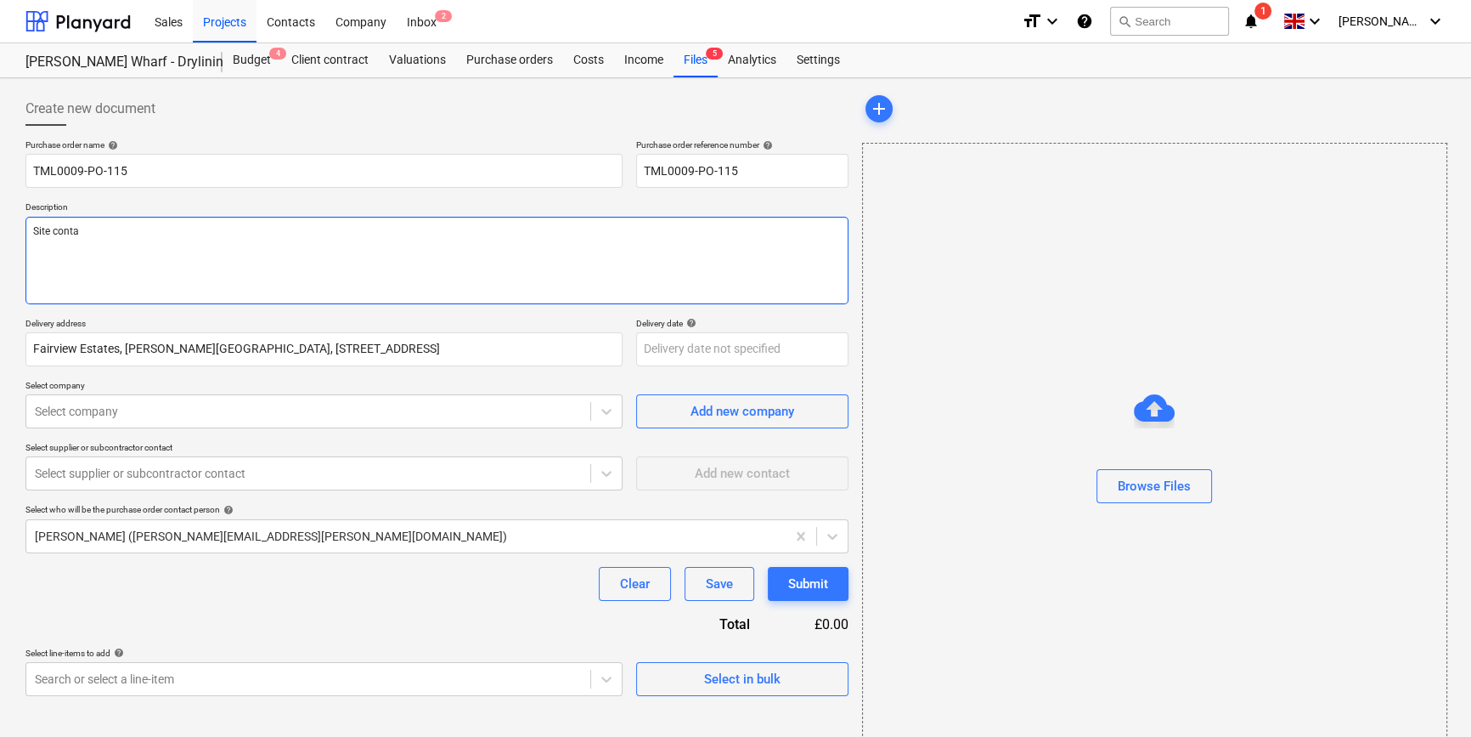
type textarea "x"
type textarea "Site contac"
type textarea "x"
type textarea "Site contact"
type textarea "x"
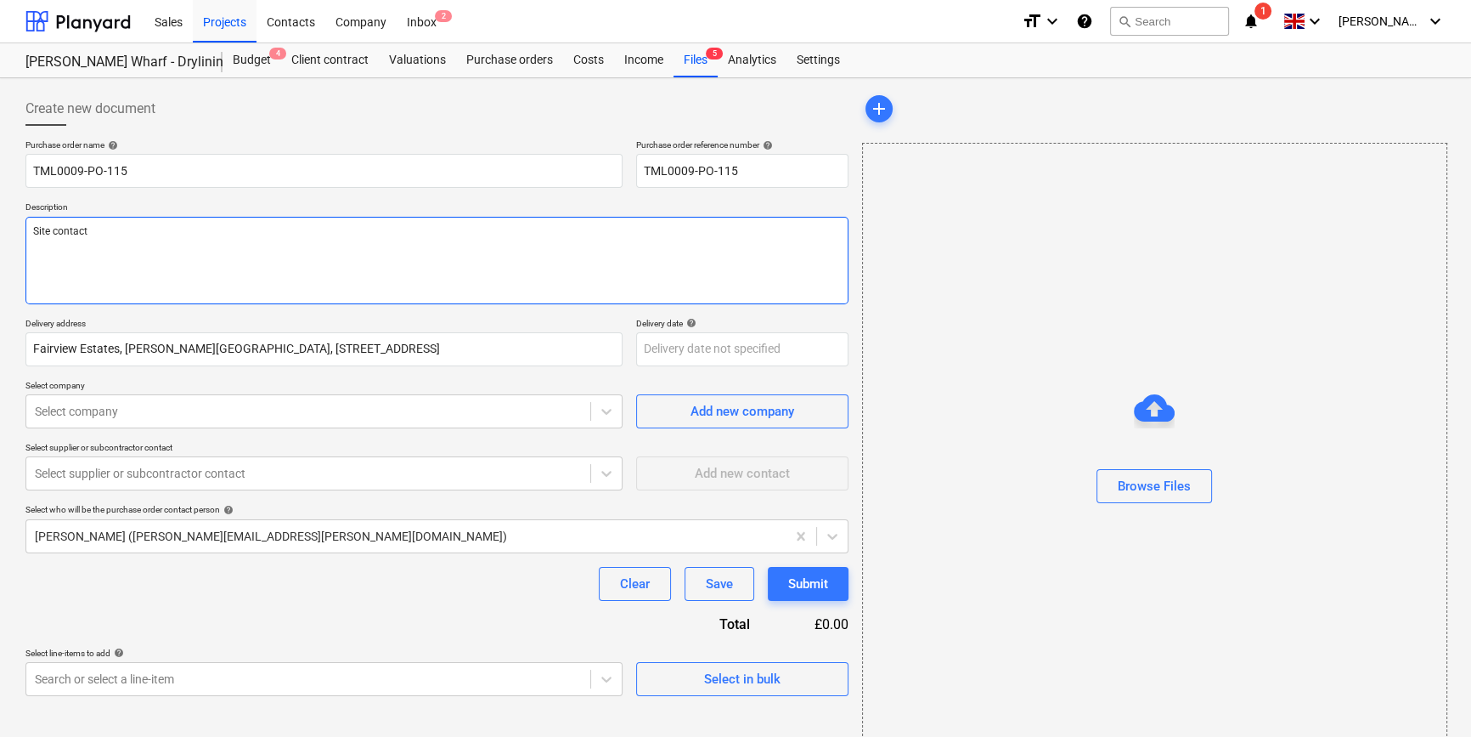
type textarea "Site contact"
type textarea "x"
type textarea "Site contact A"
type textarea "x"
type textarea "Site contact An"
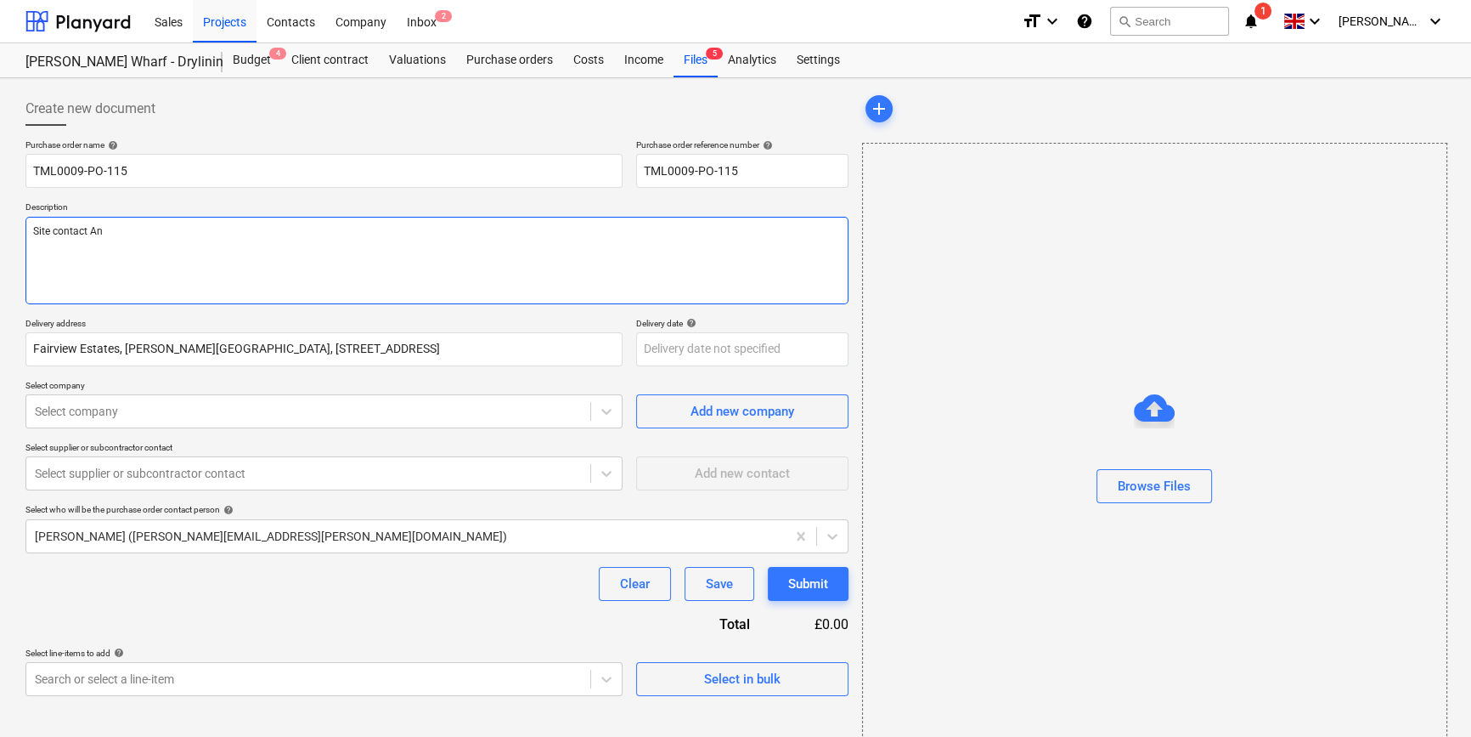
type textarea "x"
type textarea "Site contact And"
type textarea "x"
type textarea "Site contact Andr"
type textarea "x"
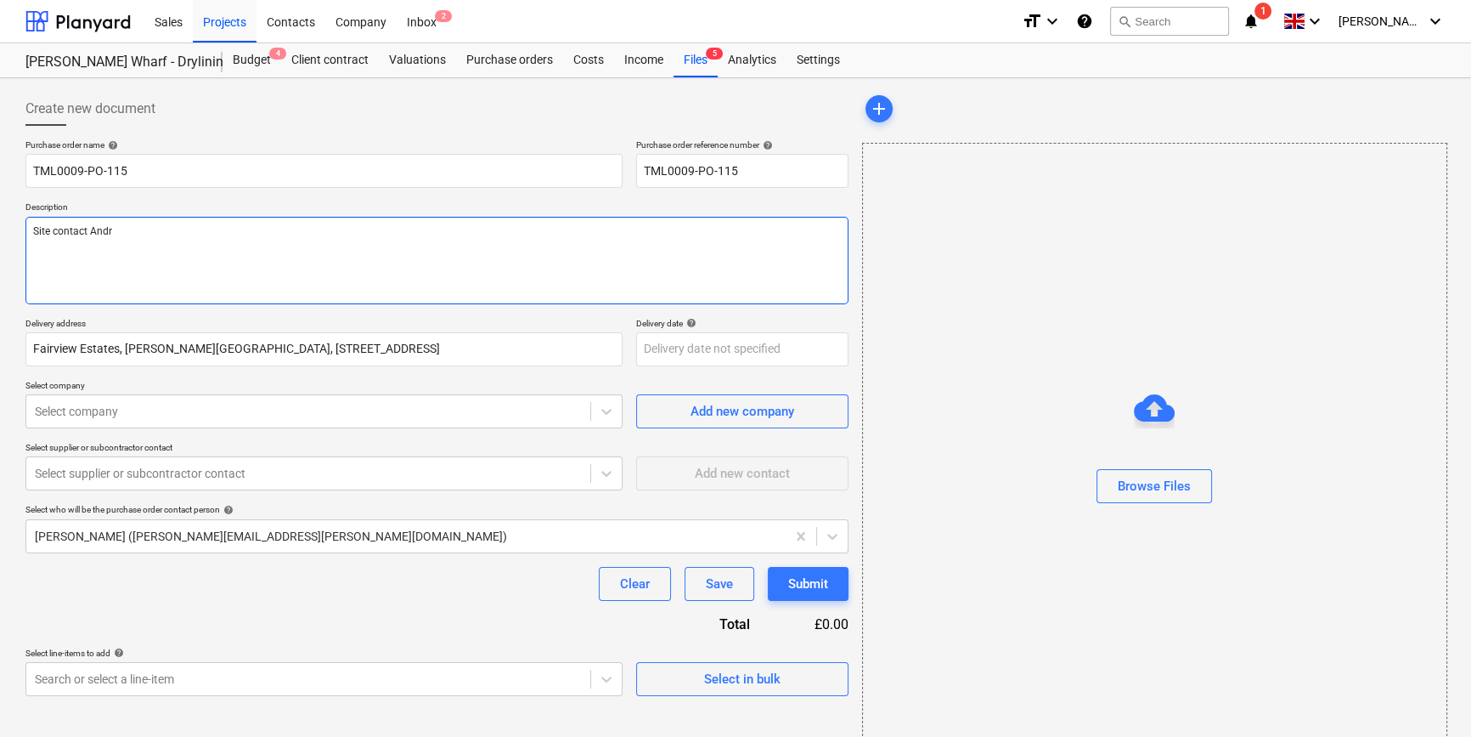
type textarea "Site contact [PERSON_NAME]"
type textarea "x"
type textarea "Site contact [PERSON_NAME]"
type textarea "x"
type textarea "Site contact [PERSON_NAME]"
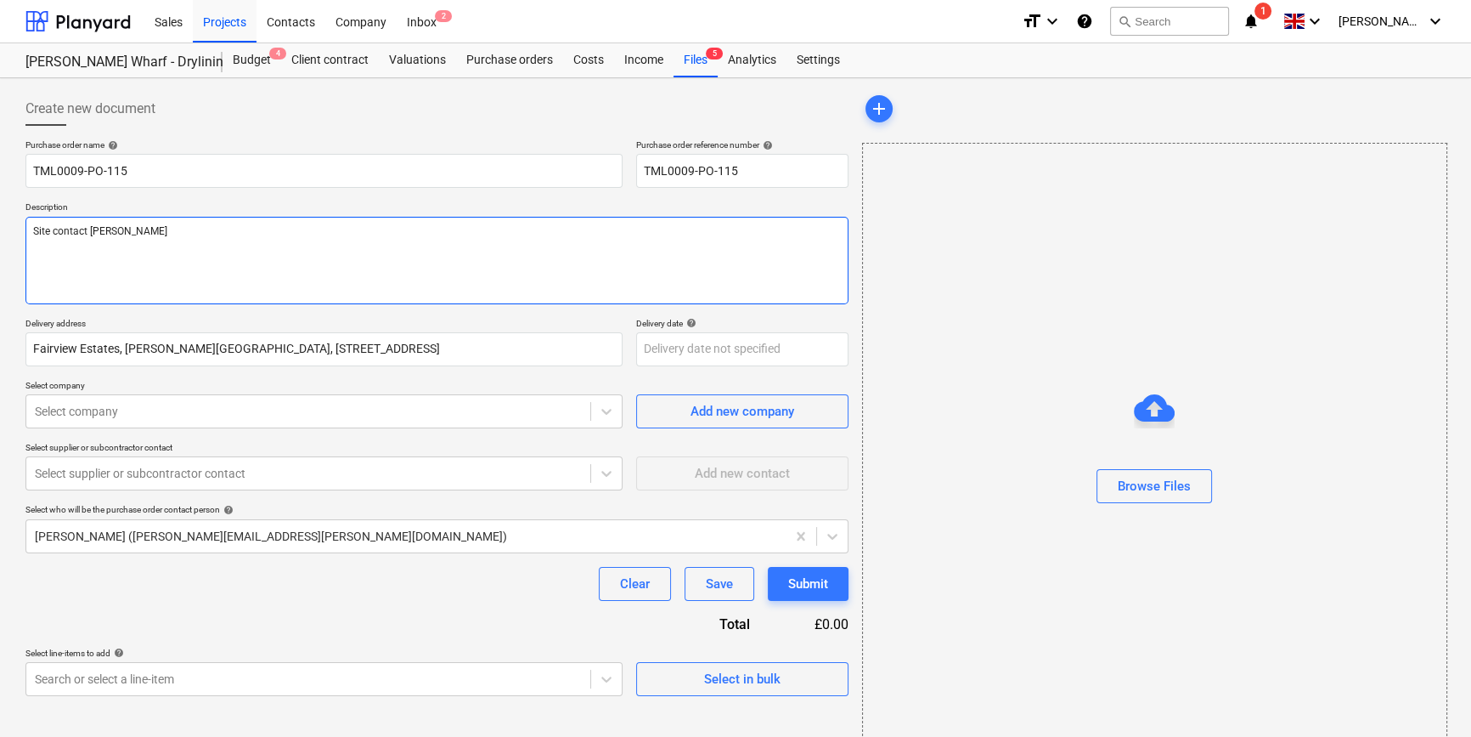
paste textarea "07502288908"
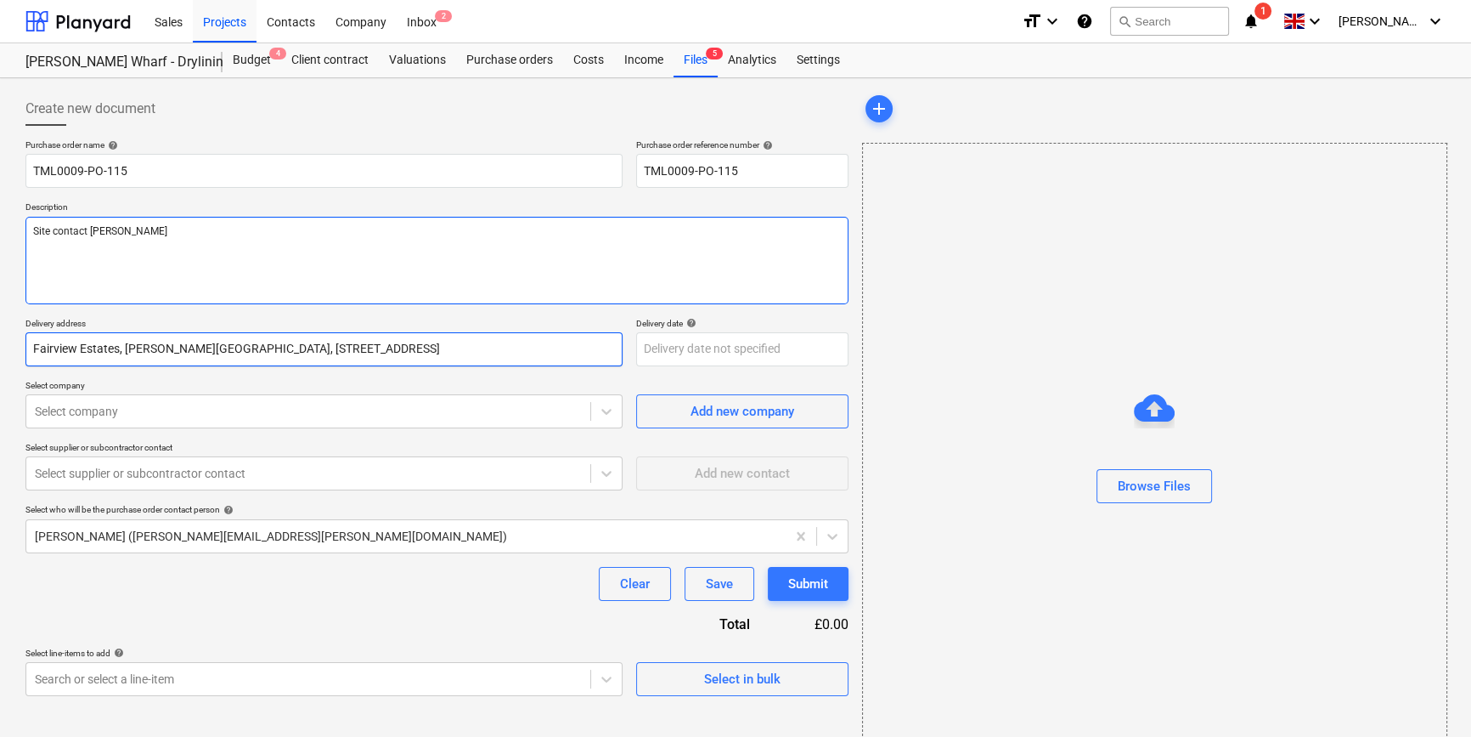
type textarea "x"
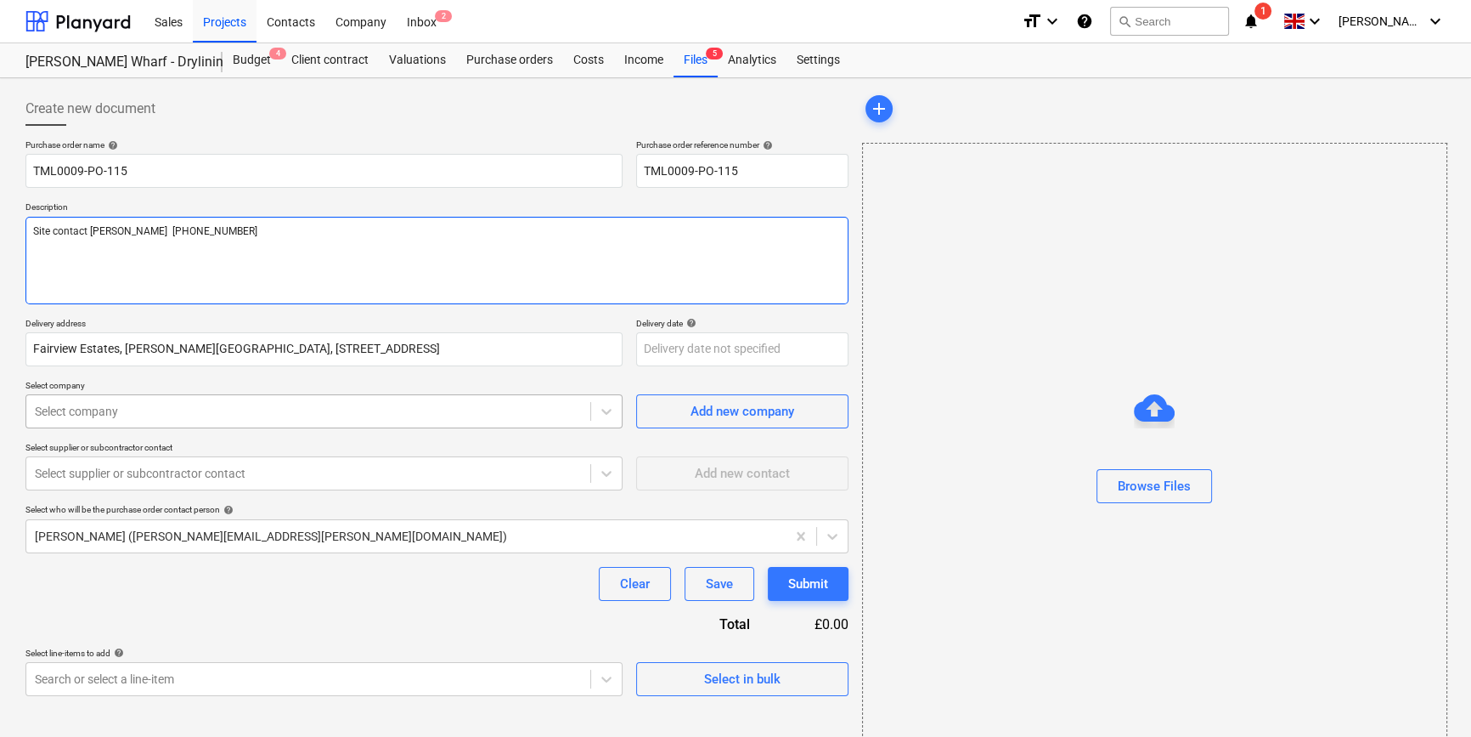
type textarea "Site contact [PERSON_NAME] [PHONE_NUMBER]"
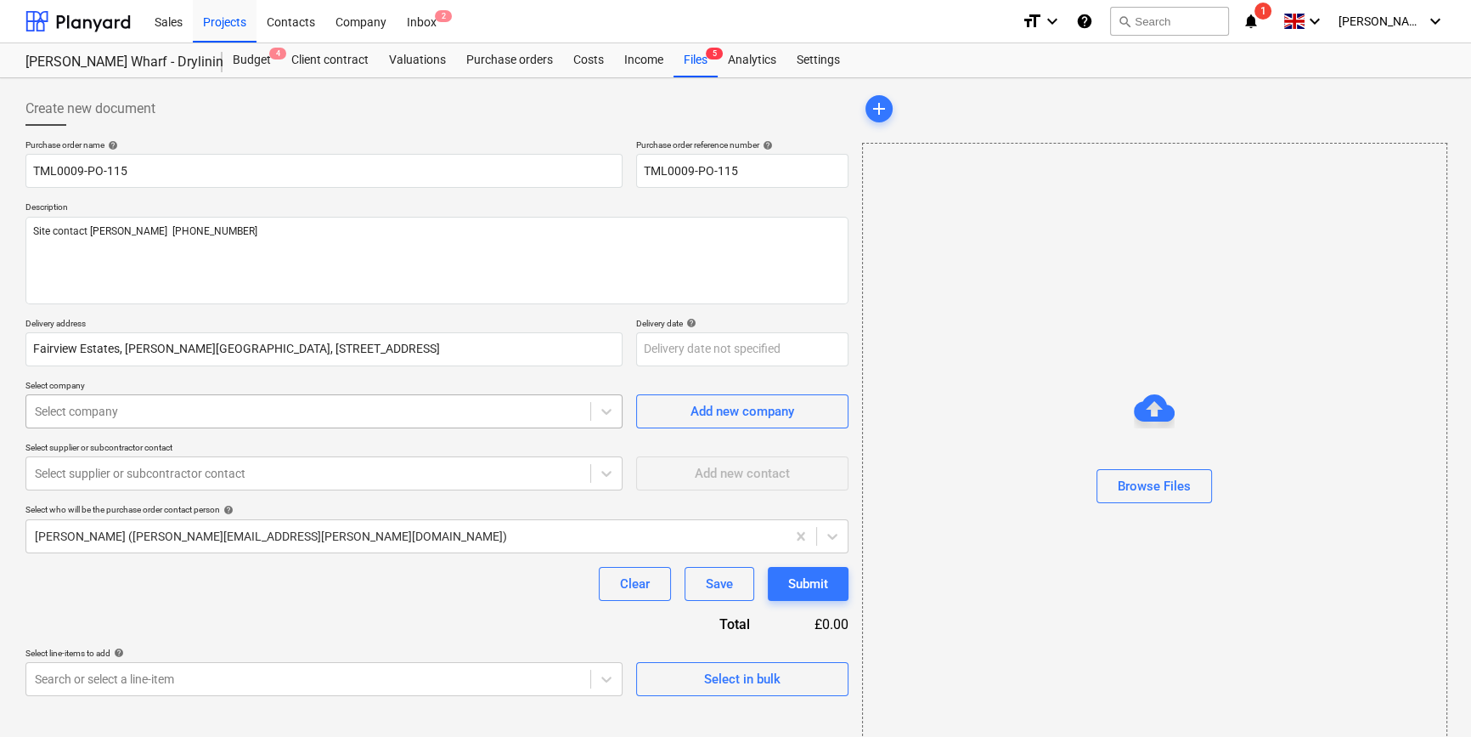
type textarea "x"
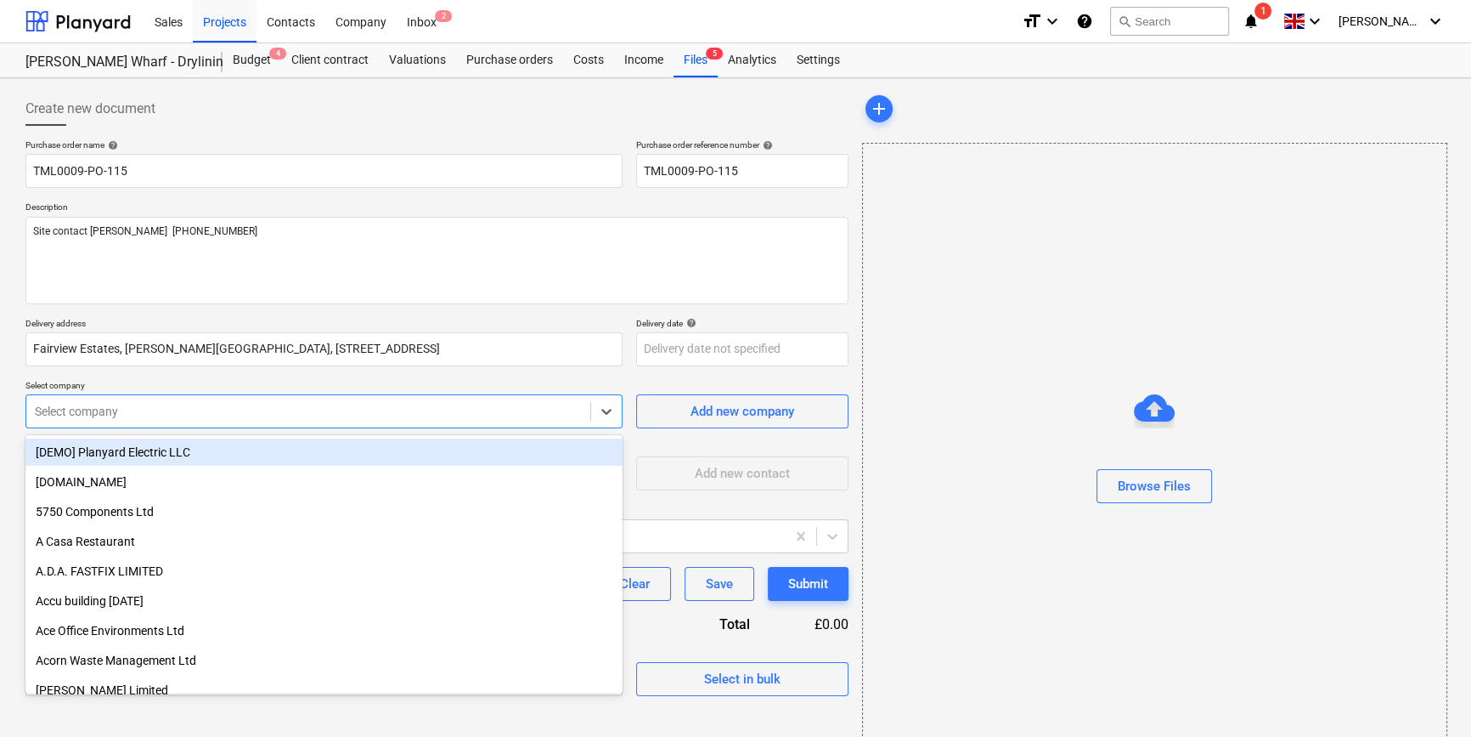
click at [256, 411] on div at bounding box center [308, 411] width 547 height 17
type input "sig"
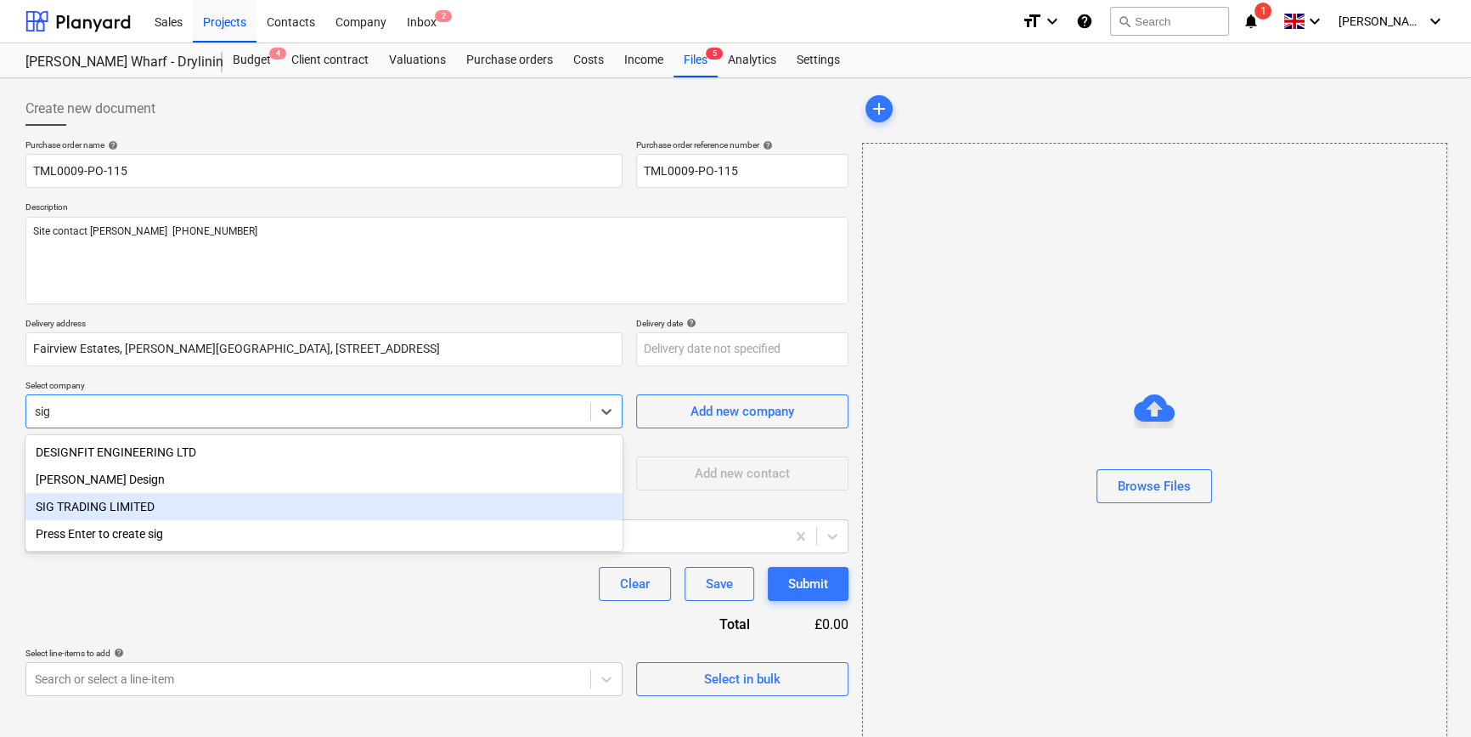
click at [145, 514] on div "SIG TRADING LIMITED" at bounding box center [323, 506] width 597 height 27
type textarea "x"
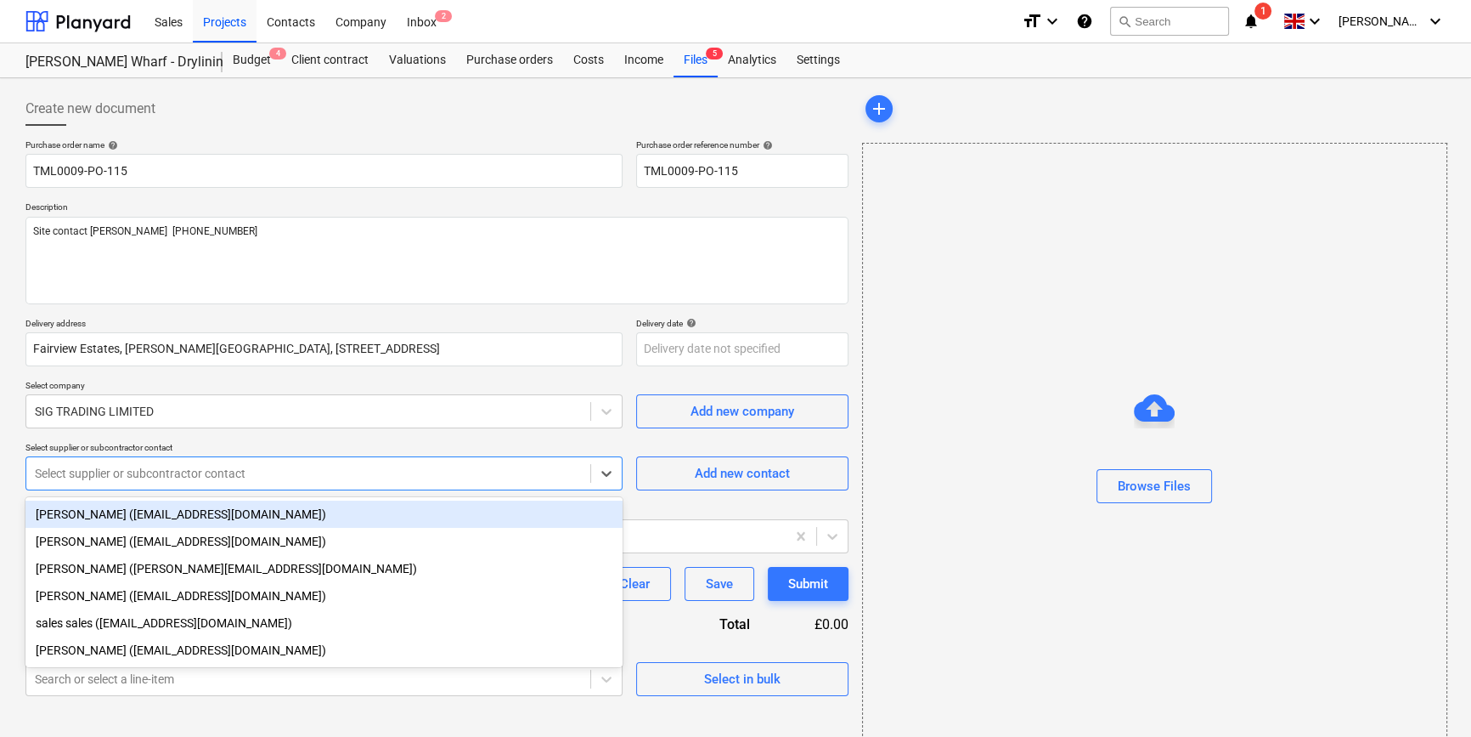
click at [127, 467] on div at bounding box center [308, 473] width 547 height 17
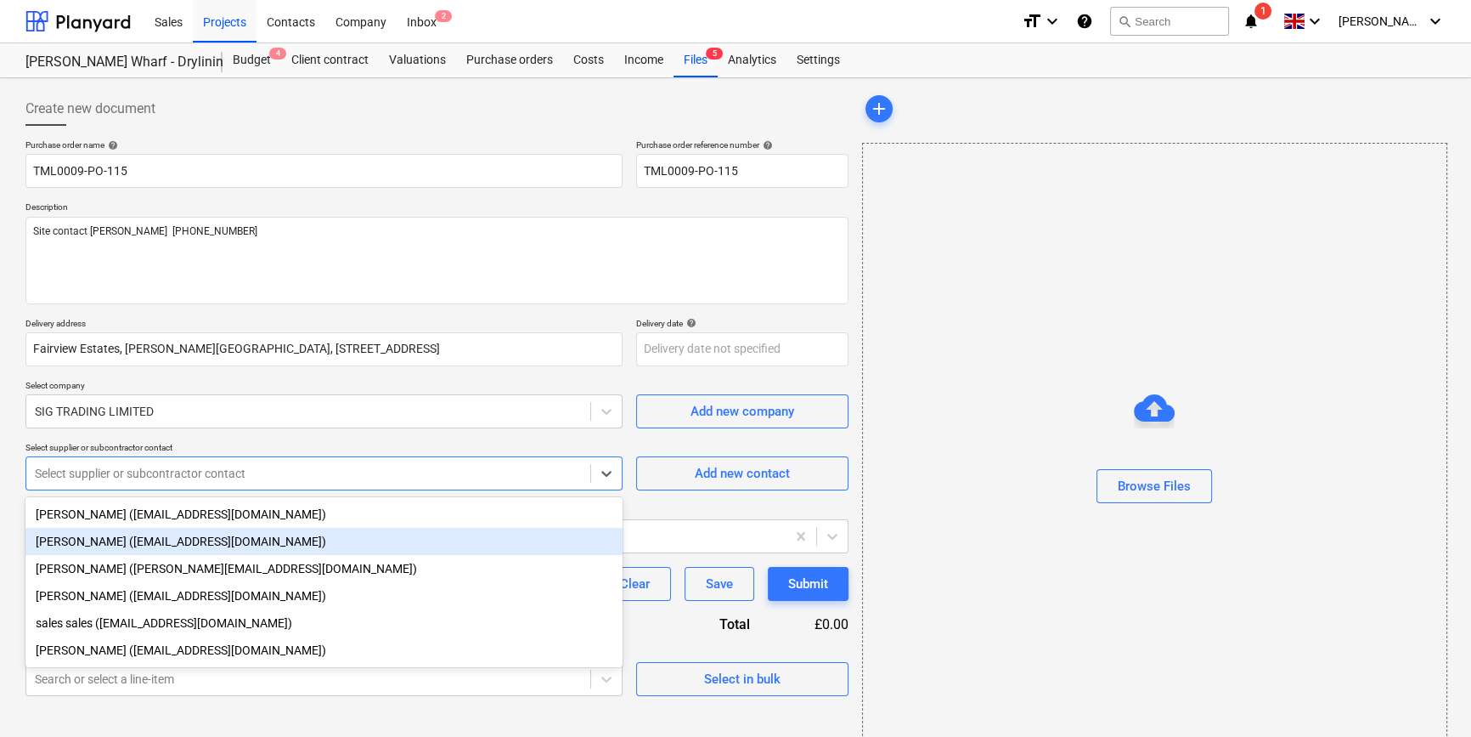
click at [106, 547] on div "[PERSON_NAME] ([EMAIL_ADDRESS][DOMAIN_NAME])" at bounding box center [323, 541] width 597 height 27
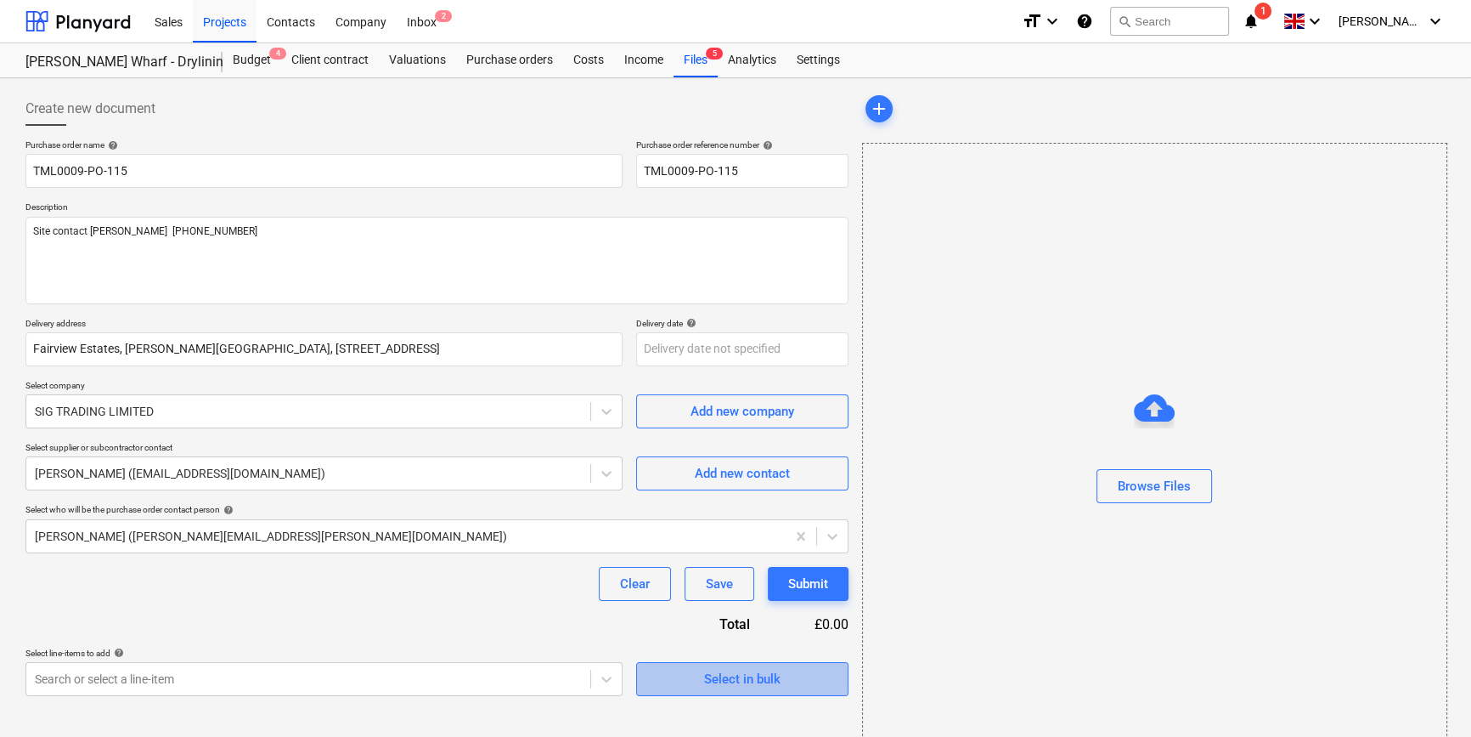
click at [680, 675] on span "Select in bulk" at bounding box center [743, 679] width 170 height 22
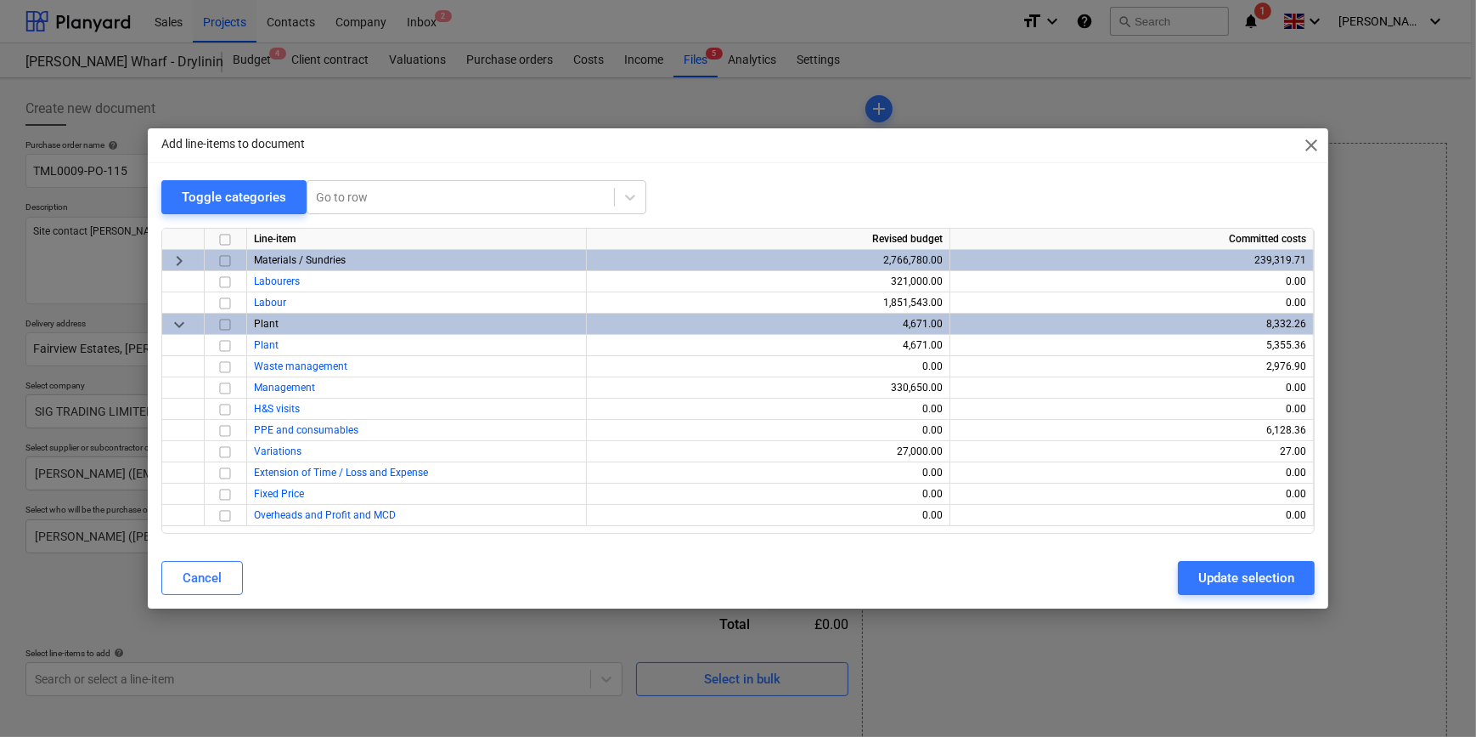
click at [222, 261] on input "checkbox" at bounding box center [225, 261] width 20 height 20
click at [1223, 584] on div "Update selection" at bounding box center [1247, 578] width 96 height 22
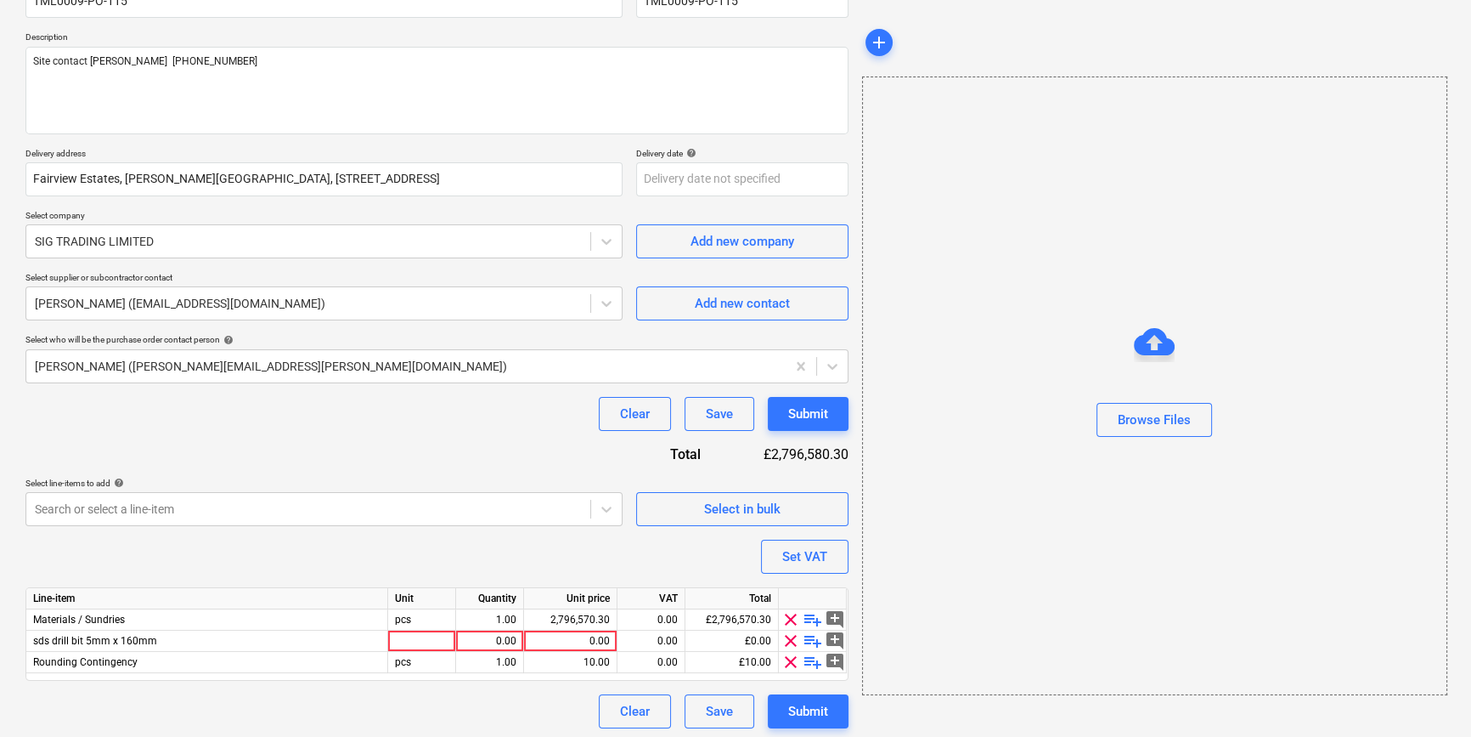
scroll to position [174, 0]
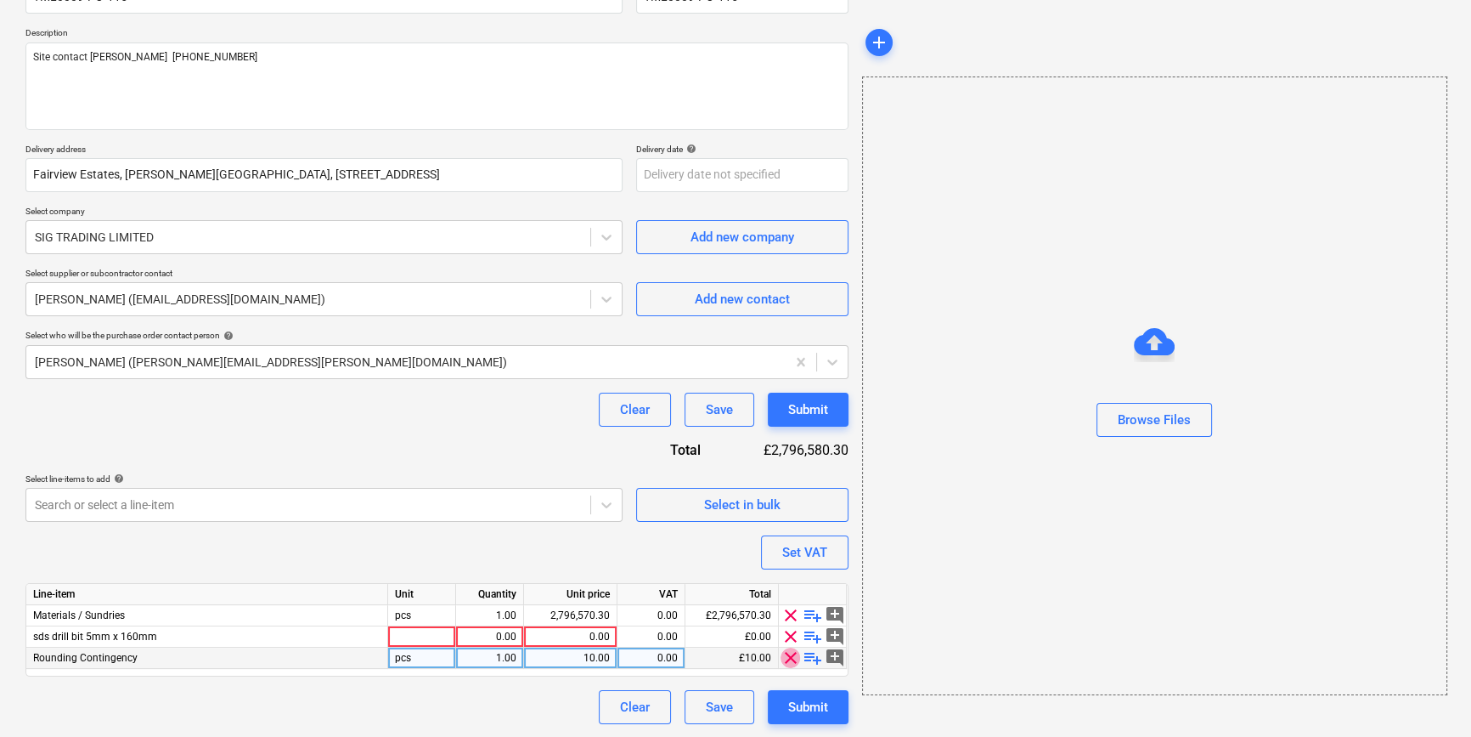
click at [788, 658] on span "clear" at bounding box center [791, 657] width 20 height 20
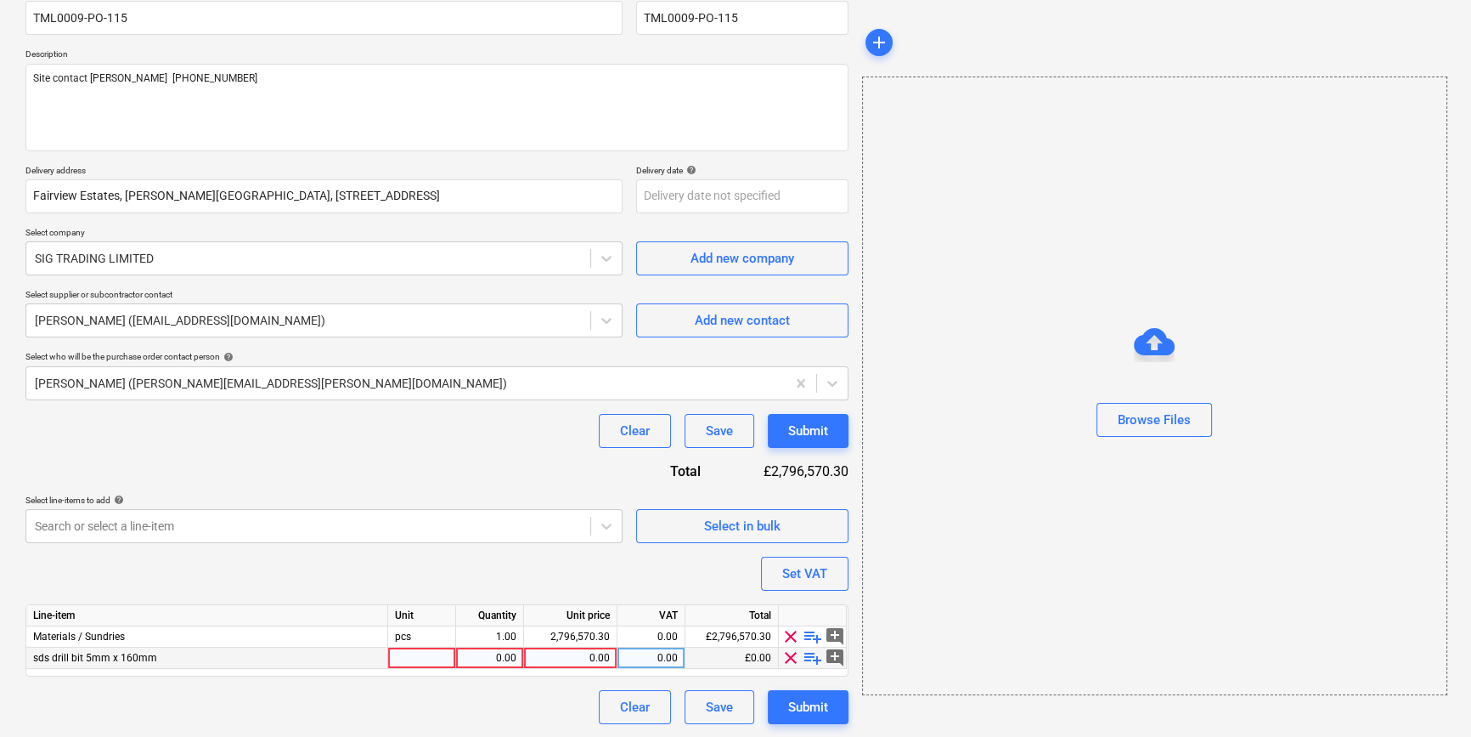
click at [789, 660] on span "clear" at bounding box center [791, 657] width 20 height 20
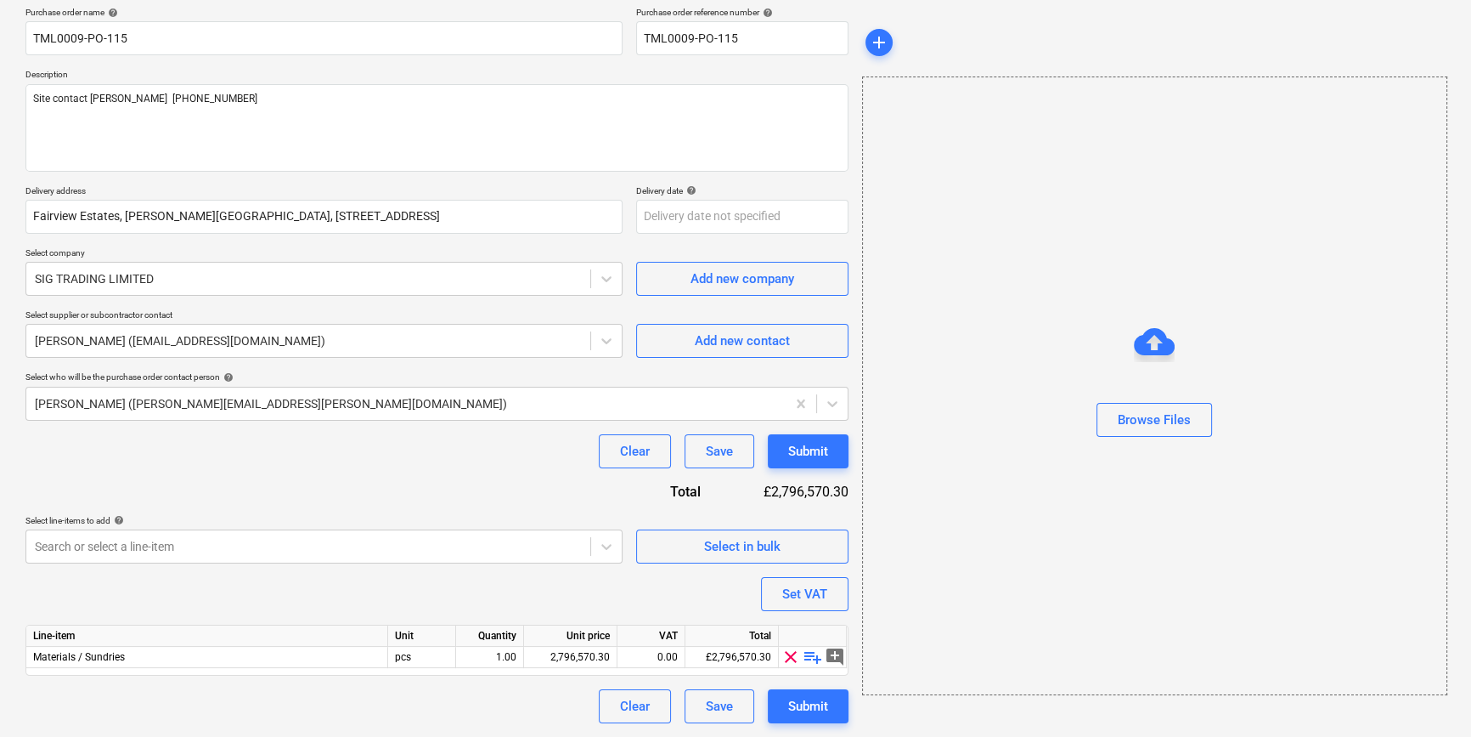
scroll to position [132, 0]
click at [812, 654] on span "playlist_add" at bounding box center [813, 657] width 20 height 20
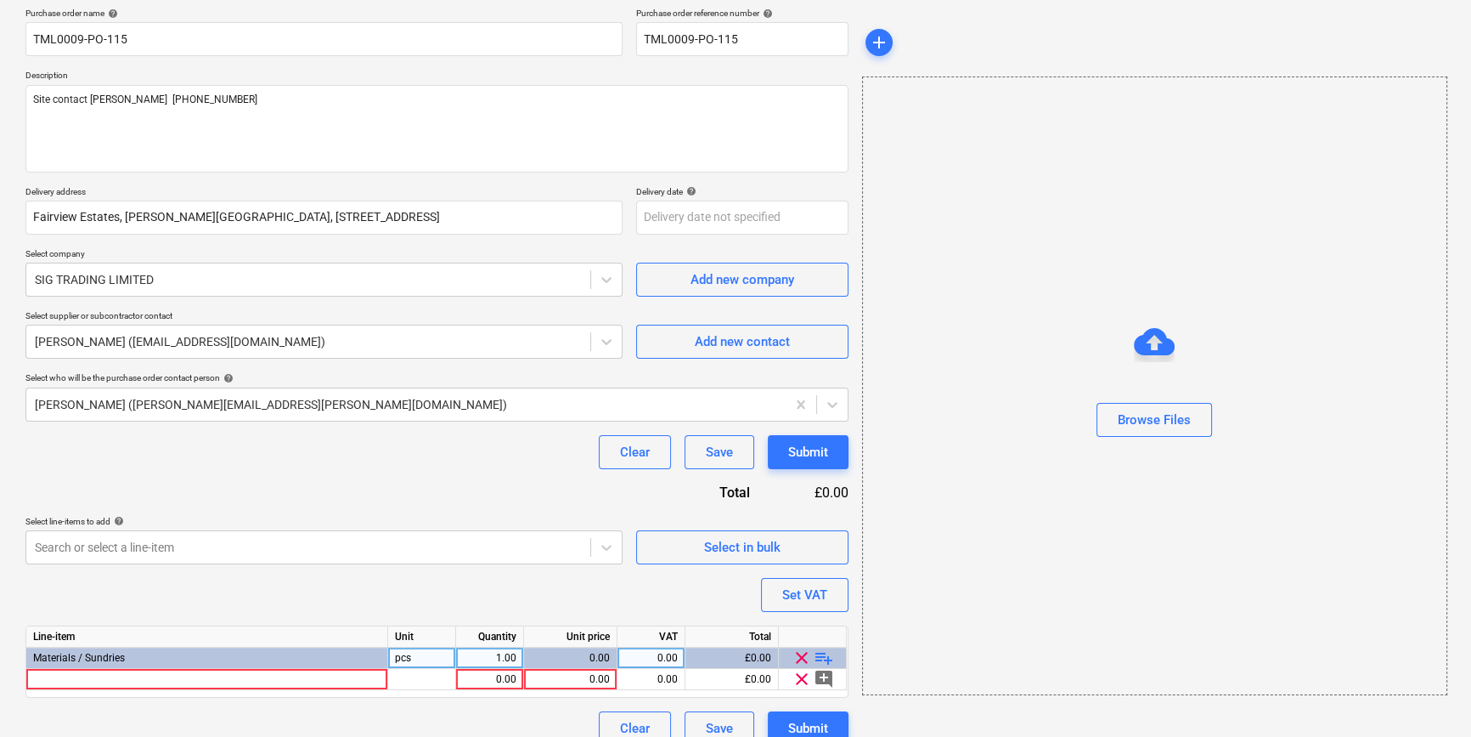
type textarea "x"
click at [76, 681] on div at bounding box center [207, 679] width 362 height 21
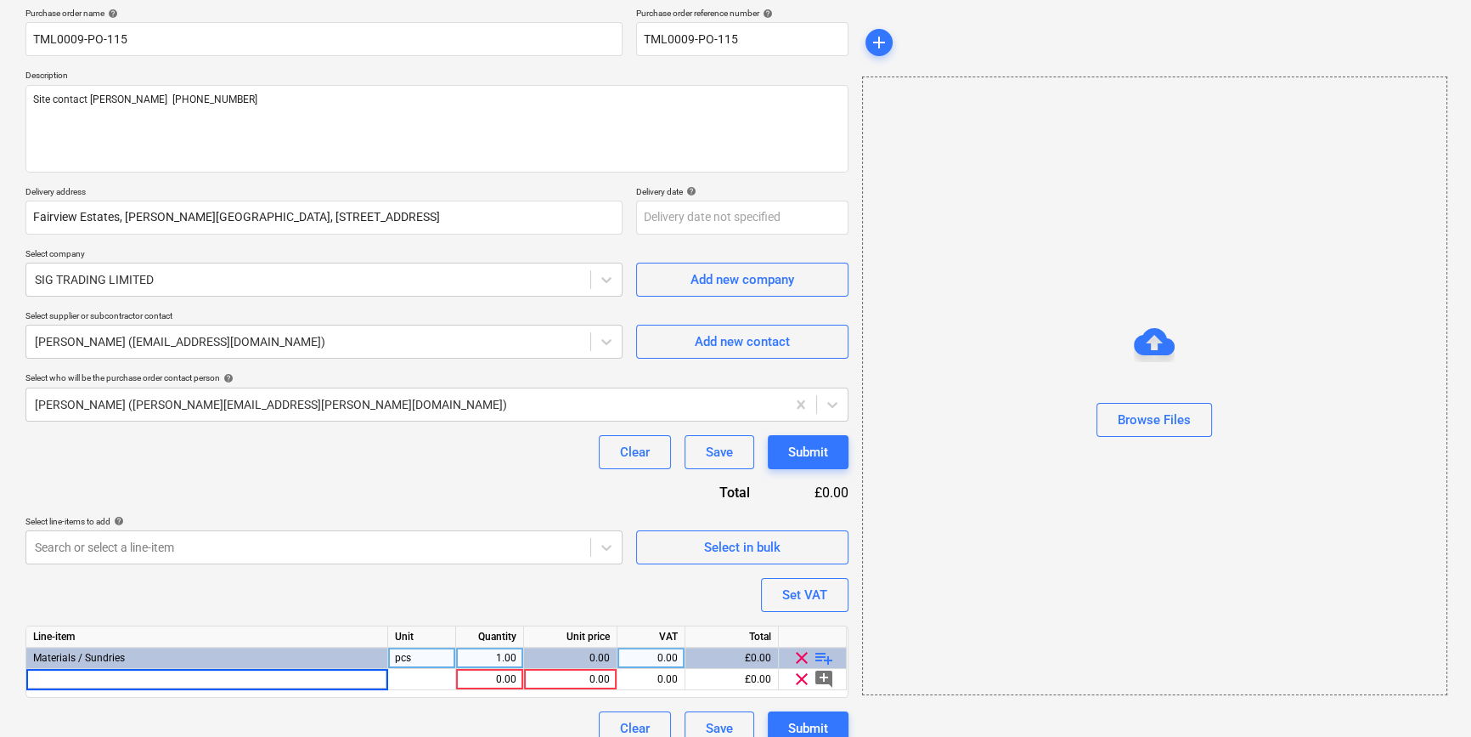
type input "DuPont D15561632 Tyvek AirGuard A2 FR 5816X 1200mm x 50m"
type textarea "x"
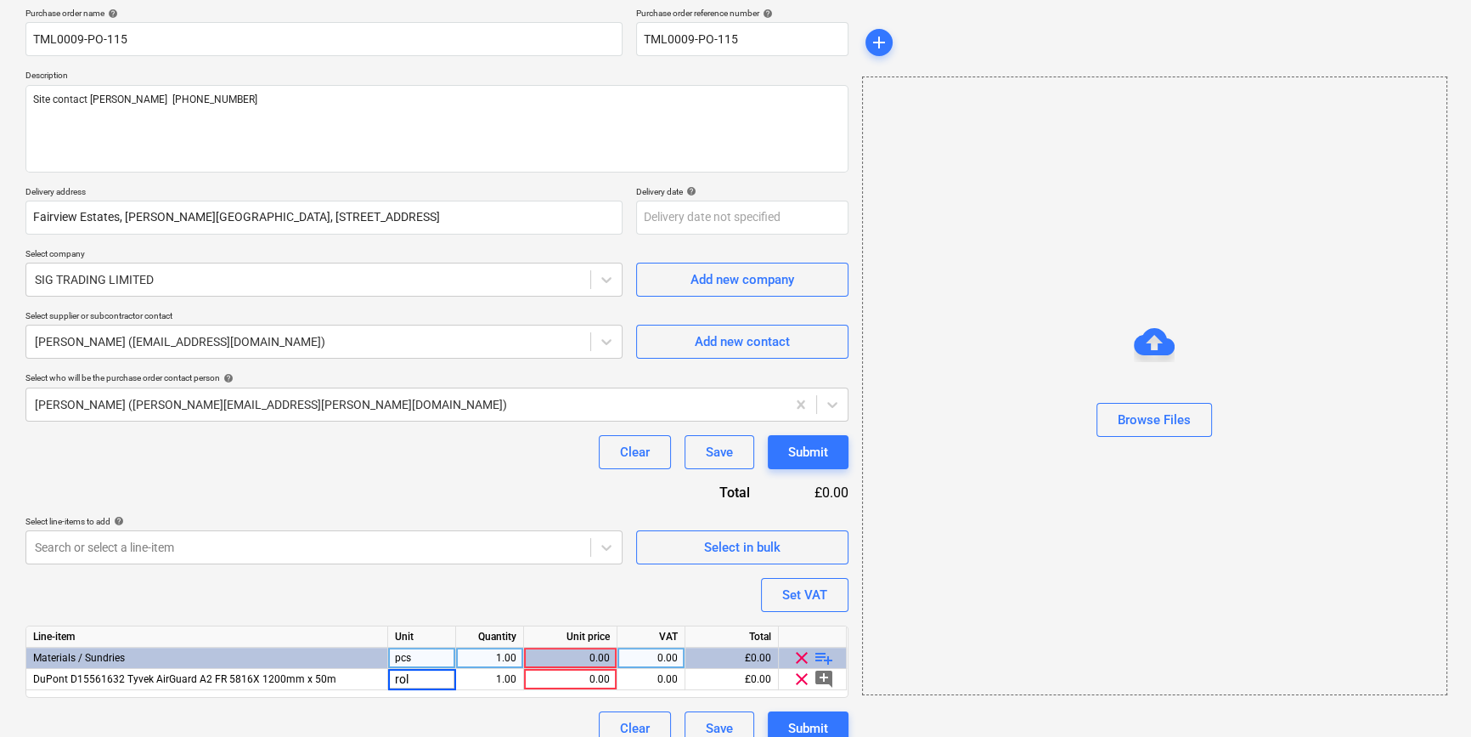
type input "roll"
type textarea "x"
type input "237.82"
type textarea "x"
type input "20"
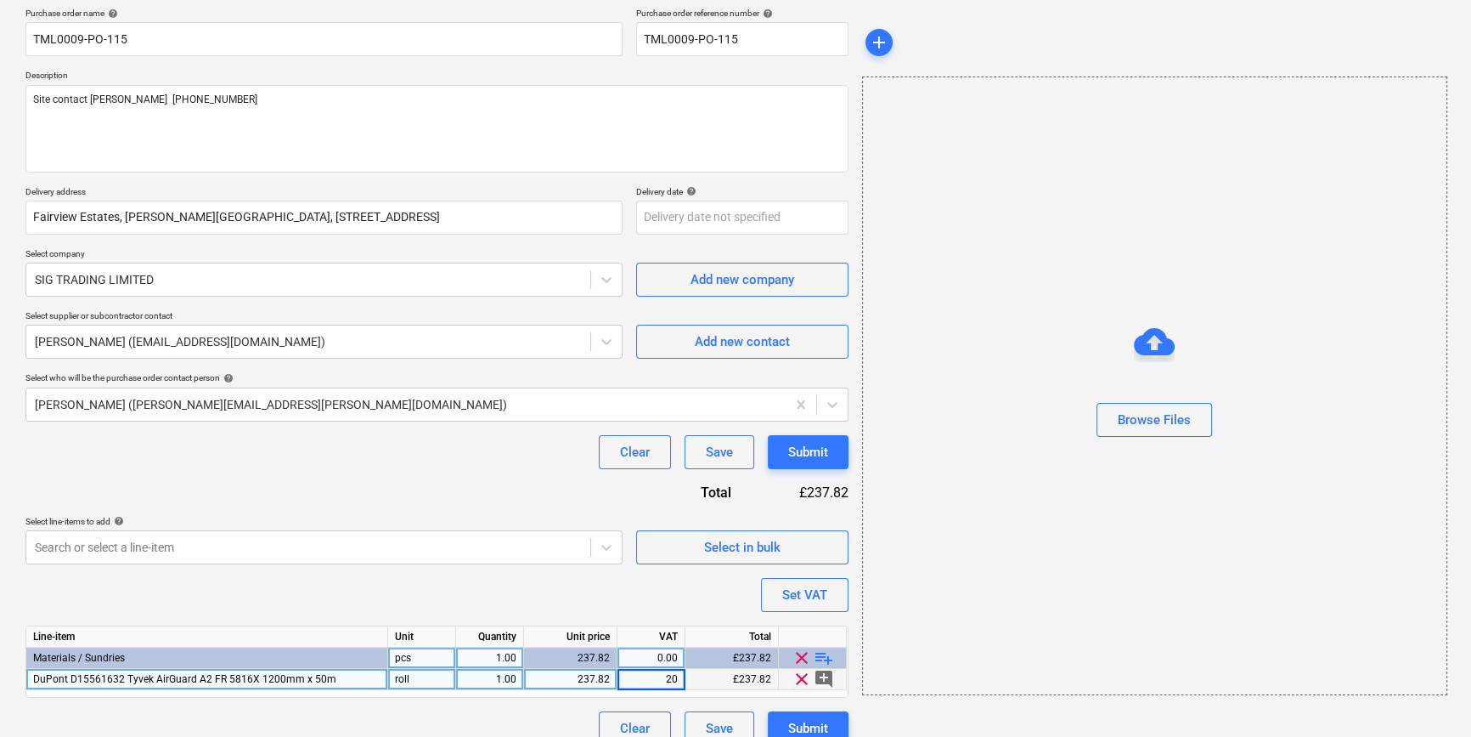
type textarea "x"
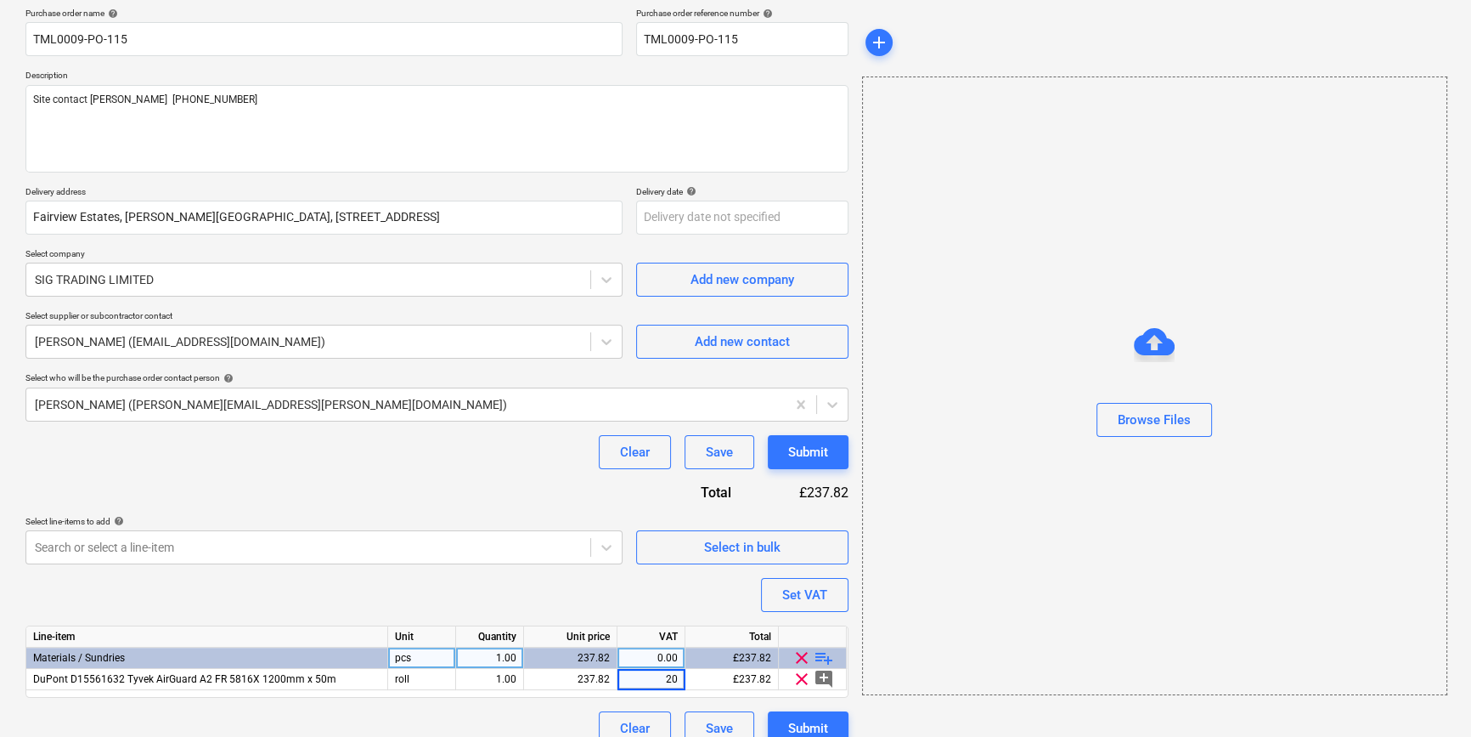
click at [494, 682] on div "Line-item Unit Quantity Unit price VAT Total Materials / Sundries pcs 1.00 237.…" at bounding box center [436, 661] width 823 height 72
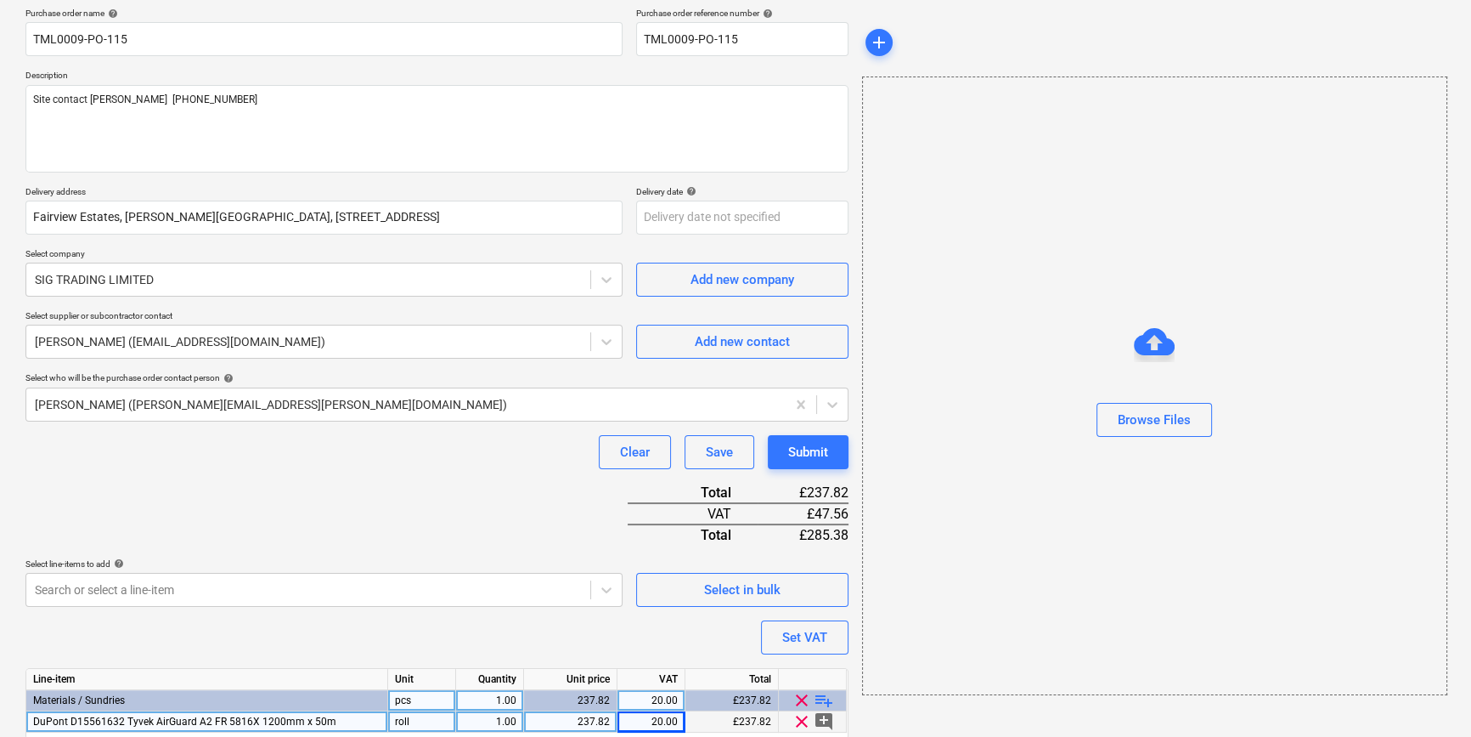
click at [490, 722] on div "1.00" at bounding box center [490, 721] width 54 height 21
type input "5"
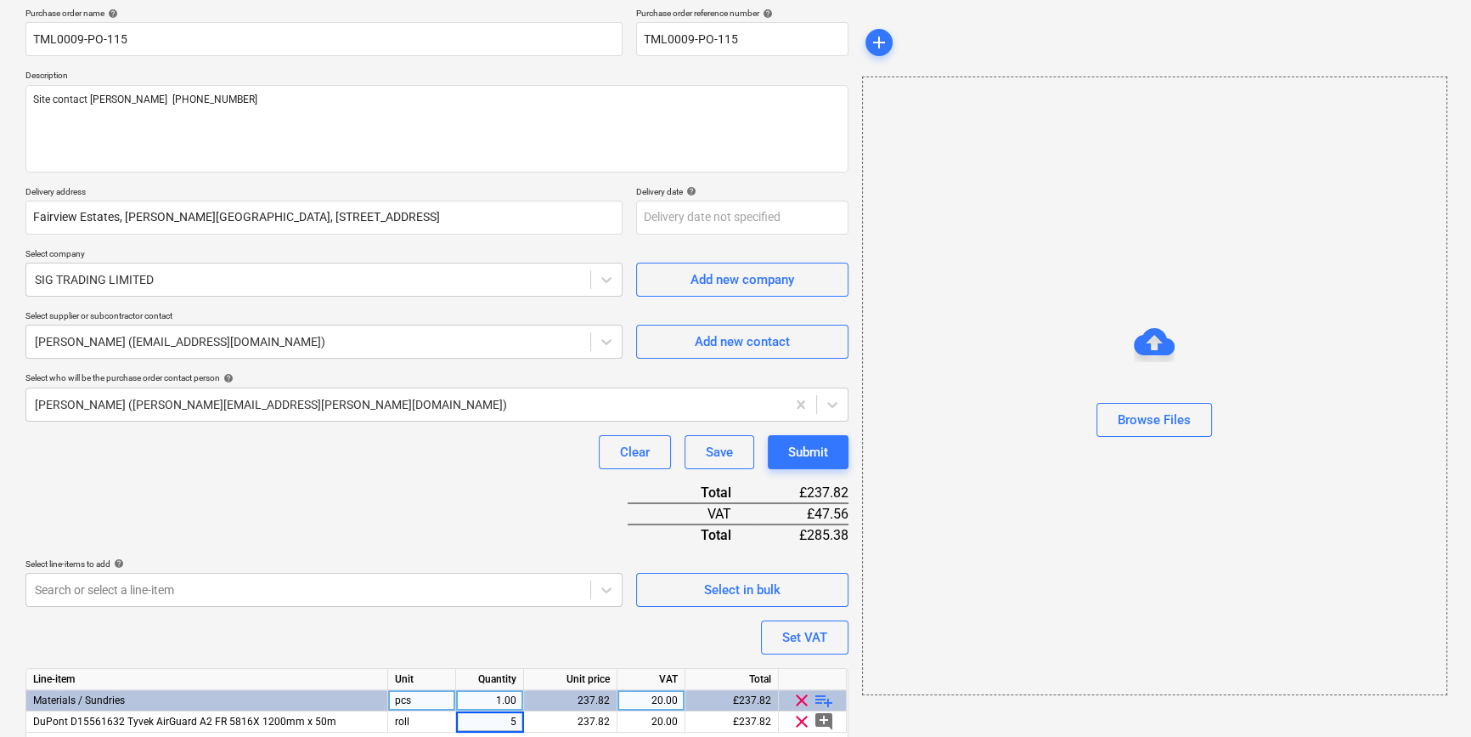
click at [466, 627] on div "Purchase order name help TML0009-PO-115 Purchase order reference number help TM…" at bounding box center [436, 398] width 823 height 780
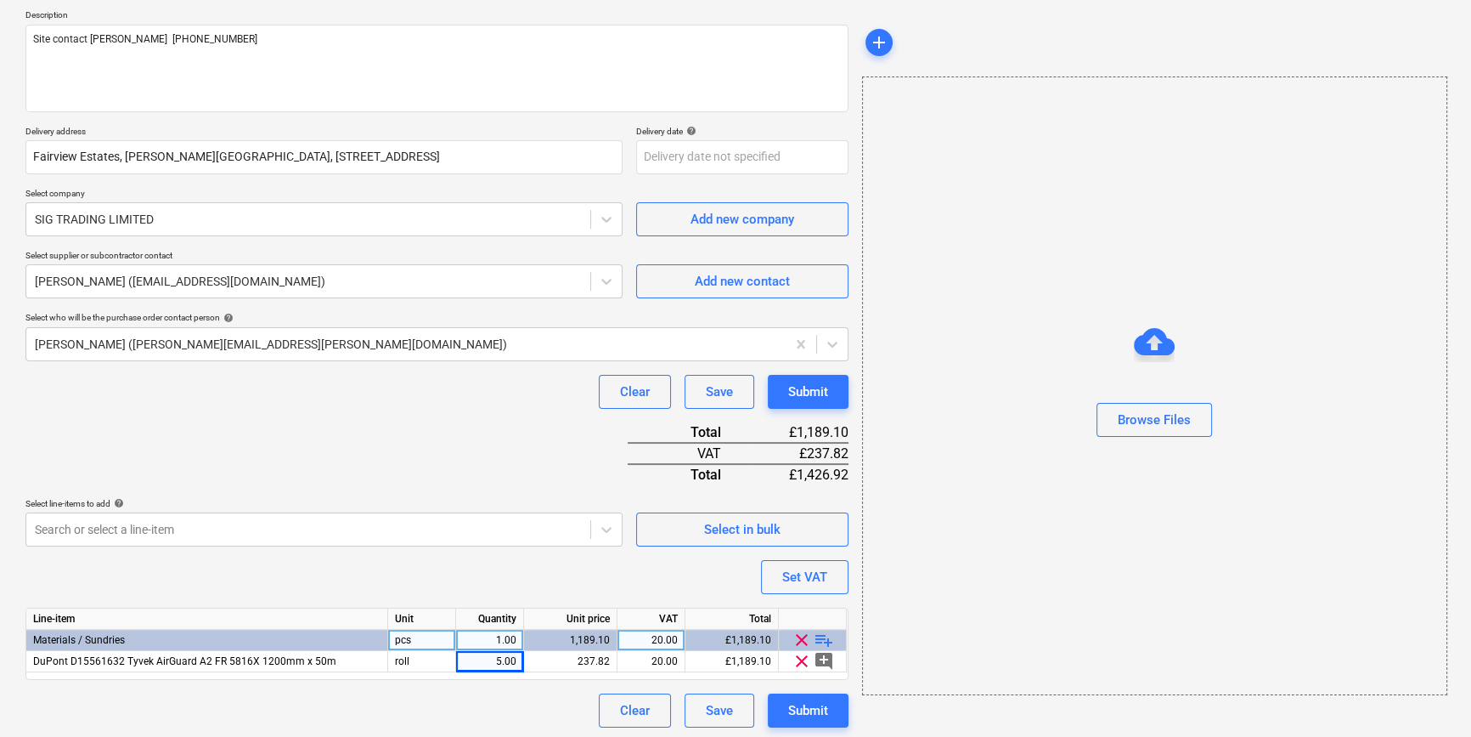
scroll to position [195, 0]
click at [823, 632] on span "playlist_add" at bounding box center [824, 636] width 20 height 20
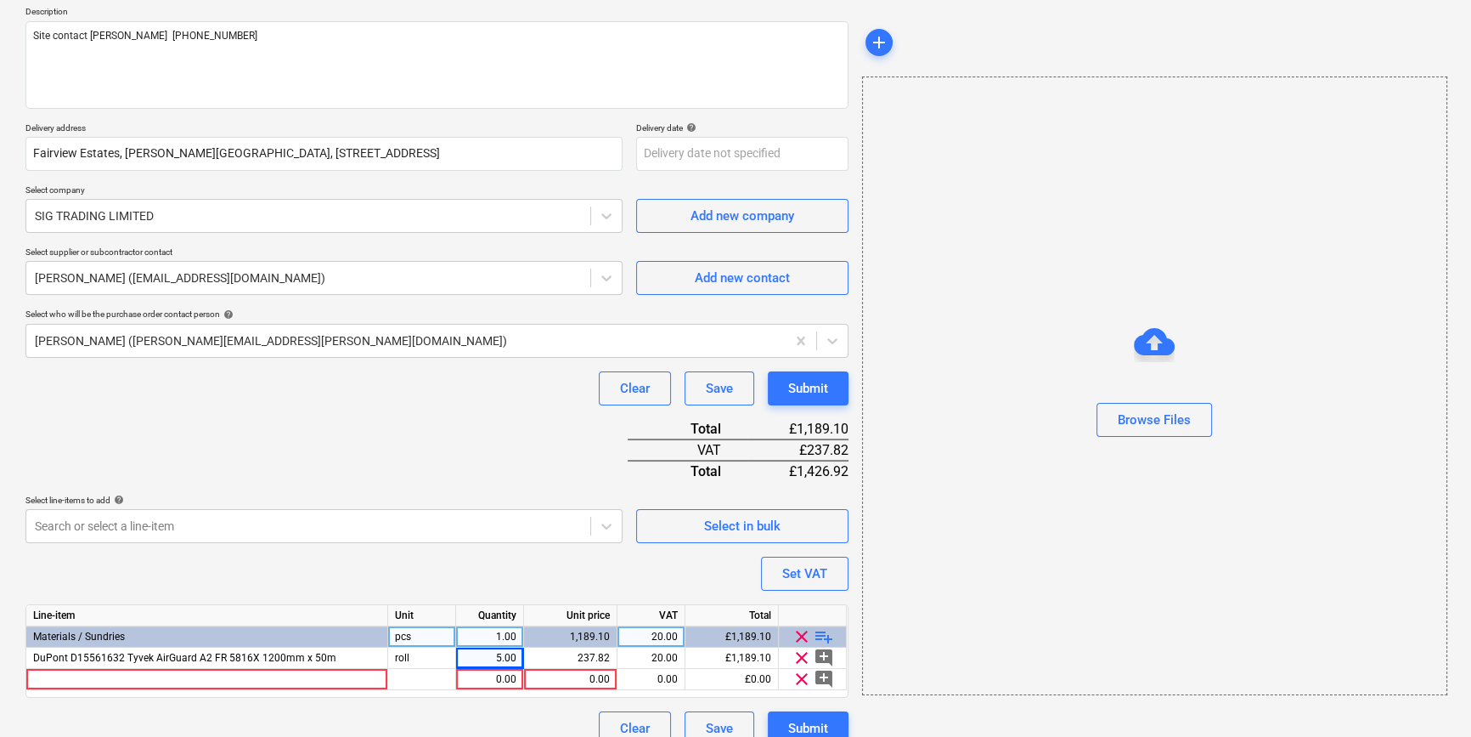
type textarea "x"
click at [66, 679] on div at bounding box center [207, 679] width 362 height 21
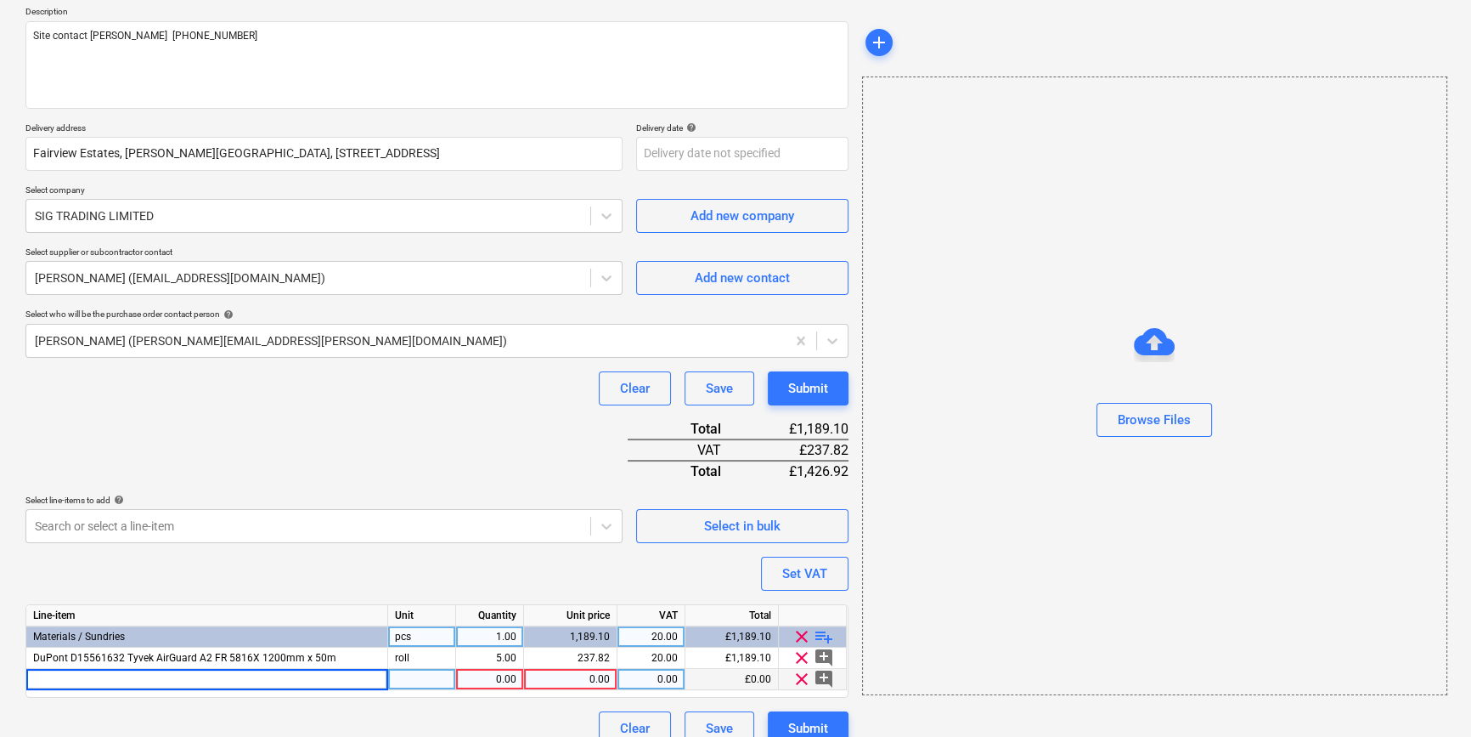
type input "DuPont D15561443 1310FR AirGuard FR System Tape 75mm x 25m"
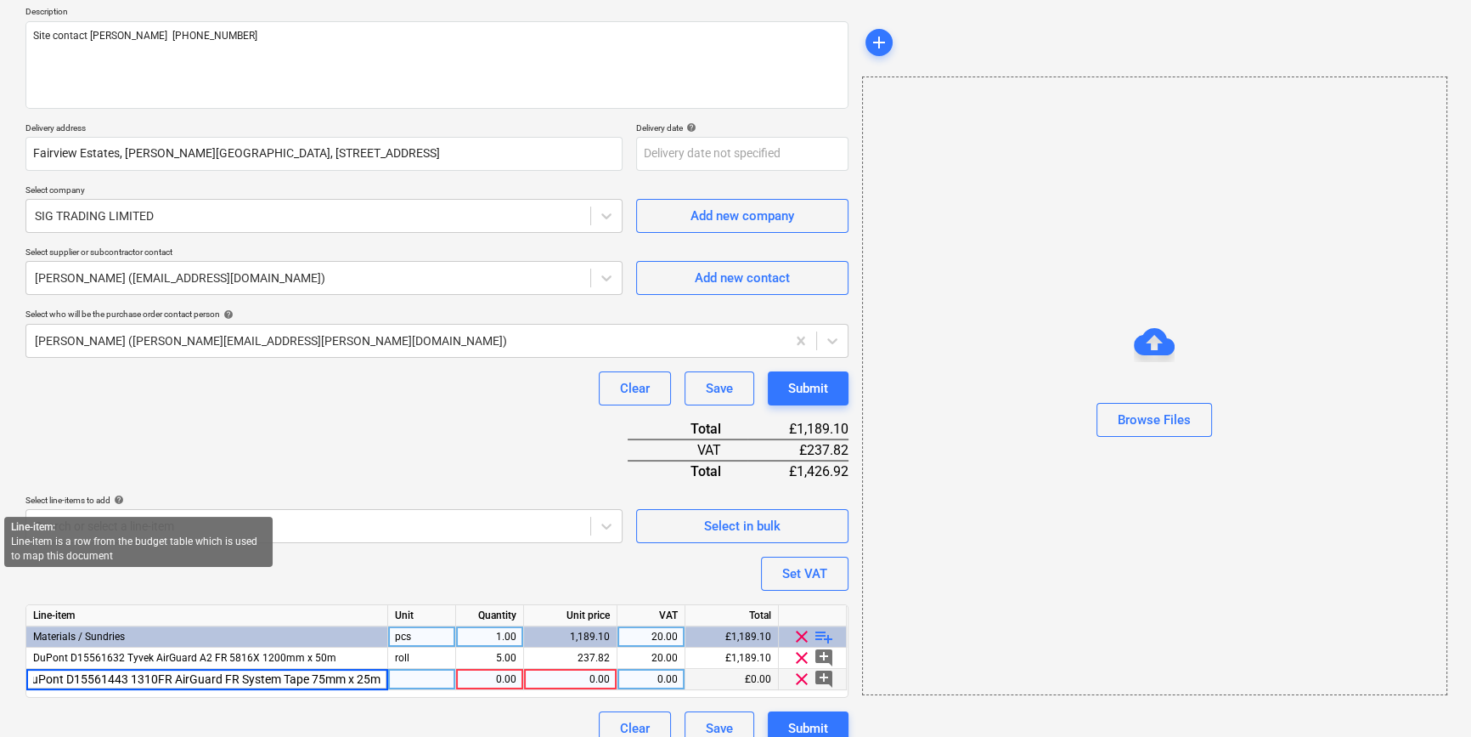
type textarea "x"
type input "roll"
type textarea "x"
type input "60"
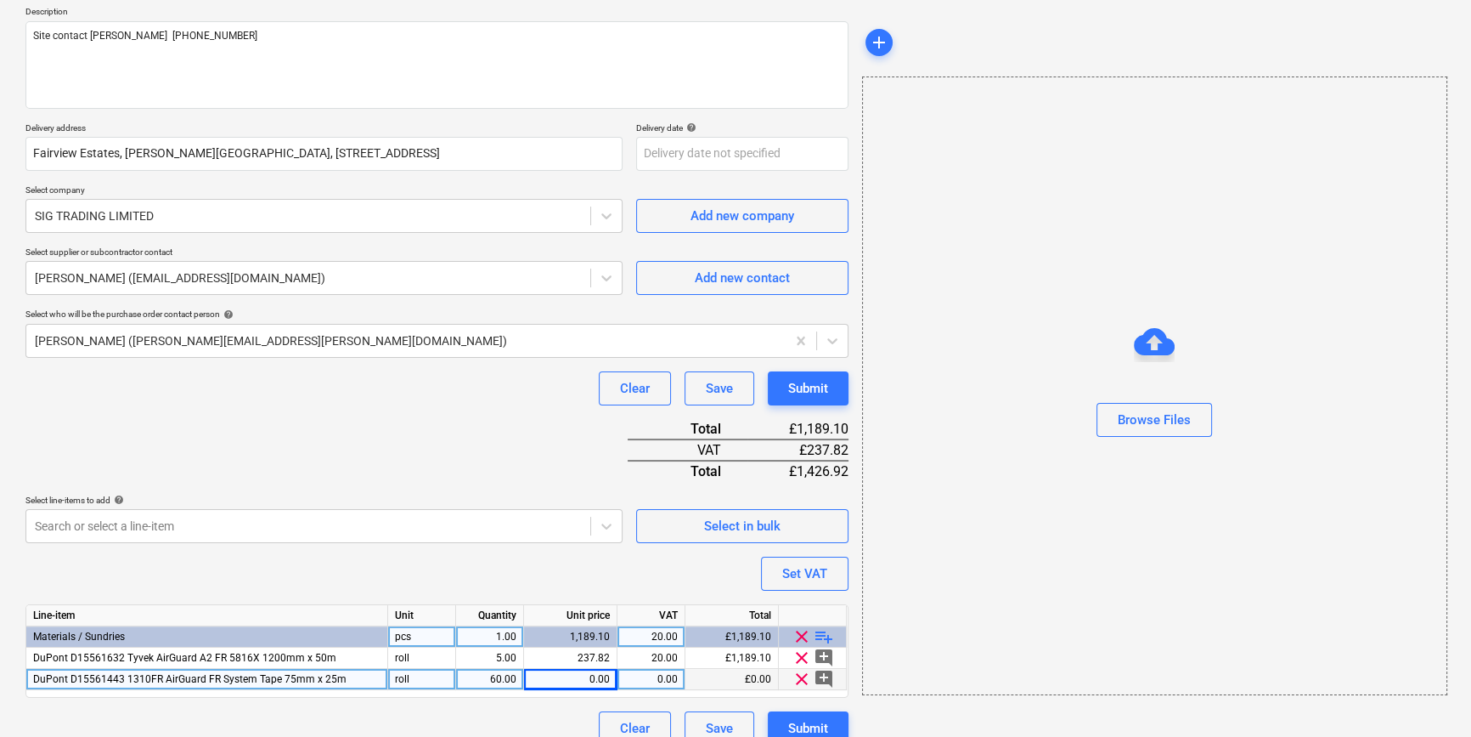
type textarea "x"
type input "35.37"
type textarea "x"
type input "20"
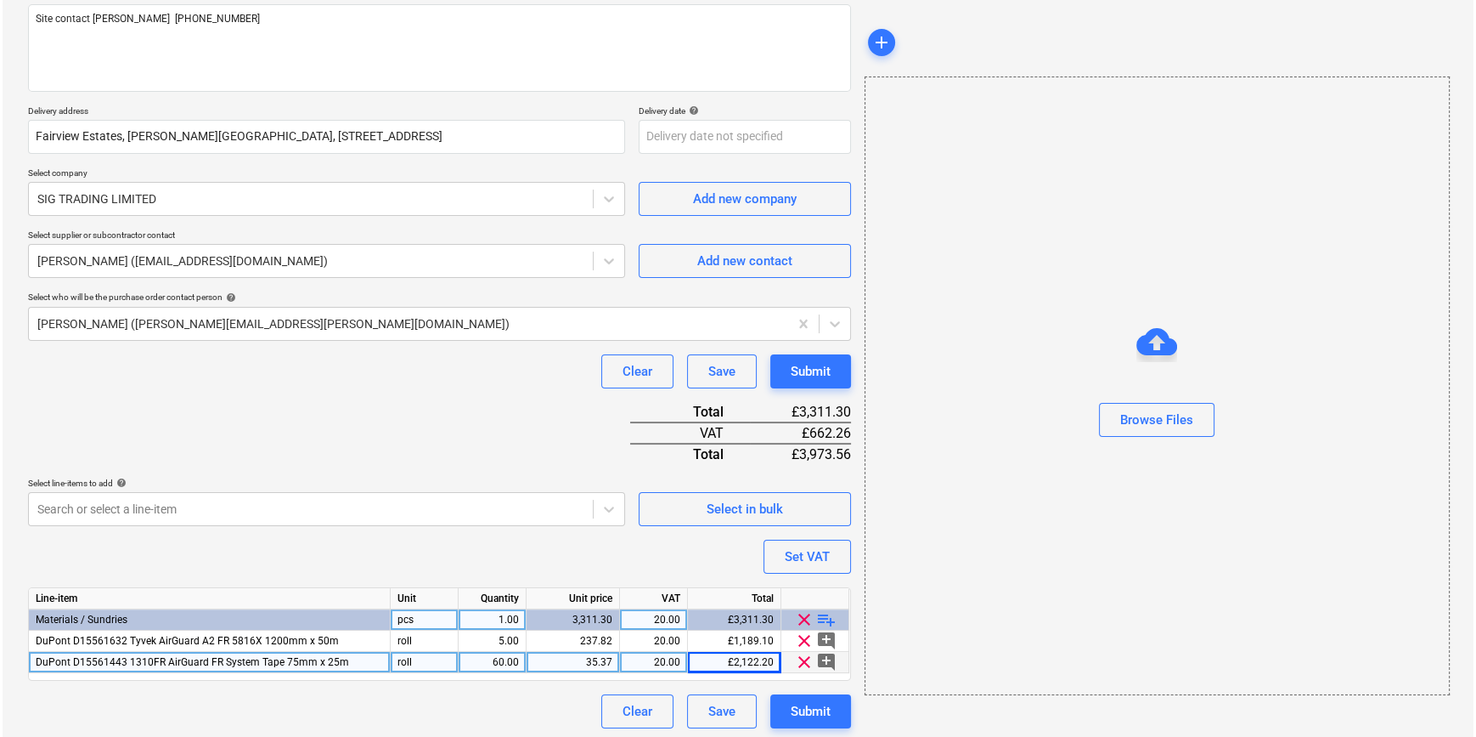
scroll to position [217, 0]
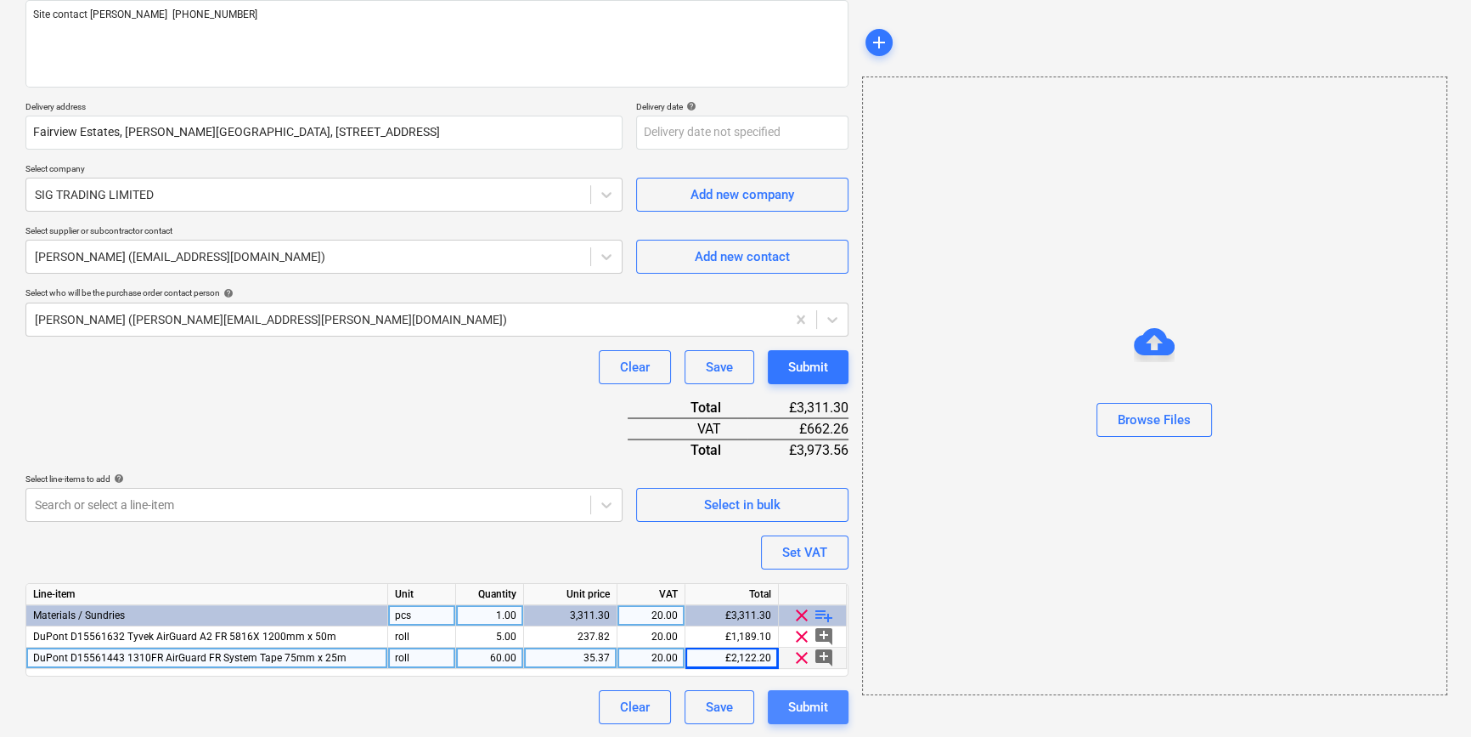
click at [806, 704] on div "Submit" at bounding box center [808, 707] width 40 height 22
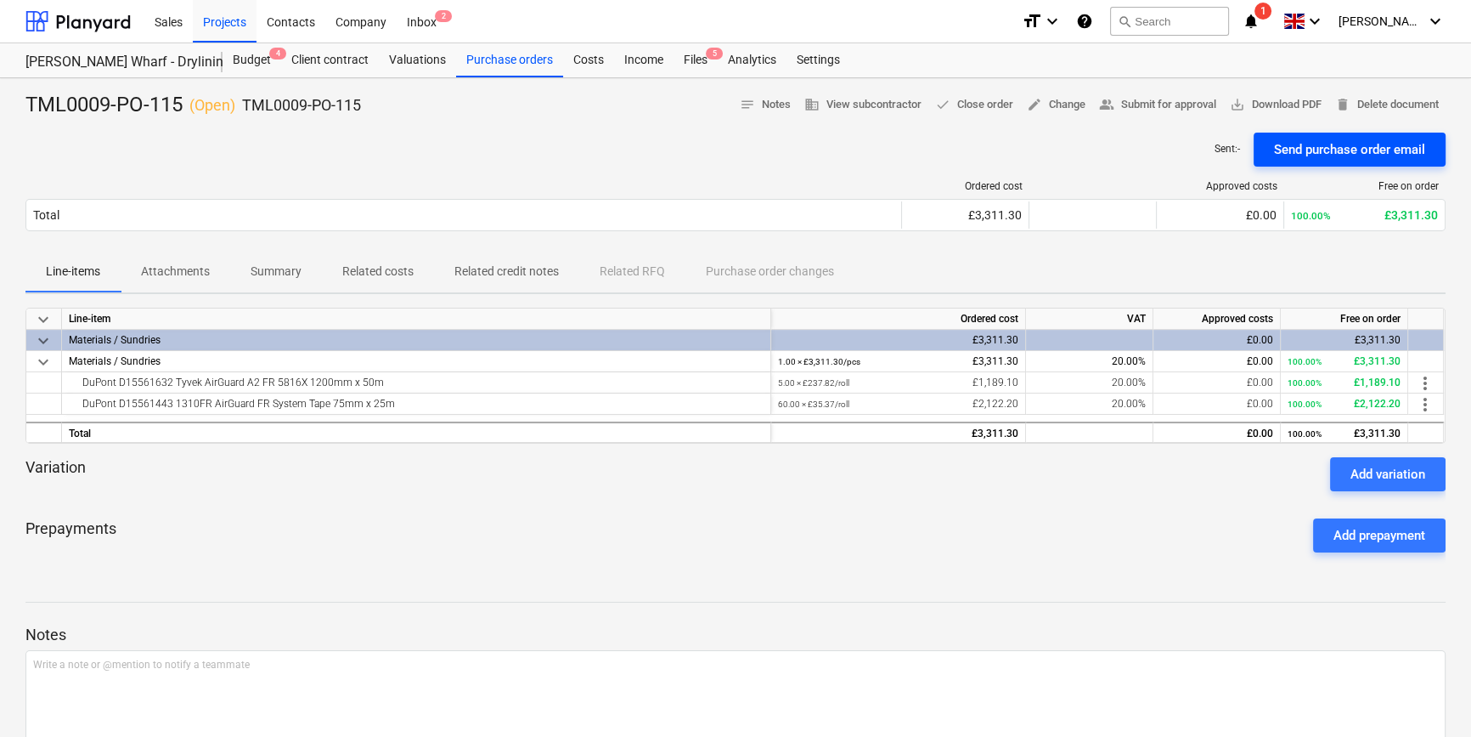
click at [1359, 156] on div "Send purchase order email" at bounding box center [1349, 149] width 151 height 22
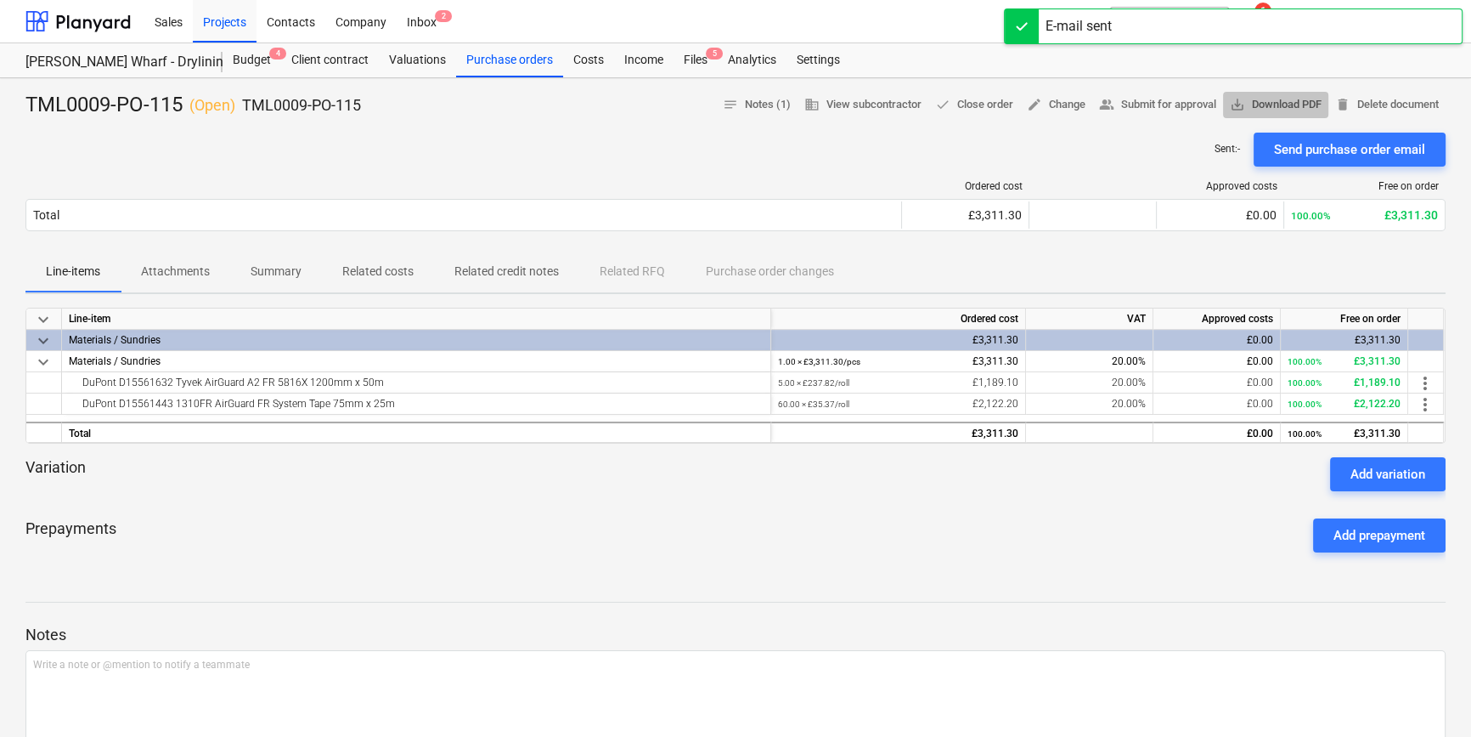
click at [1293, 106] on span "save_alt Download PDF" at bounding box center [1276, 105] width 92 height 20
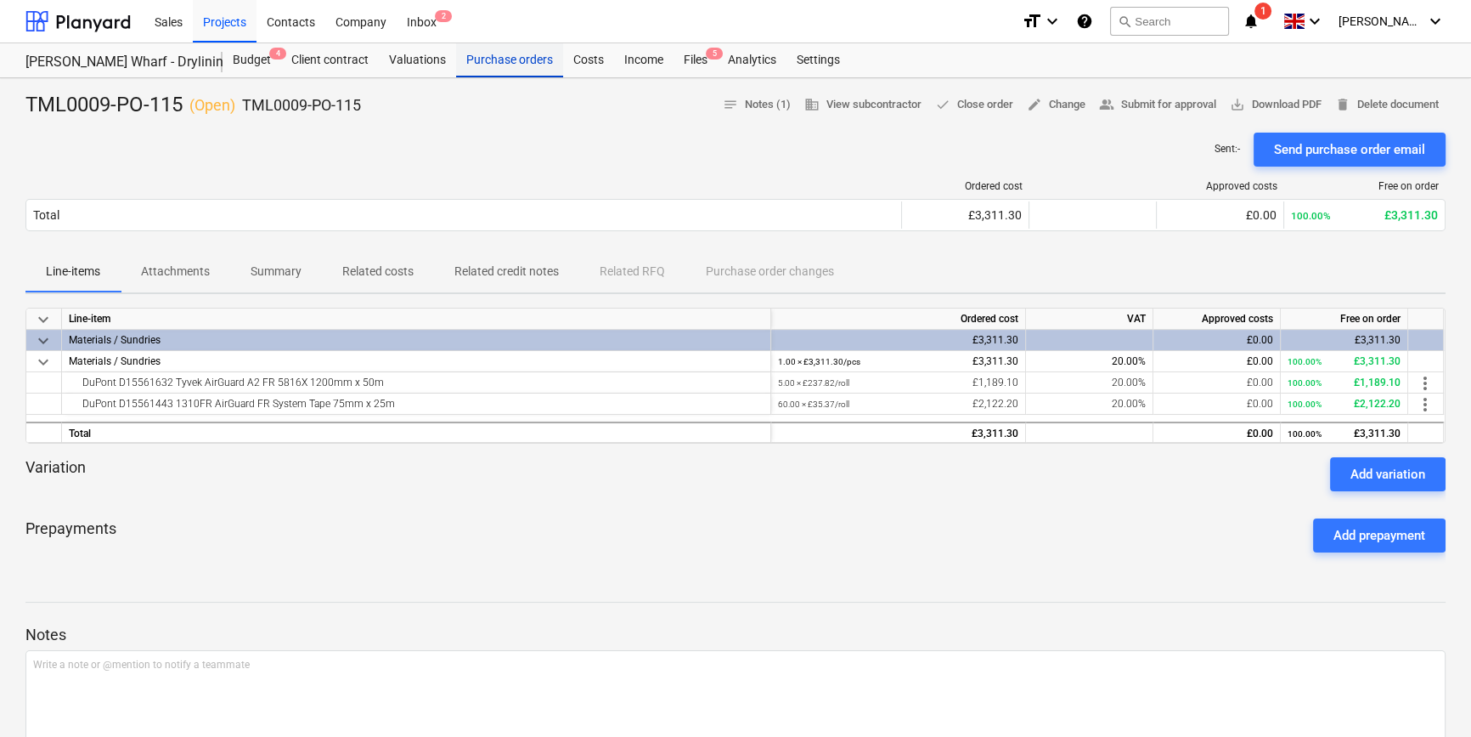
click at [513, 51] on div "Purchase orders" at bounding box center [509, 60] width 107 height 34
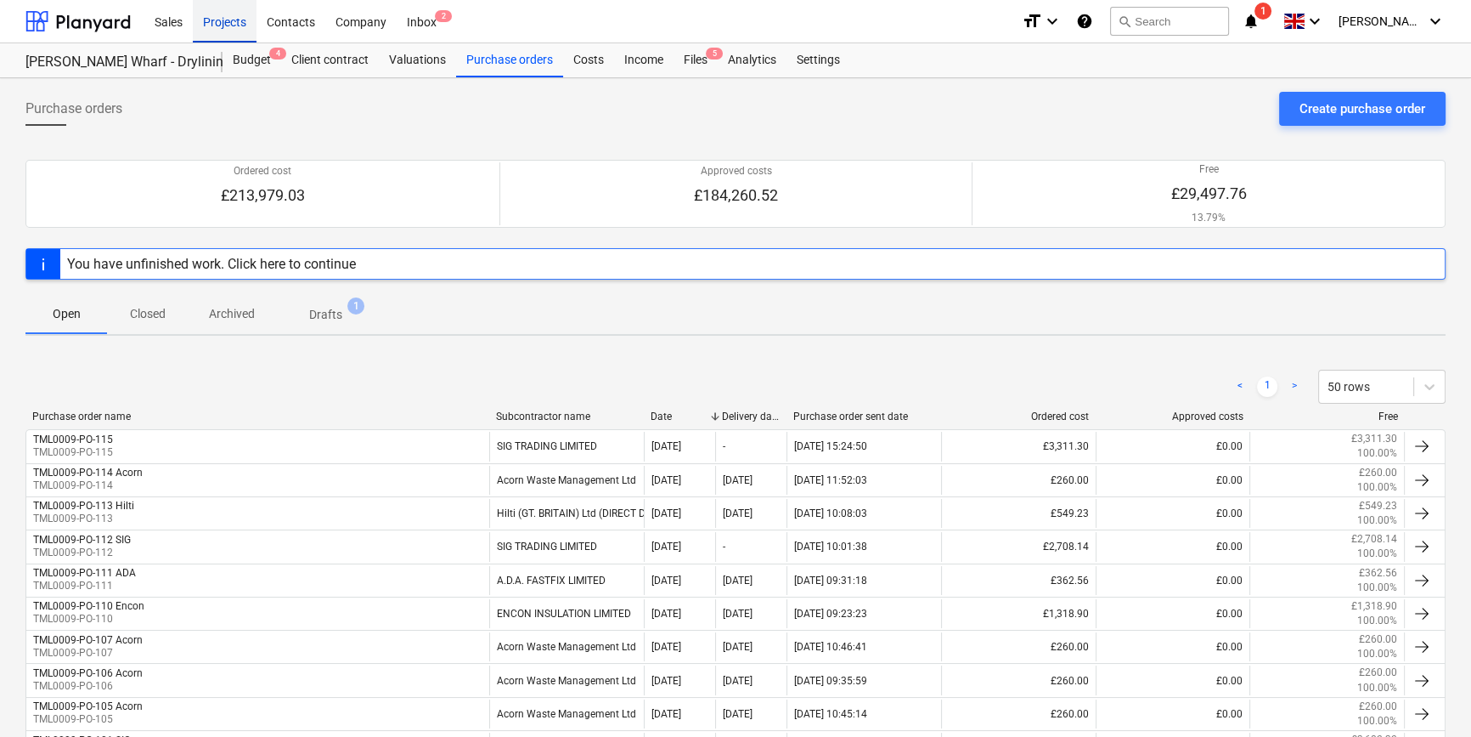
click at [226, 24] on div "Projects" at bounding box center [225, 20] width 64 height 43
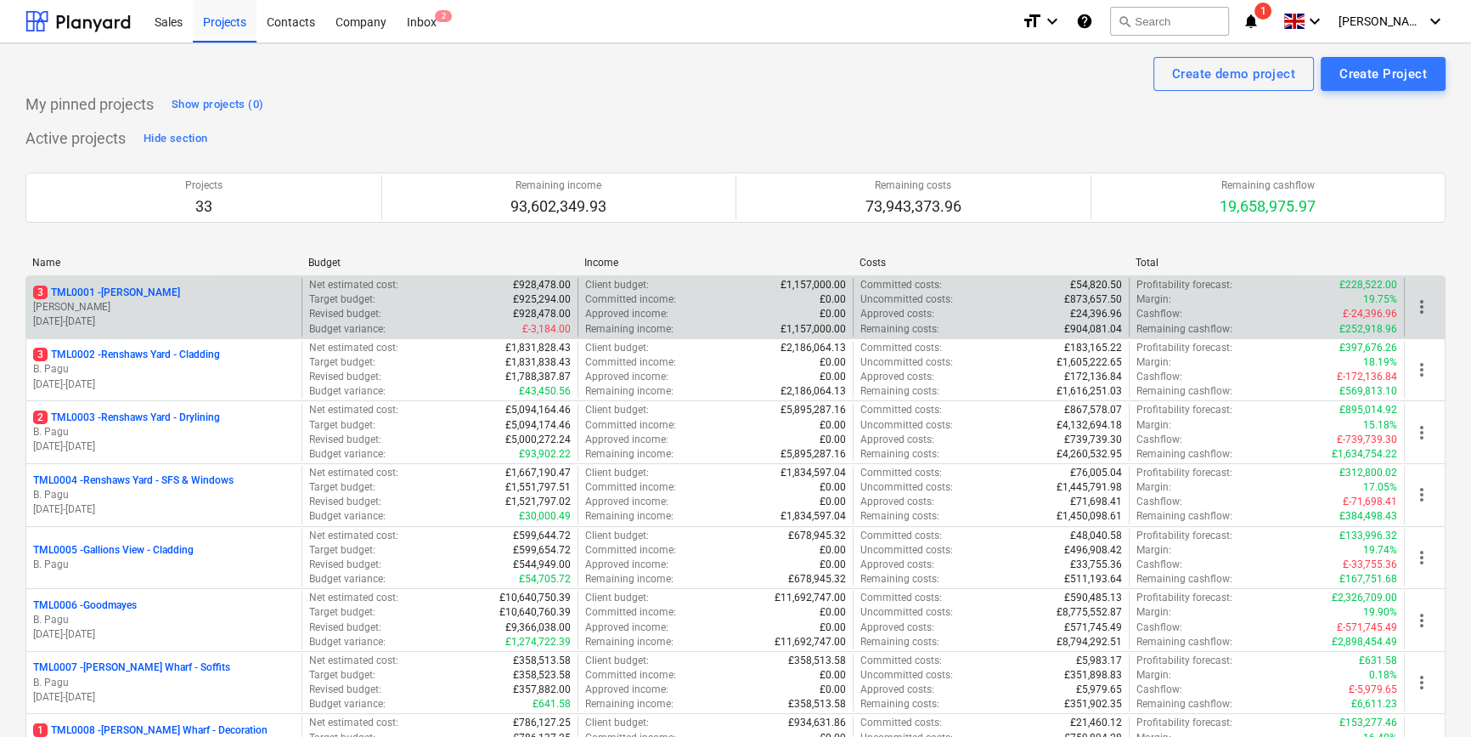
click at [161, 308] on p "[PERSON_NAME]" at bounding box center [164, 307] width 262 height 14
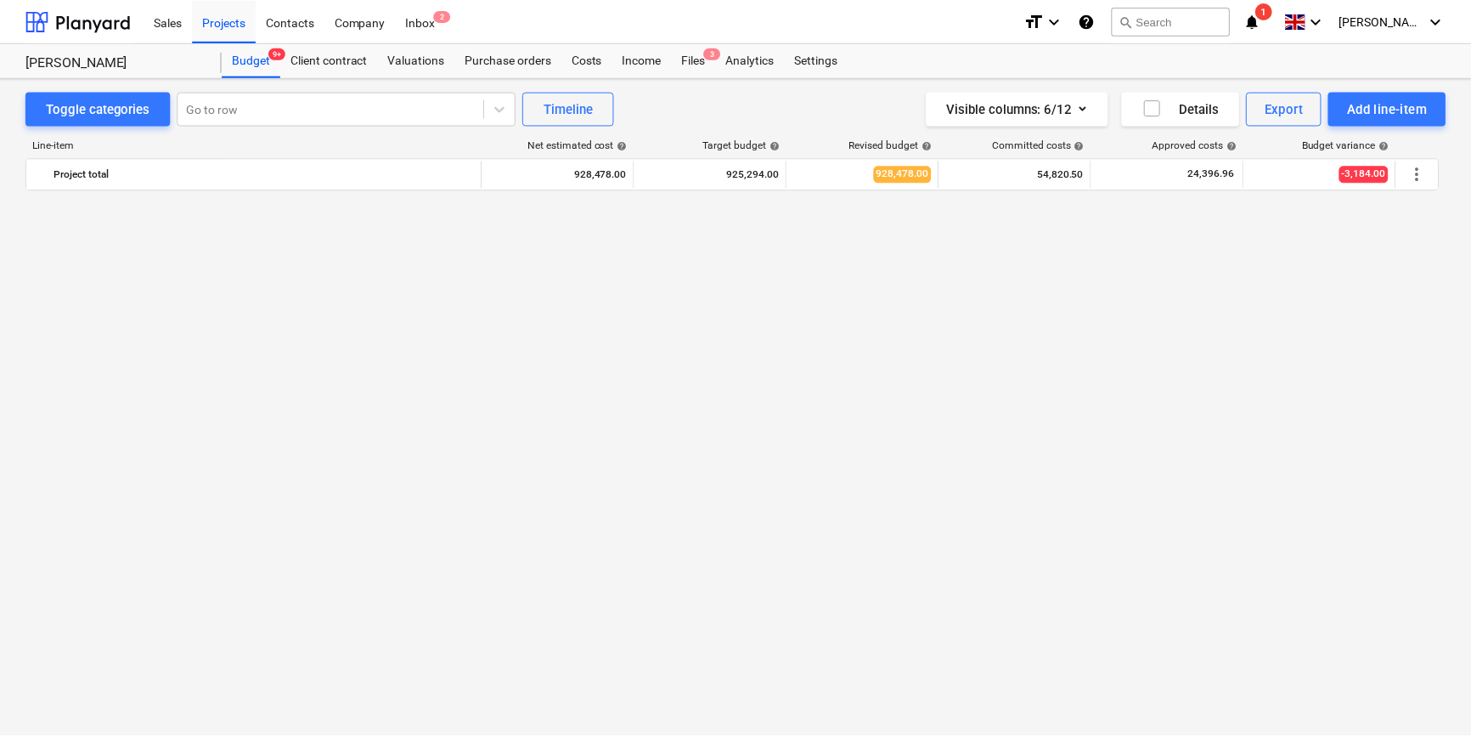
scroll to position [1225, 0]
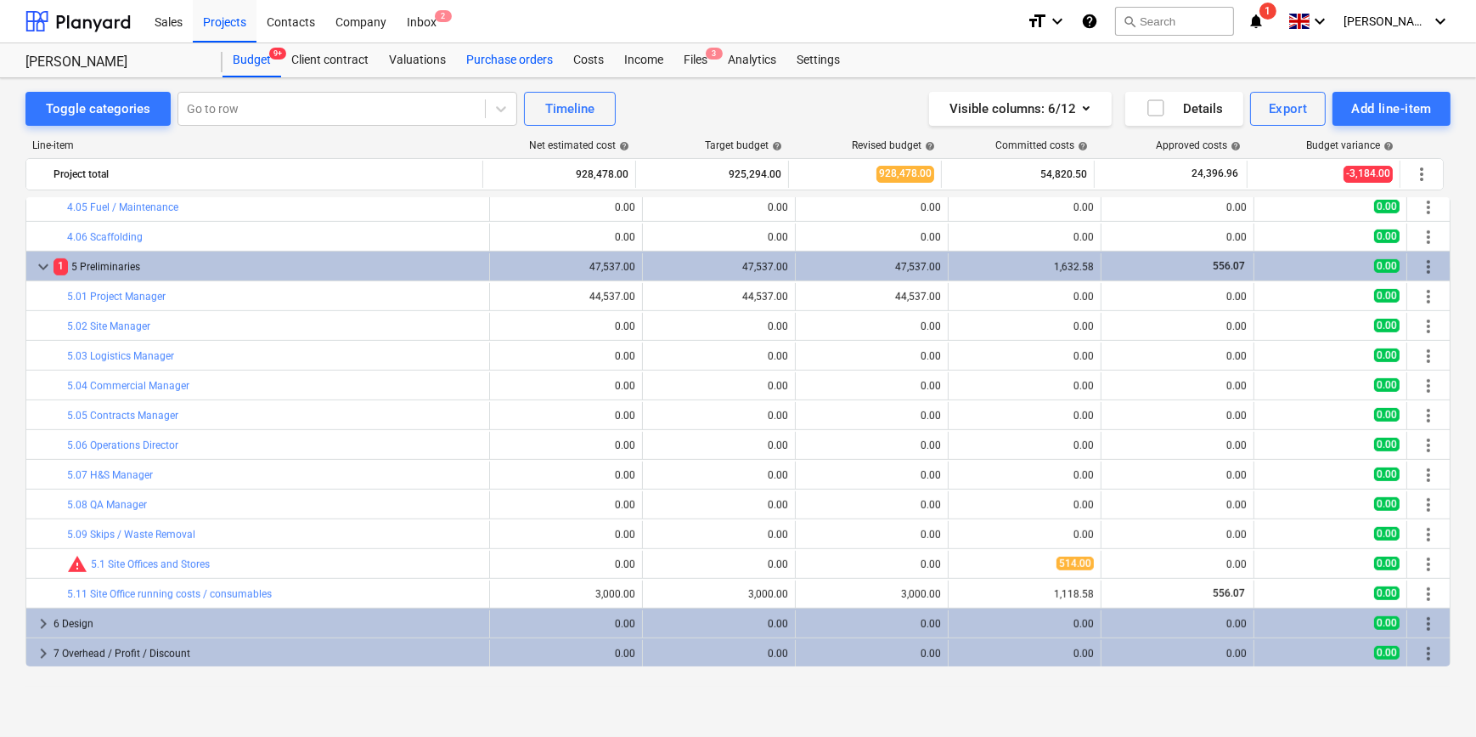
click at [489, 63] on div "Purchase orders" at bounding box center [509, 60] width 107 height 34
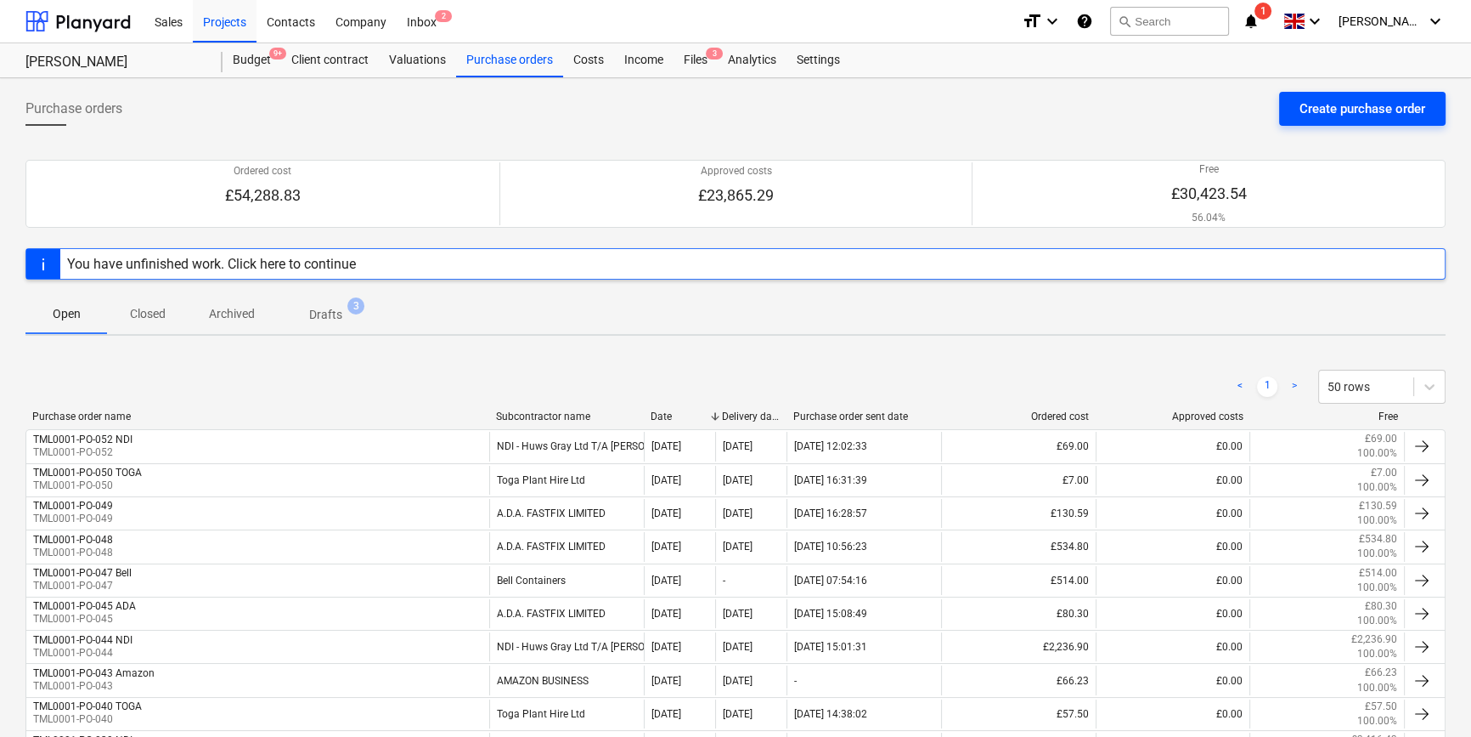
click at [1321, 106] on div "Create purchase order" at bounding box center [1363, 109] width 126 height 22
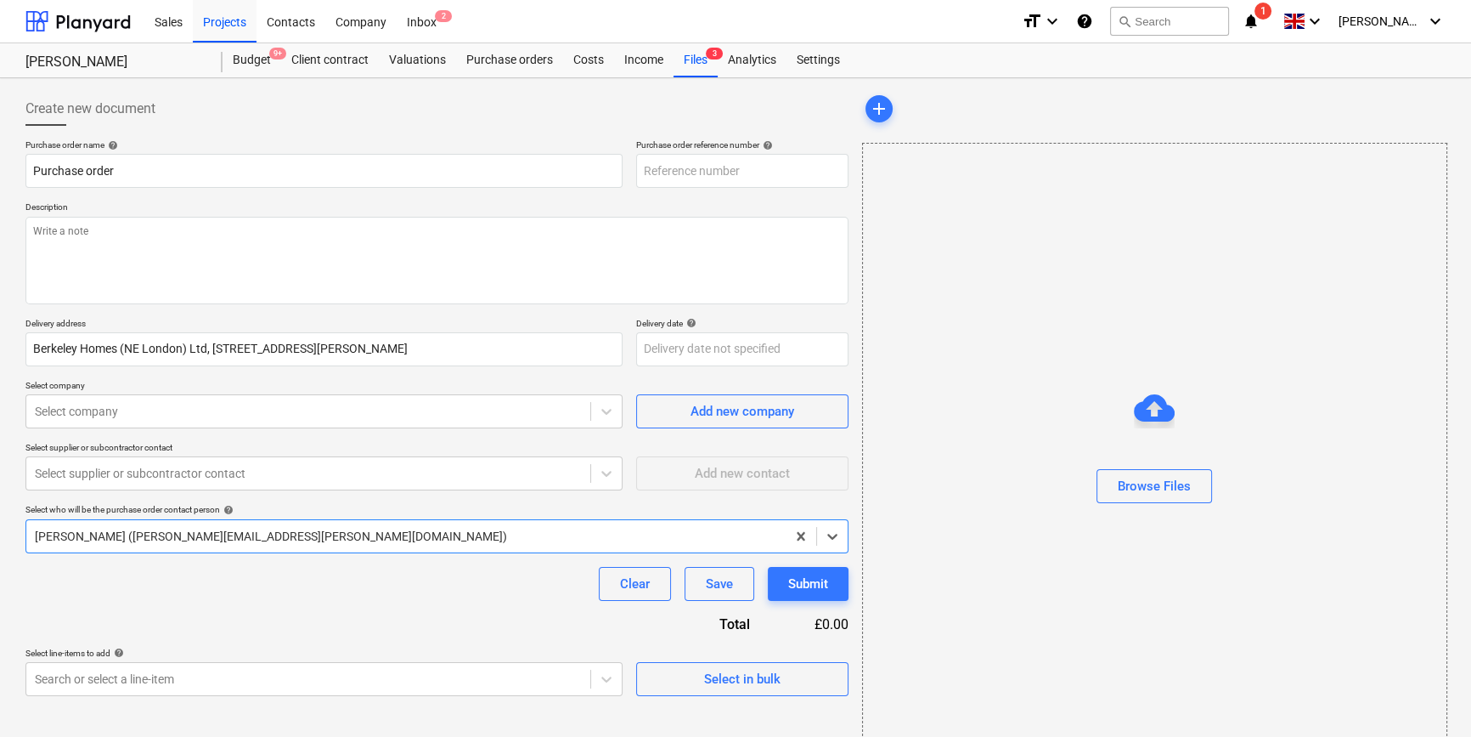
type textarea "x"
type input "TML0001-PO-054"
click at [516, 56] on div "Purchase orders" at bounding box center [509, 60] width 107 height 34
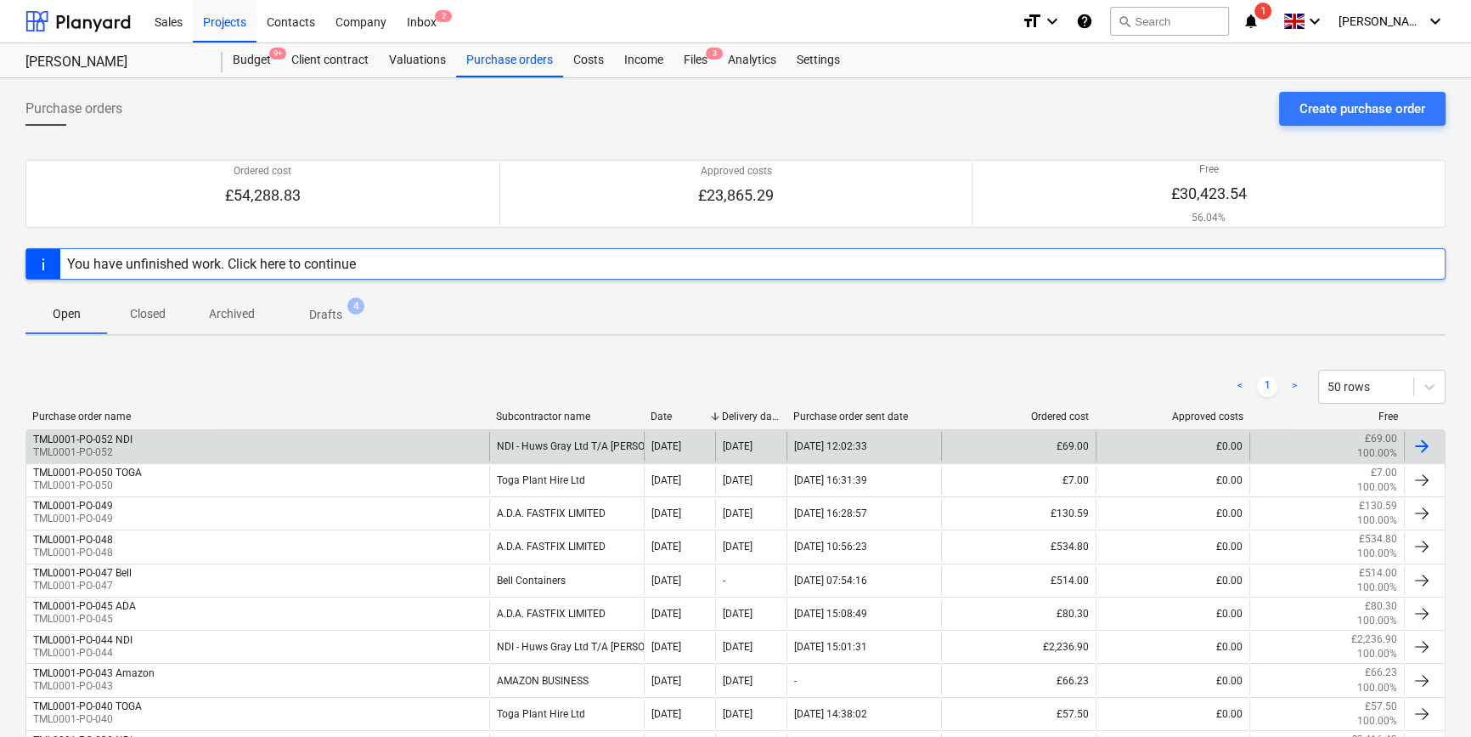
click at [1428, 442] on div at bounding box center [1422, 446] width 20 height 20
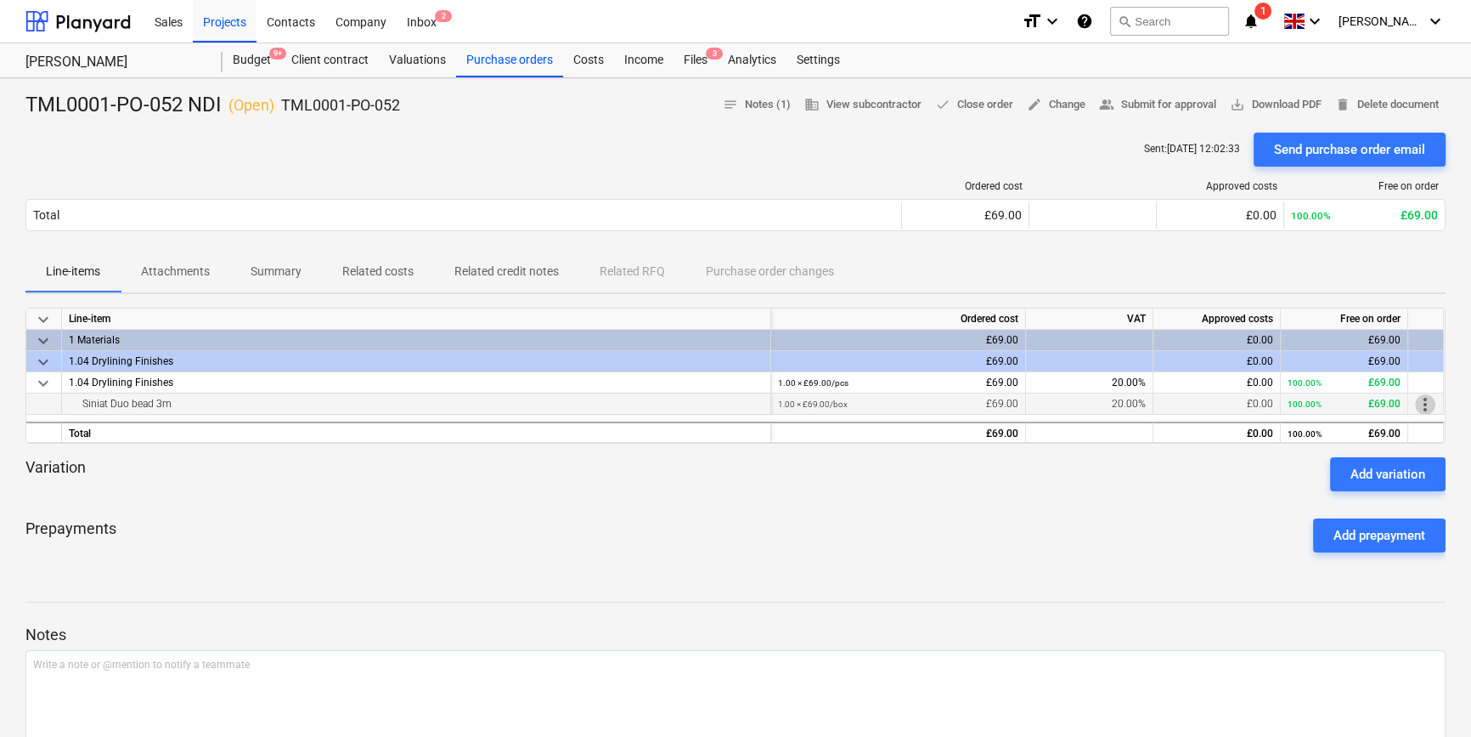
click at [1420, 406] on span "more_vert" at bounding box center [1425, 404] width 20 height 20
click at [1420, 406] on li "Edit" at bounding box center [1438, 404] width 50 height 39
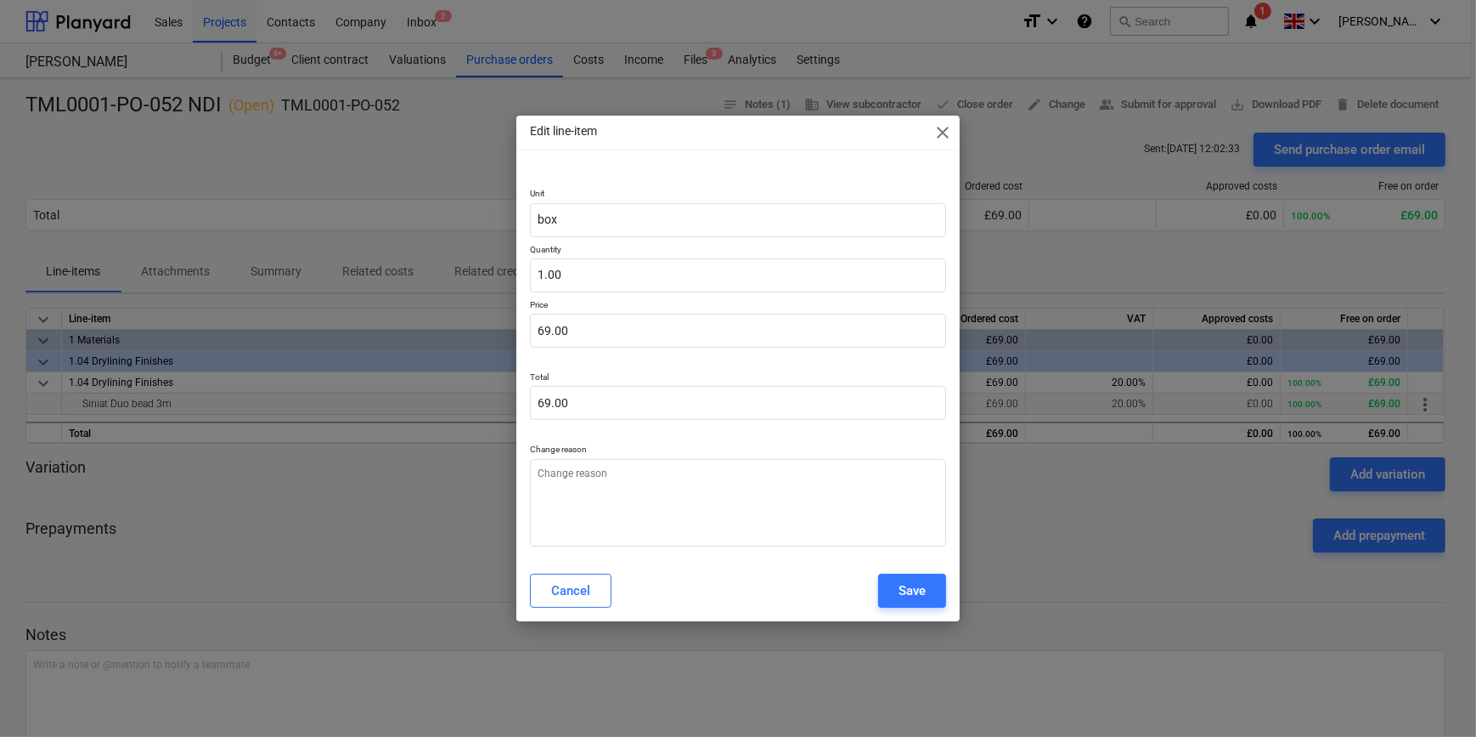
type textarea "x"
type input "69"
click at [588, 325] on input "69" at bounding box center [737, 330] width 415 height 34
type textarea "x"
type input "6"
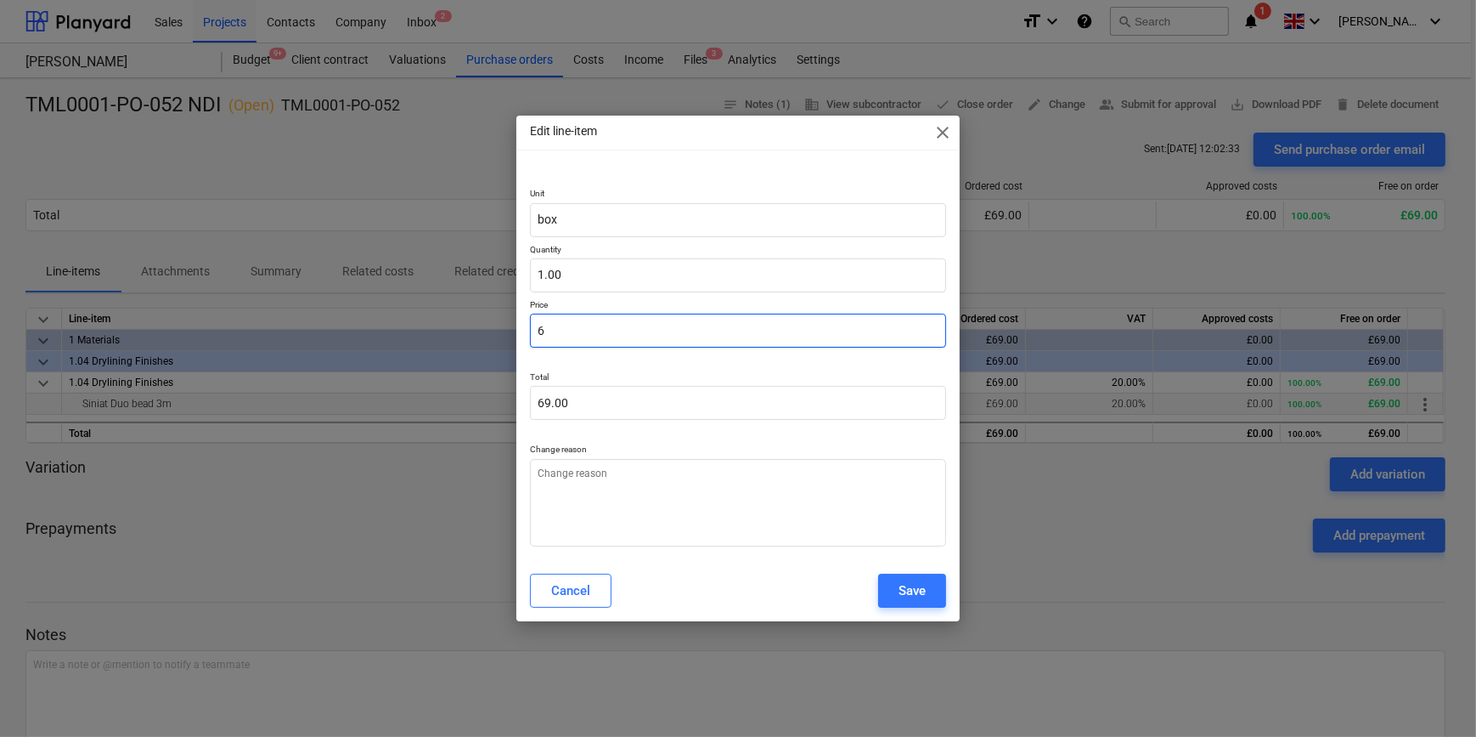
type input "6.00"
type textarea "x"
type input "0.00"
type textarea "x"
type input "0.00"
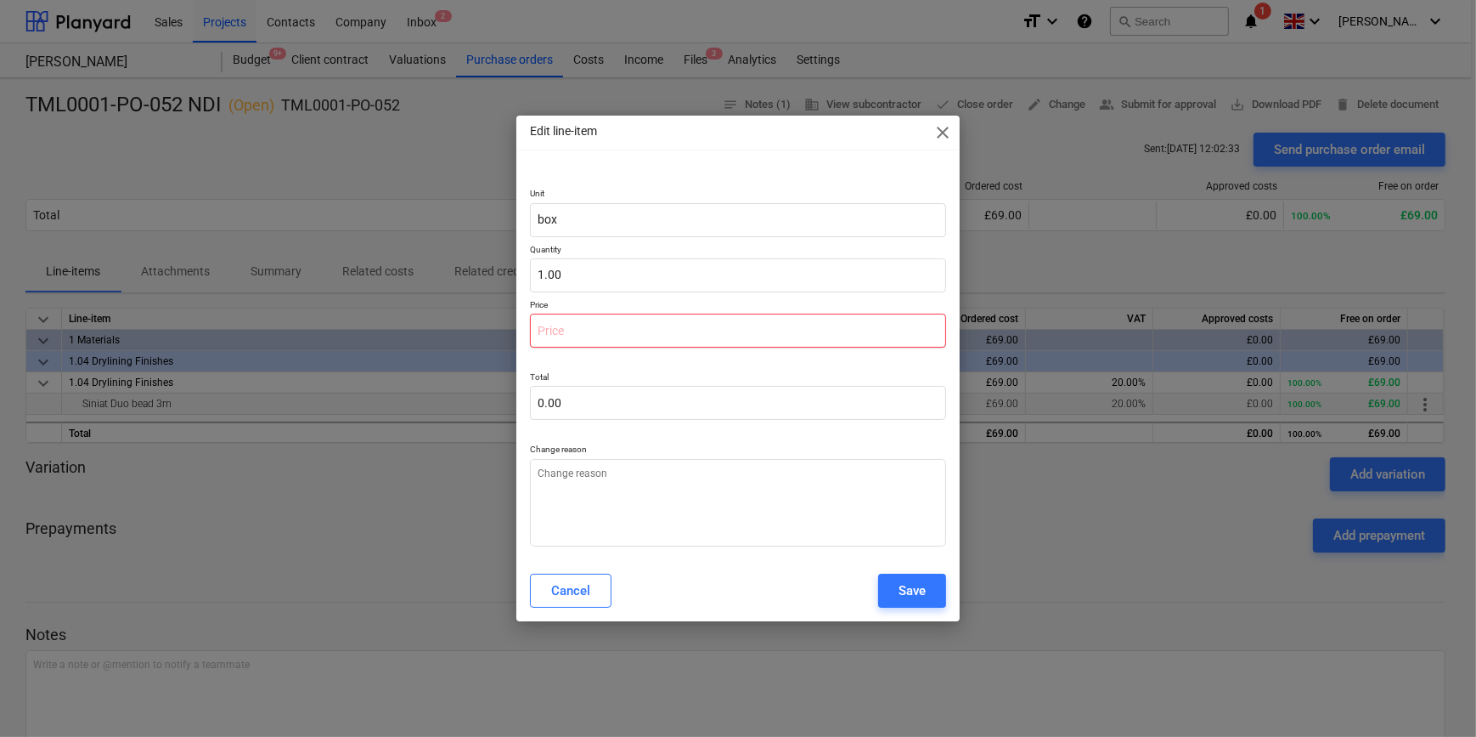
click at [575, 325] on input "text" at bounding box center [737, 330] width 415 height 34
type textarea "x"
type input "1"
type input "1.00"
type textarea "x"
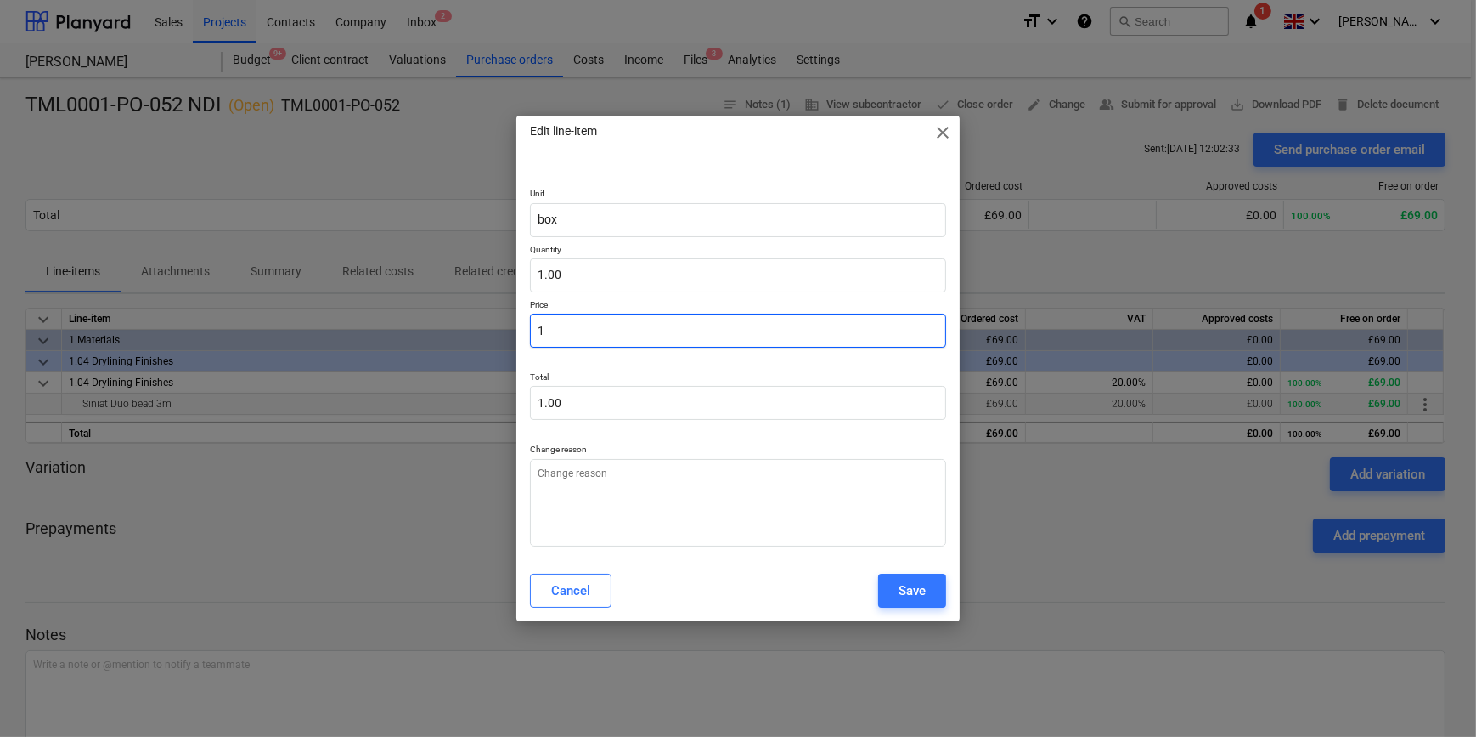
type input "12"
type input "12.00"
type textarea "x"
type input "120"
type input "120.00"
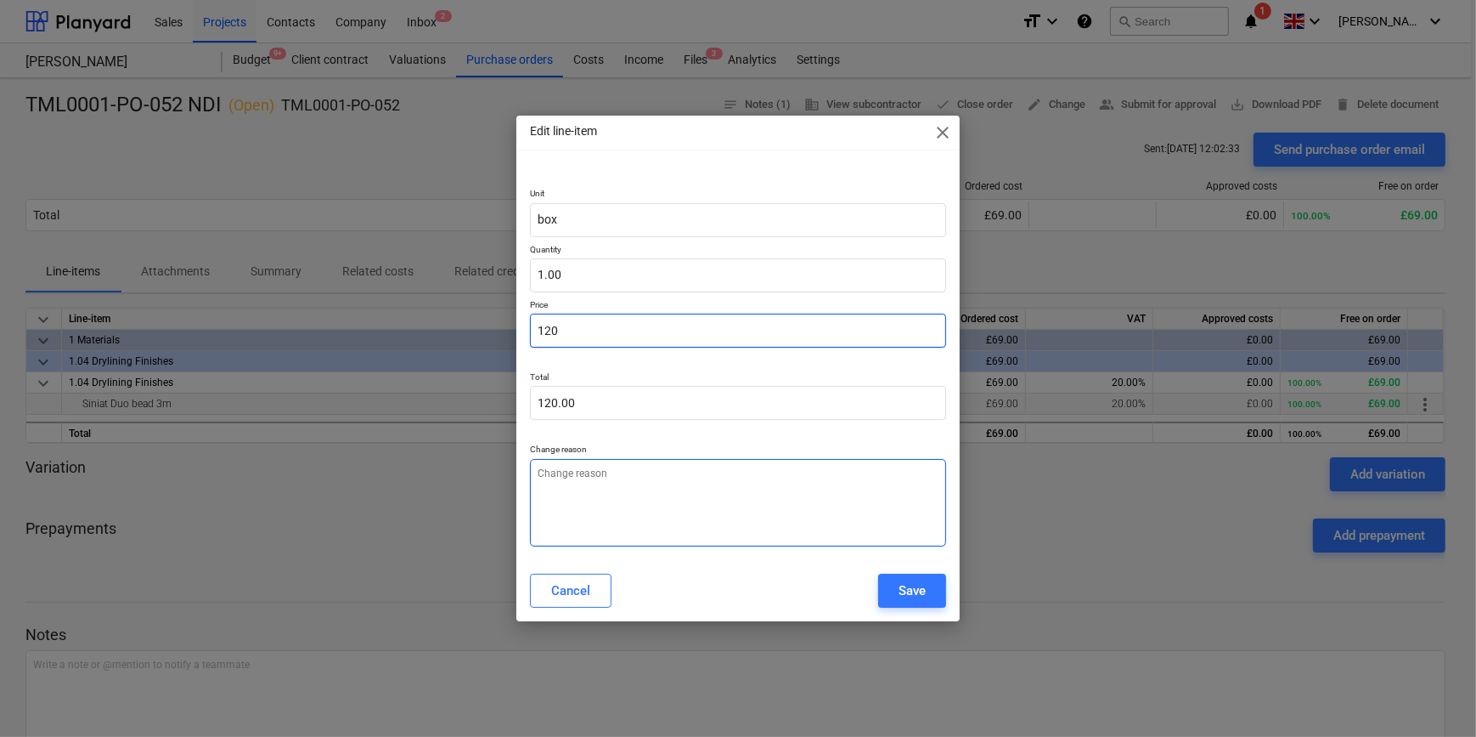
type input "120"
type textarea "x"
click at [560, 484] on textarea at bounding box center [737, 503] width 415 height 88
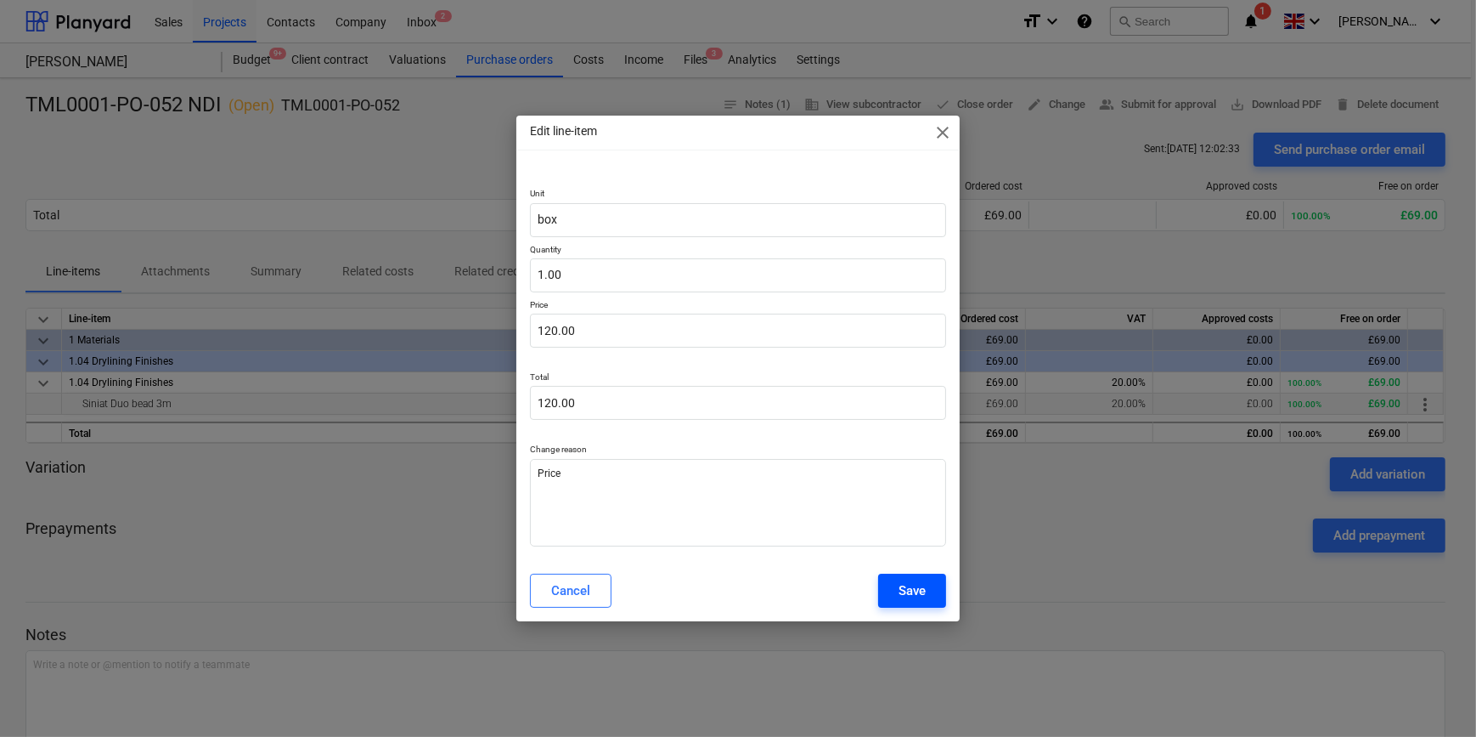
click at [891, 593] on button "Save" at bounding box center [912, 590] width 68 height 34
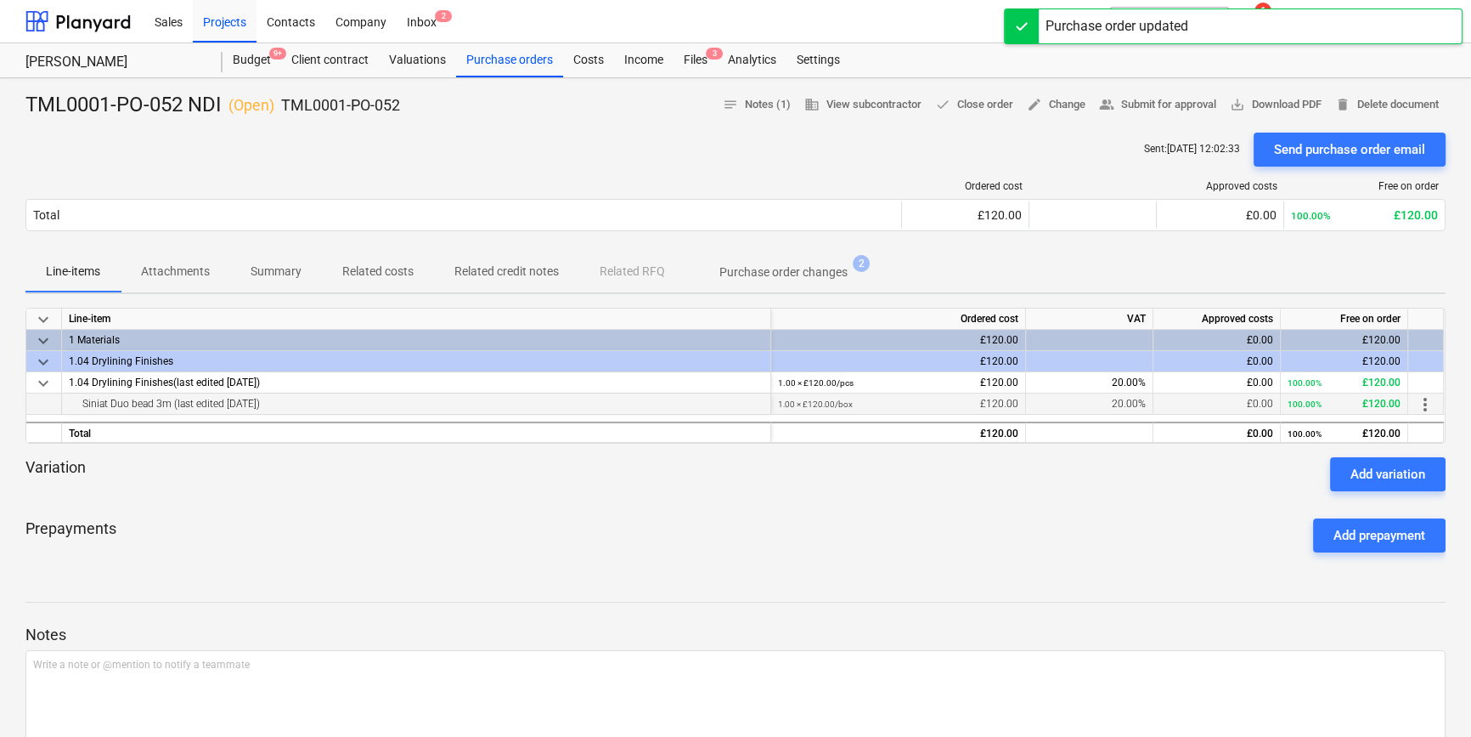
click at [849, 551] on div "Prepayments Add prepayment" at bounding box center [735, 535] width 1420 height 61
click at [1262, 107] on span "save_alt Download PDF" at bounding box center [1276, 105] width 92 height 20
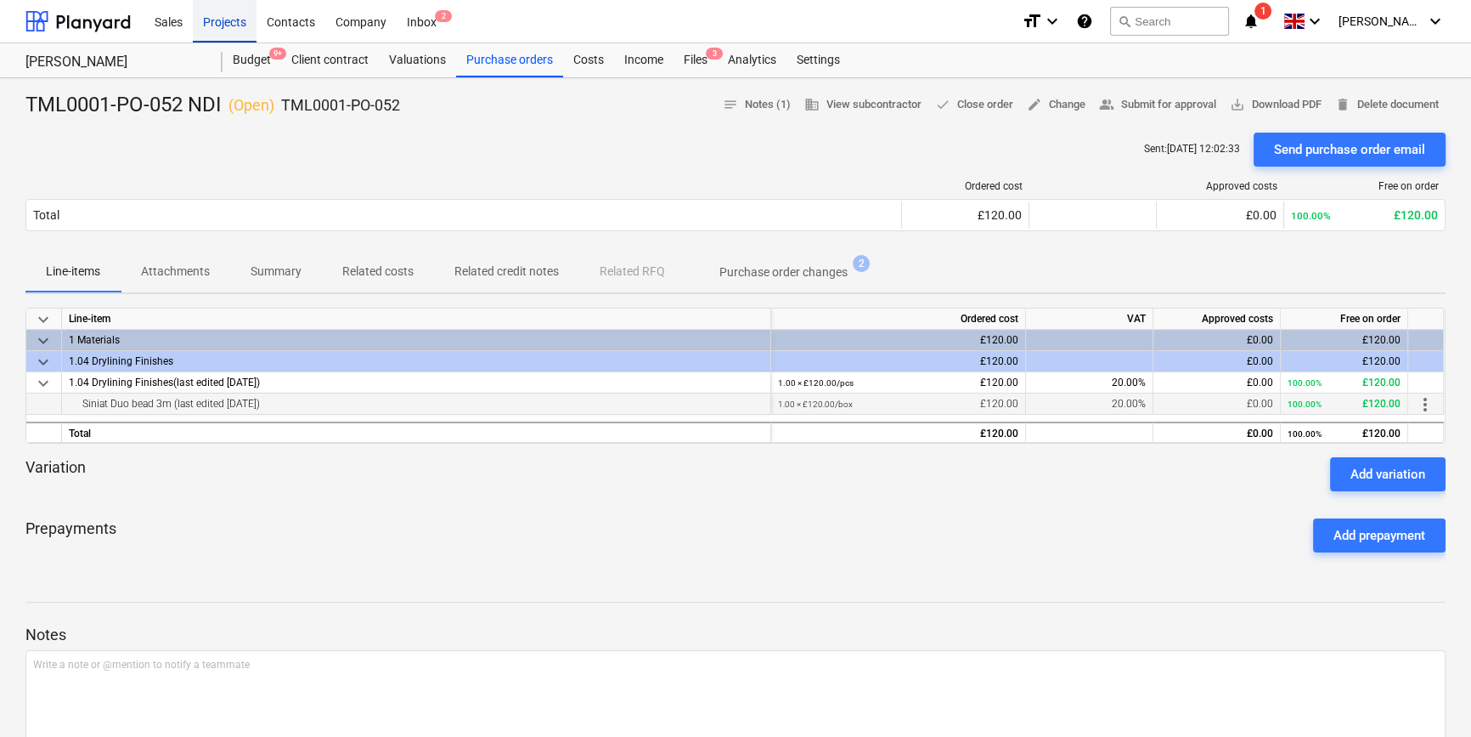
click at [228, 24] on div "Projects" at bounding box center [225, 20] width 64 height 43
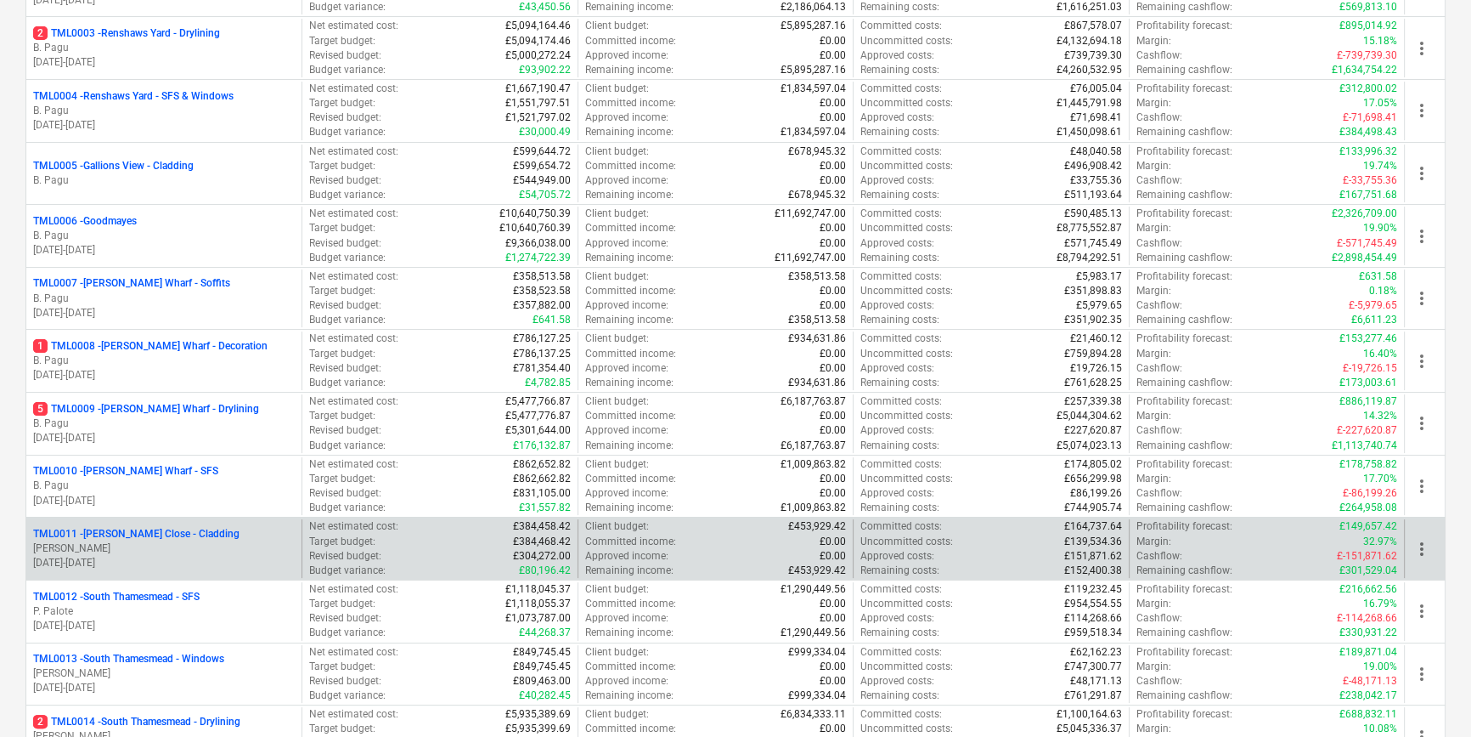
scroll to position [386, 0]
click at [171, 534] on p "TML0011 - [PERSON_NAME] Close - Cladding" at bounding box center [136, 532] width 206 height 14
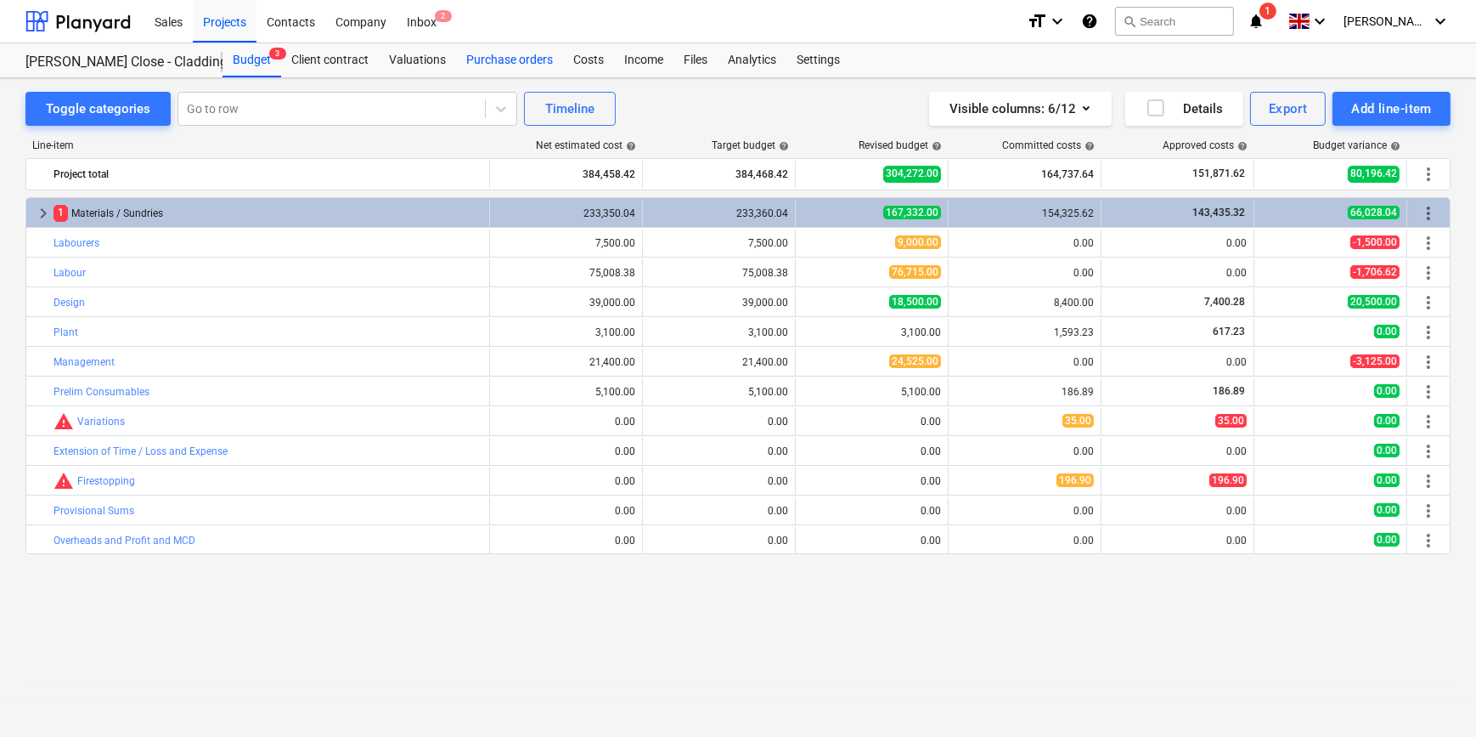
click at [511, 53] on div "Purchase orders" at bounding box center [509, 60] width 107 height 34
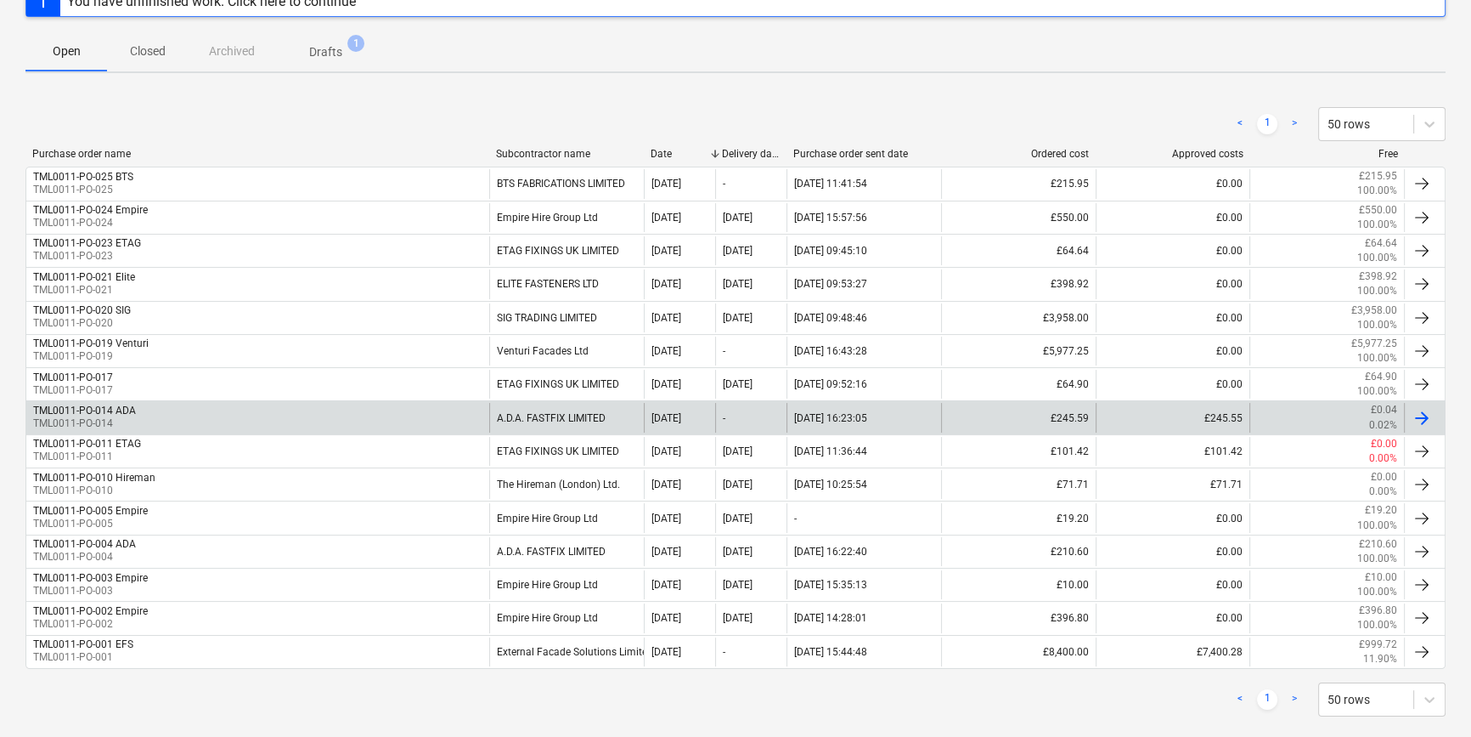
scroll to position [288, 0]
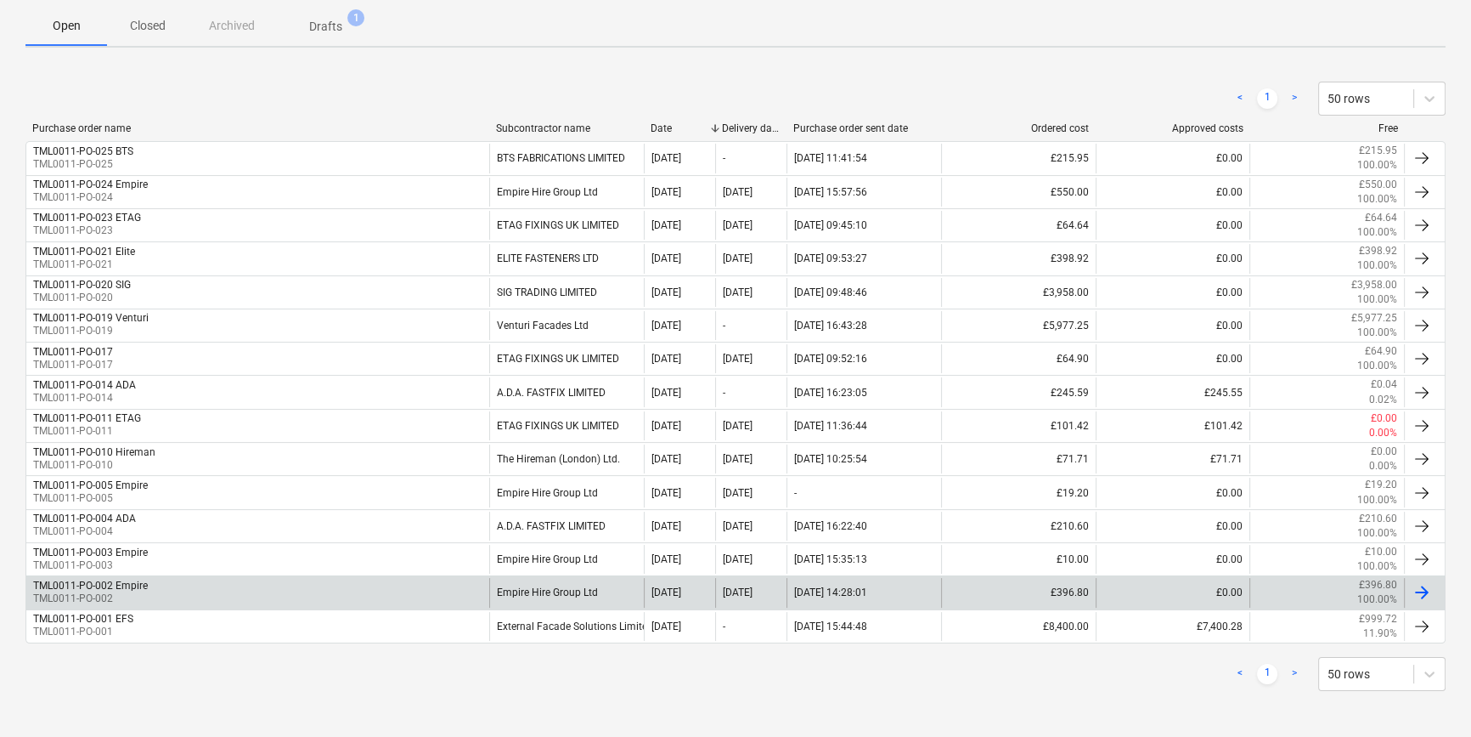
click at [186, 589] on div "TML0011-PO-002 Empire TML0011-PO-002" at bounding box center [257, 592] width 463 height 29
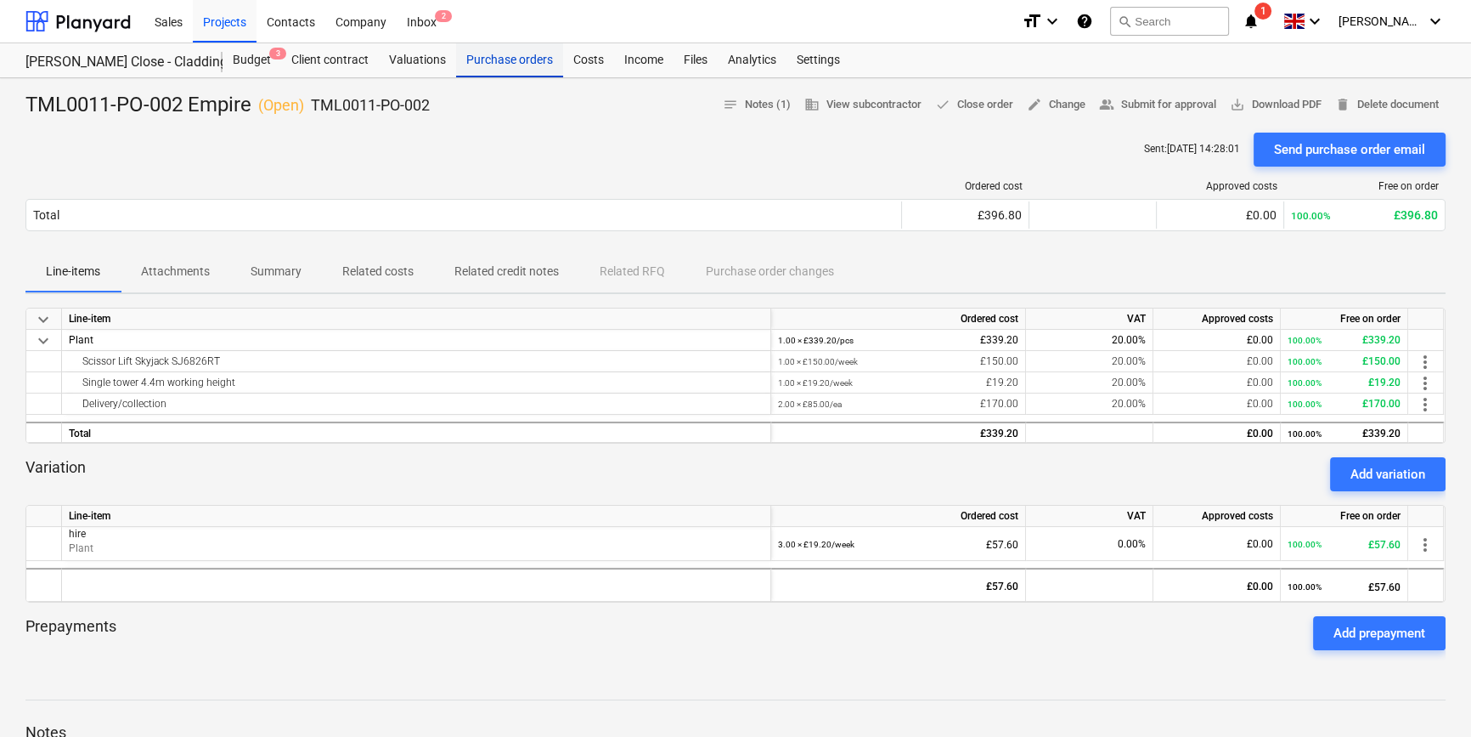
click at [522, 68] on div "Purchase orders" at bounding box center [509, 60] width 107 height 34
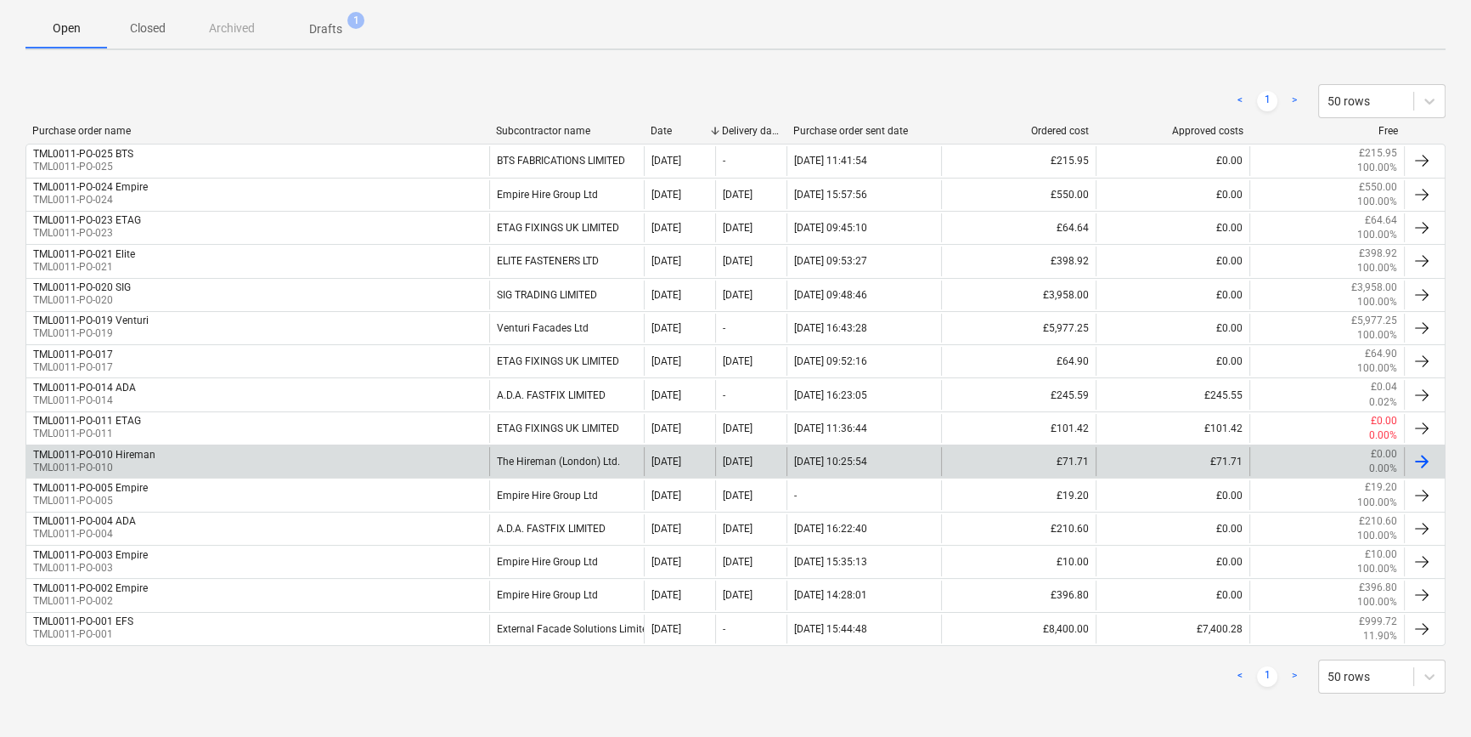
scroll to position [288, 0]
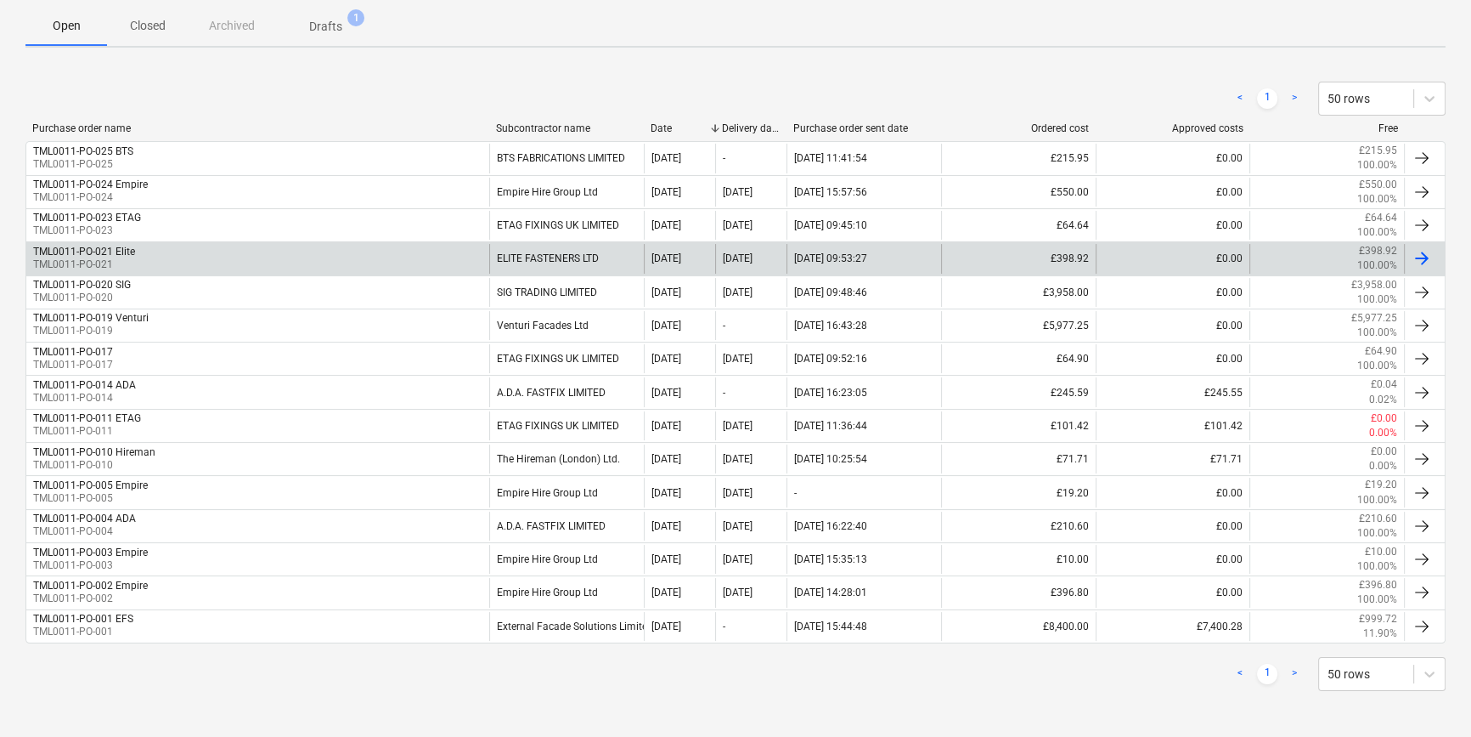
click at [1416, 257] on div at bounding box center [1422, 258] width 20 height 20
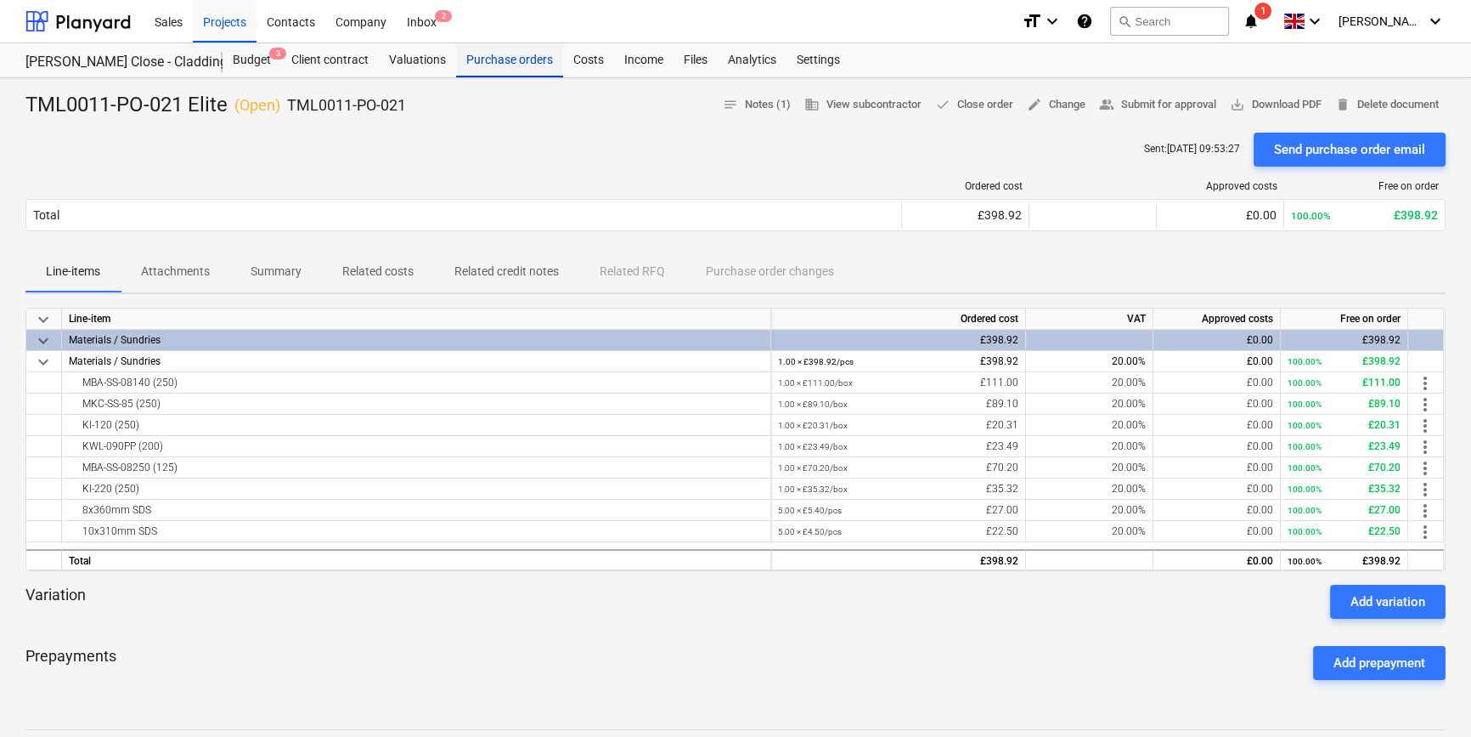
click at [479, 63] on div "Purchase orders" at bounding box center [509, 60] width 107 height 34
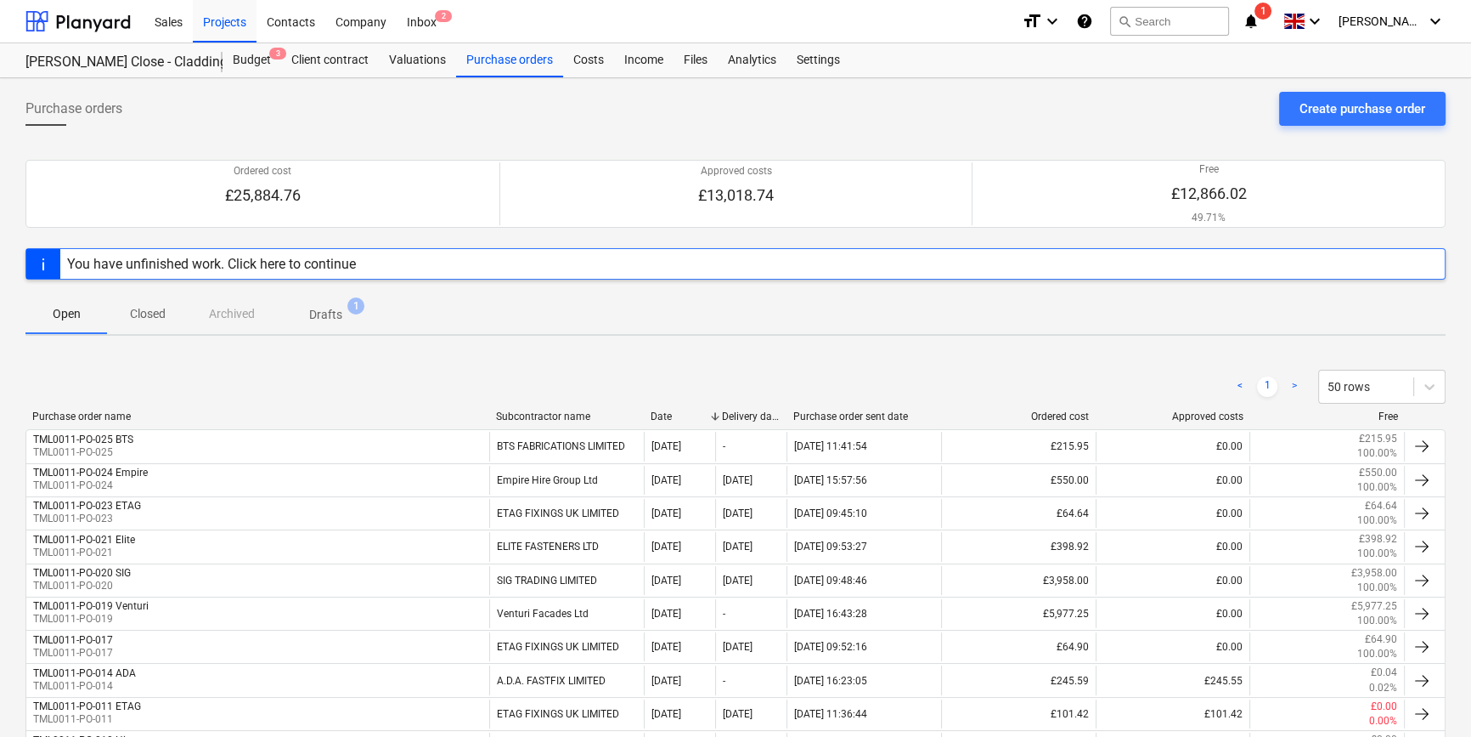
click at [157, 314] on p "Closed" at bounding box center [147, 314] width 41 height 18
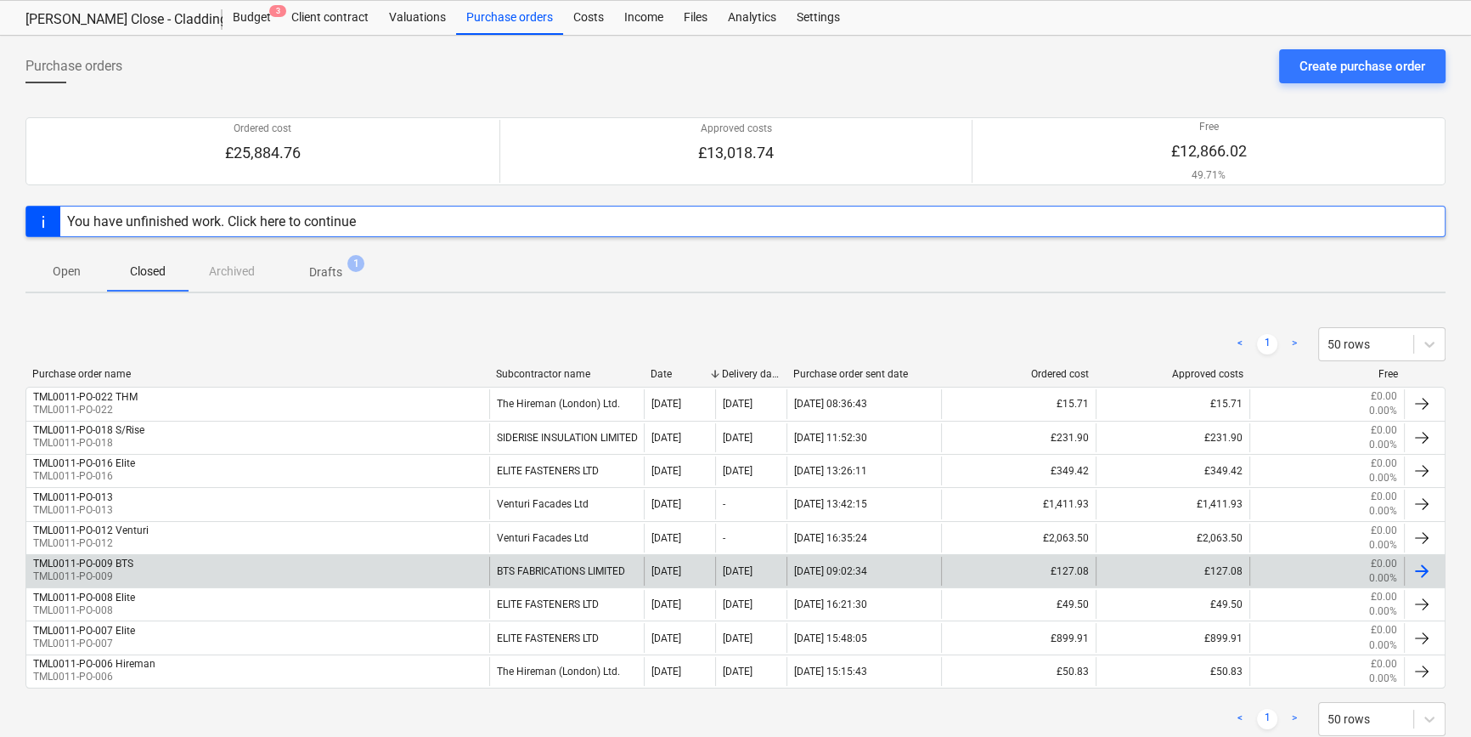
scroll to position [88, 0]
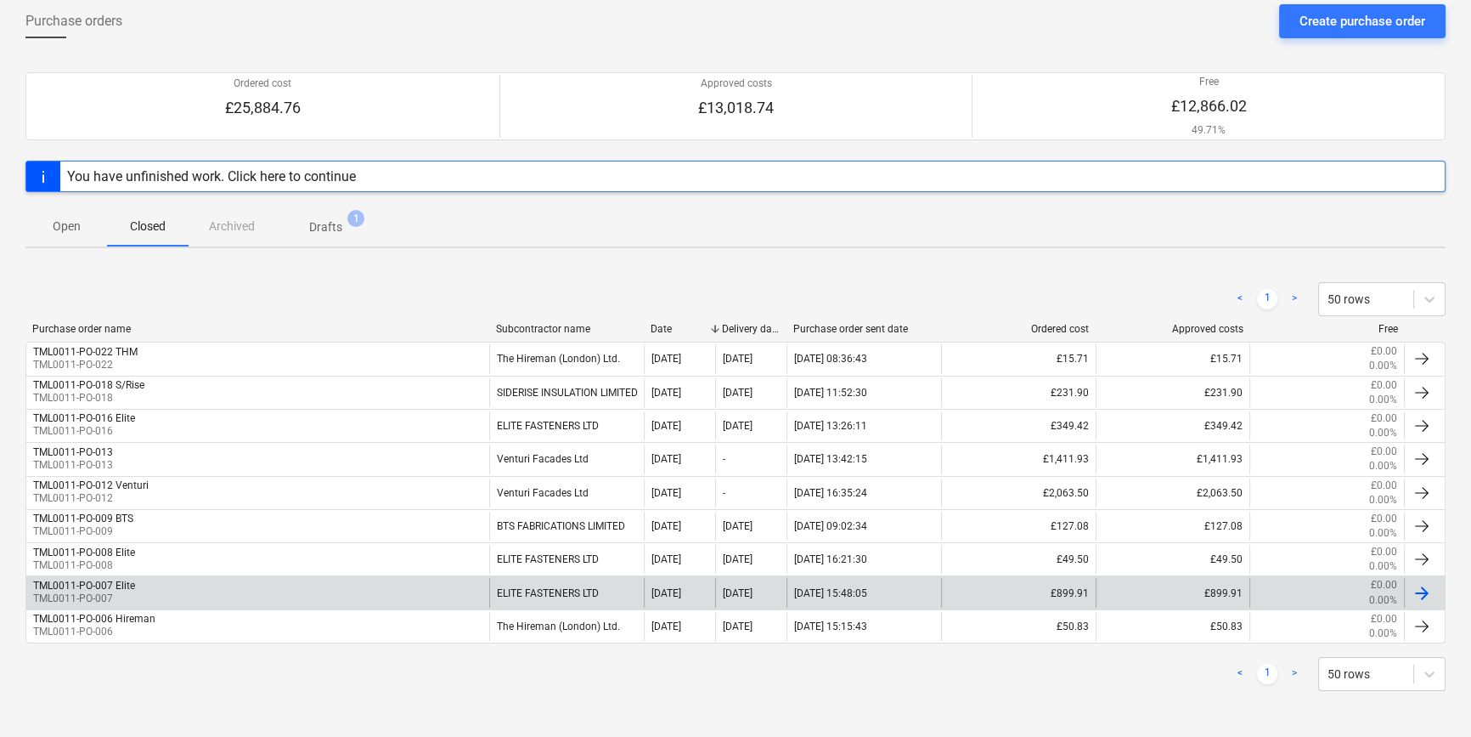
click at [1423, 588] on div at bounding box center [1422, 593] width 20 height 20
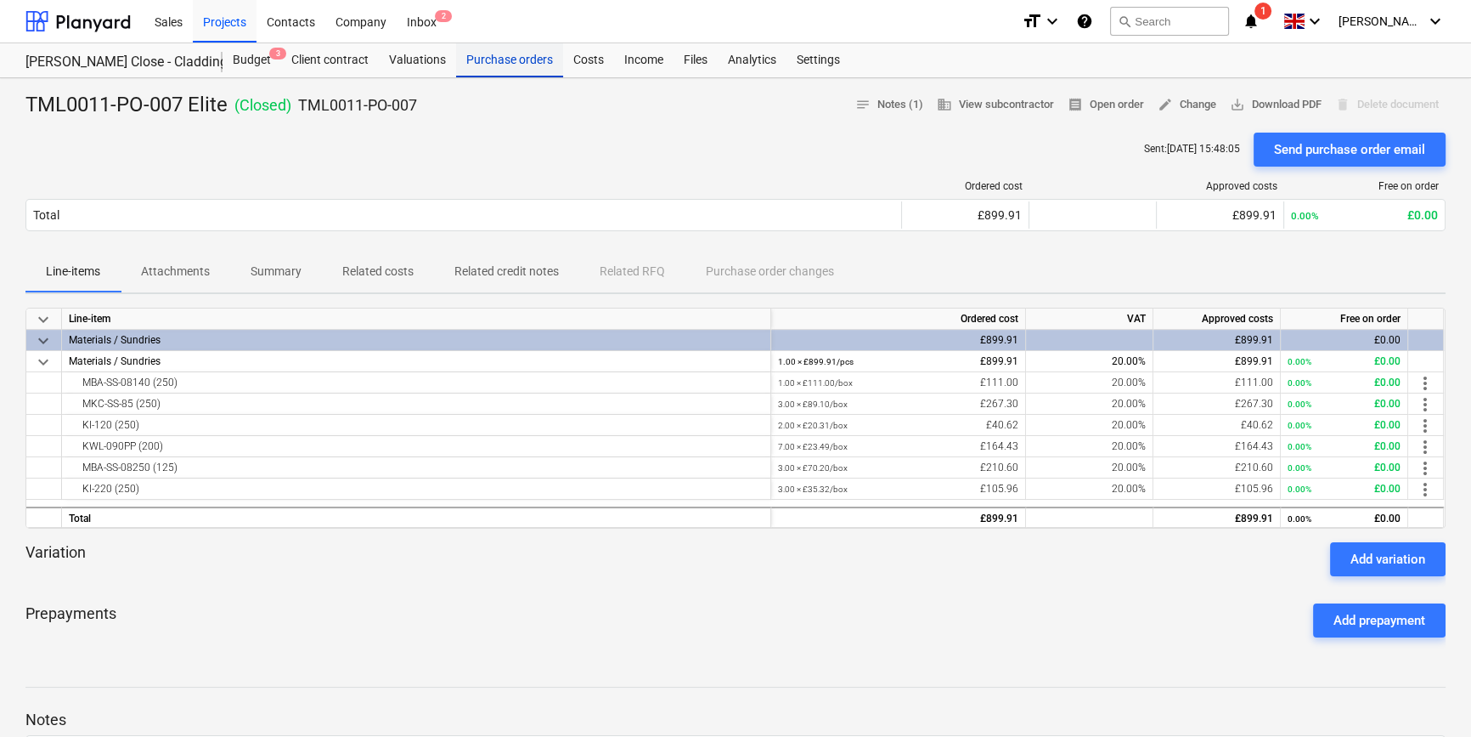
click at [486, 60] on div "Purchase orders" at bounding box center [509, 60] width 107 height 34
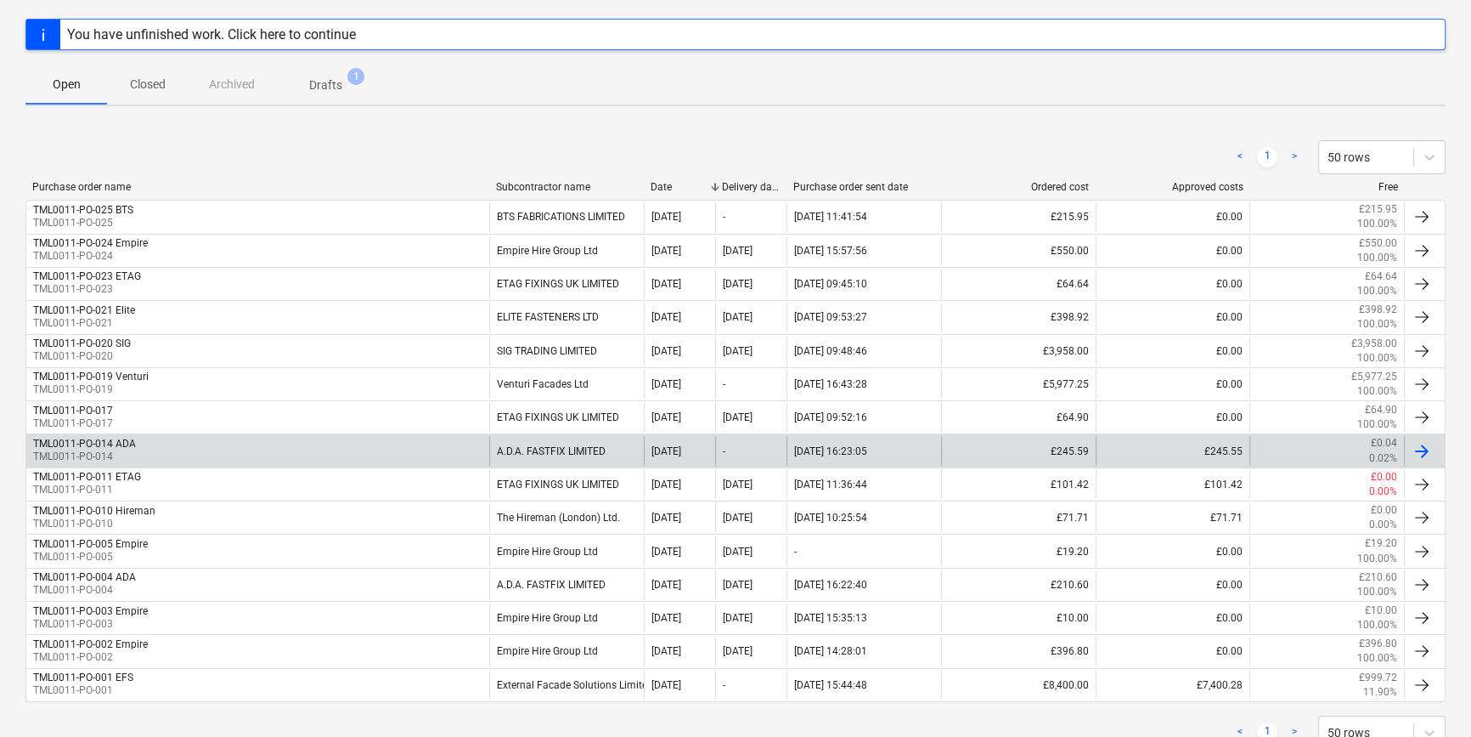
scroll to position [231, 0]
